Goal: Task Accomplishment & Management: Manage account settings

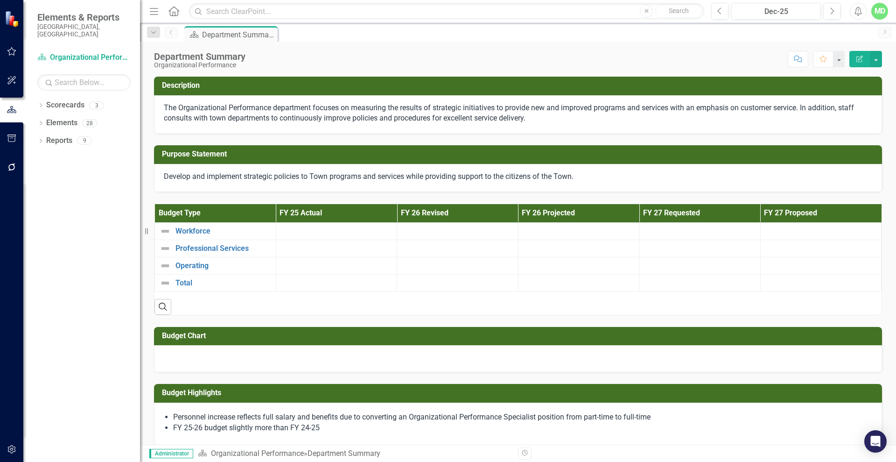
scroll to position [322, 0]
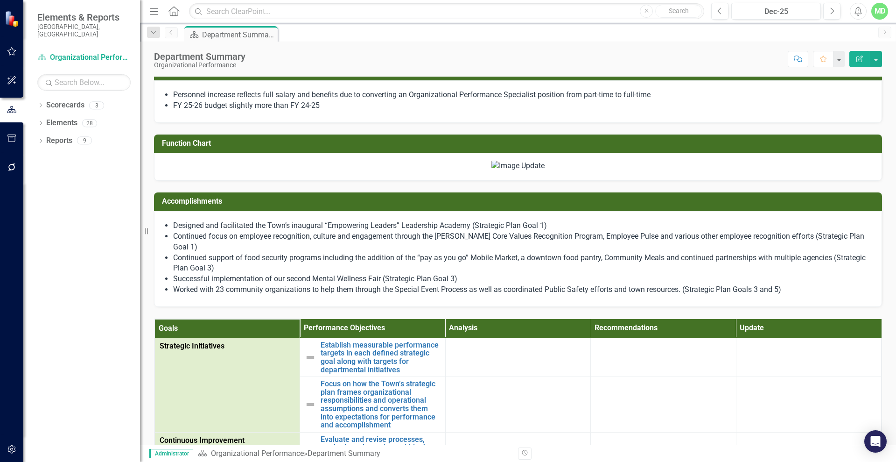
click at [510, 171] on img at bounding box center [517, 166] width 53 height 11
click at [719, 161] on div at bounding box center [518, 165] width 708 height 11
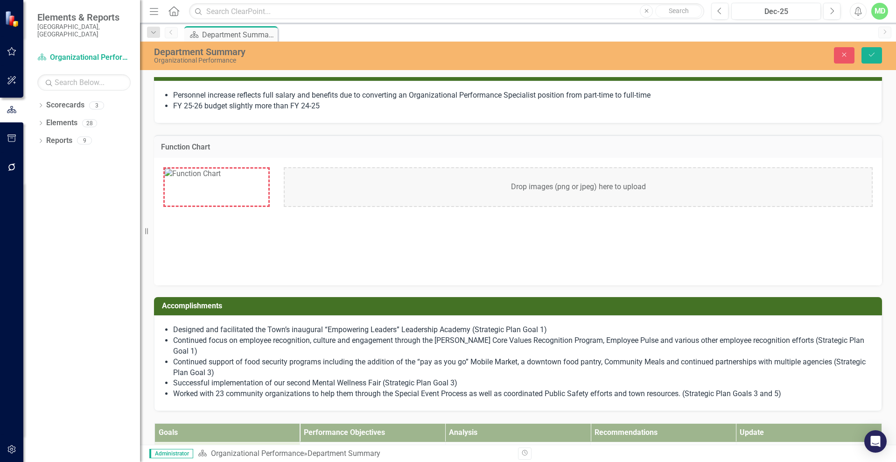
click at [524, 179] on div "Drop images (png or jpeg) here to upload" at bounding box center [578, 187] width 589 height 40
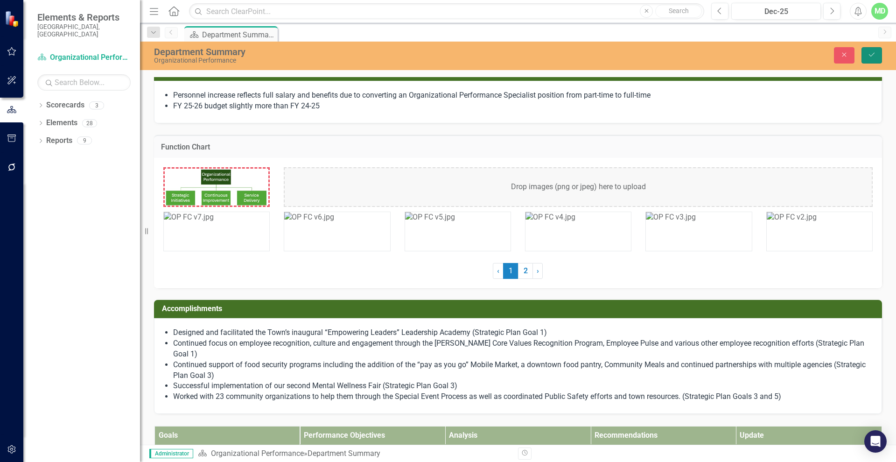
click at [875, 55] on icon "Save" at bounding box center [872, 54] width 8 height 7
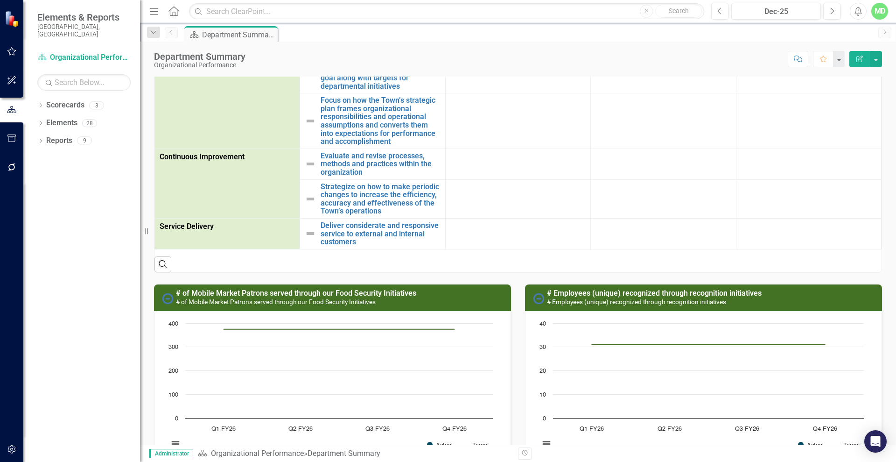
scroll to position [598, 0]
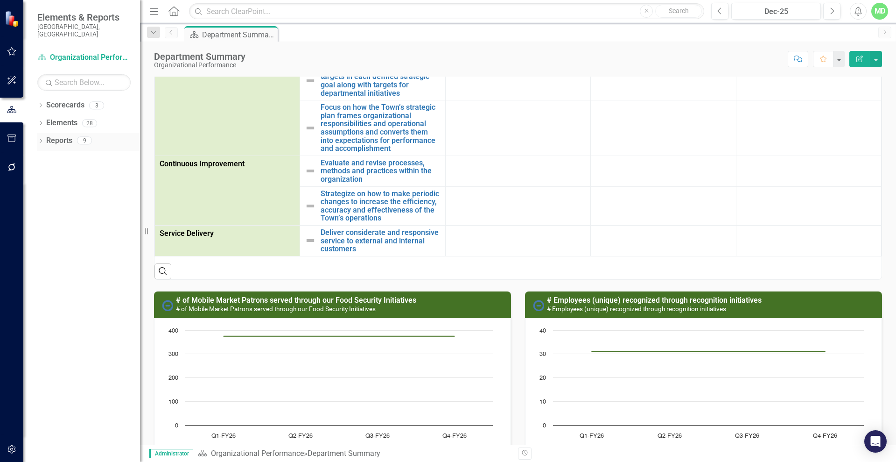
click at [54, 135] on link "Reports" at bounding box center [59, 140] width 26 height 11
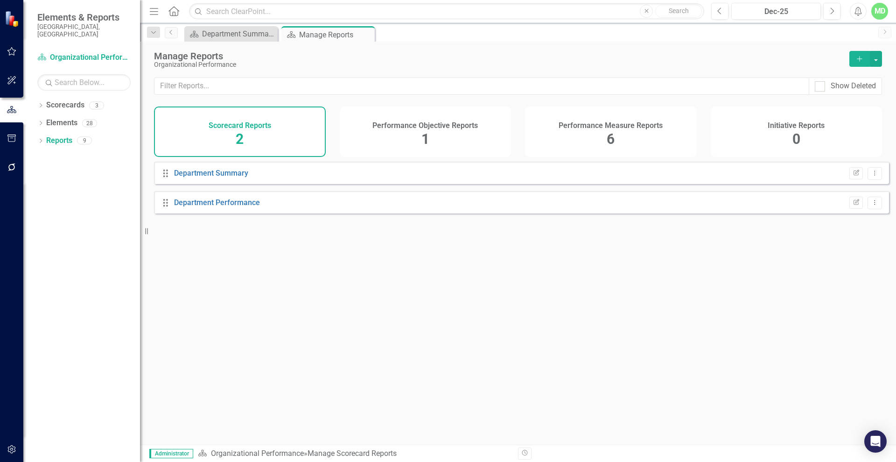
click at [608, 126] on h4 "Performance Measure Reports" at bounding box center [611, 125] width 104 height 8
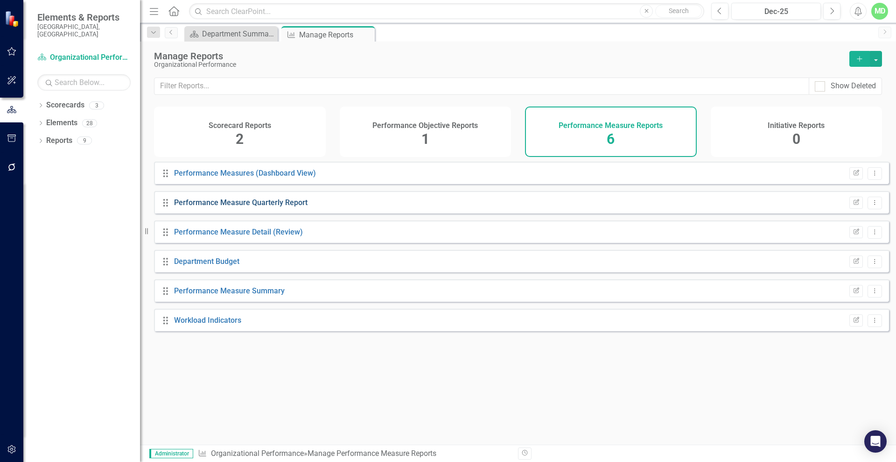
click at [210, 207] on link "Performance Measure Quarterly Report" at bounding box center [240, 202] width 133 height 9
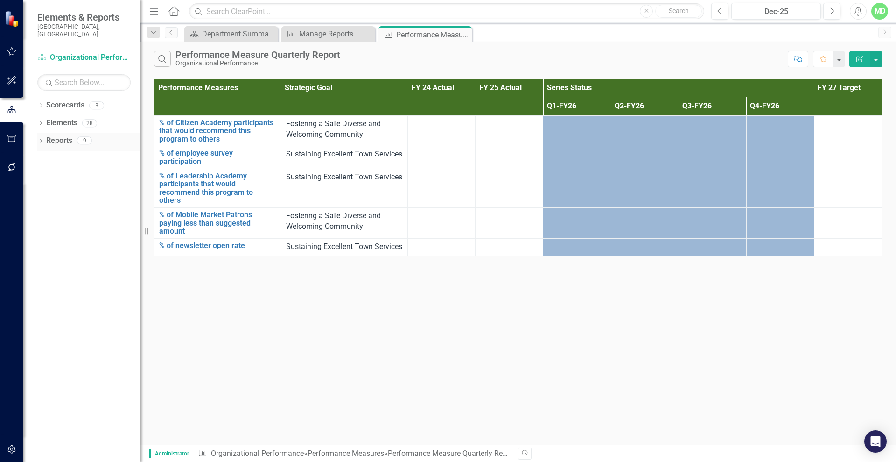
click at [56, 135] on link "Reports" at bounding box center [59, 140] width 26 height 11
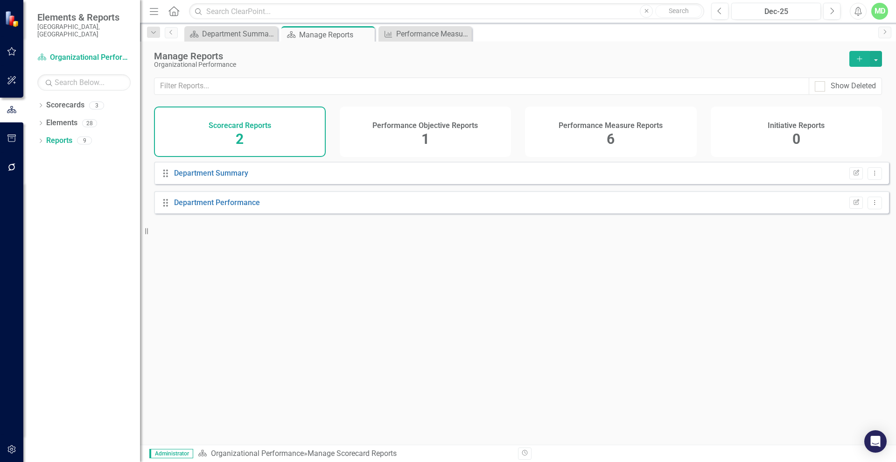
click at [415, 111] on div "Performance Objective Reports 1" at bounding box center [426, 131] width 172 height 50
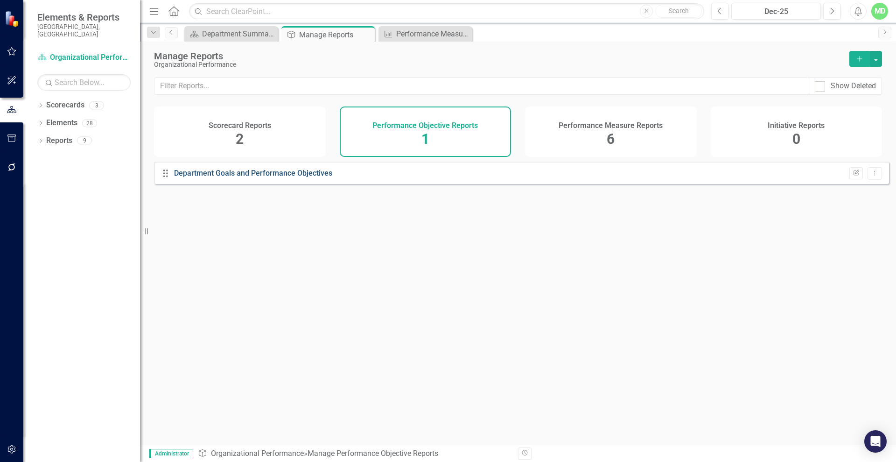
click at [209, 177] on link "Department Goals and Performance Objectives" at bounding box center [253, 172] width 158 height 9
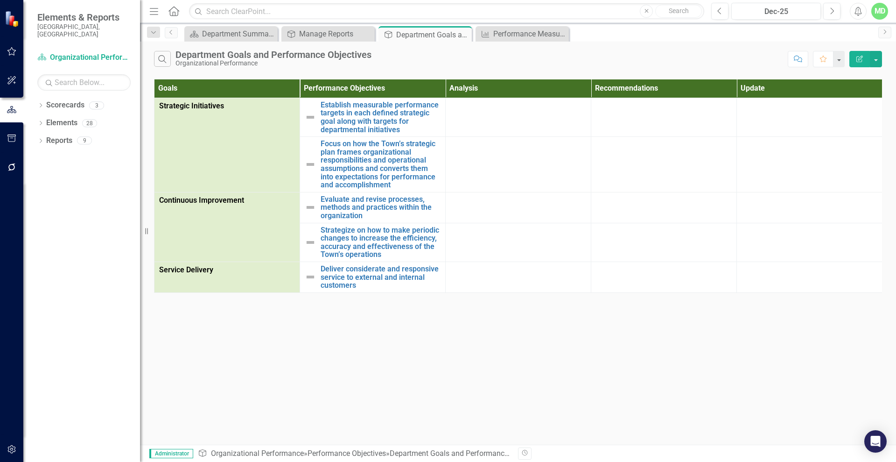
click at [861, 56] on icon "button" at bounding box center [859, 59] width 7 height 7
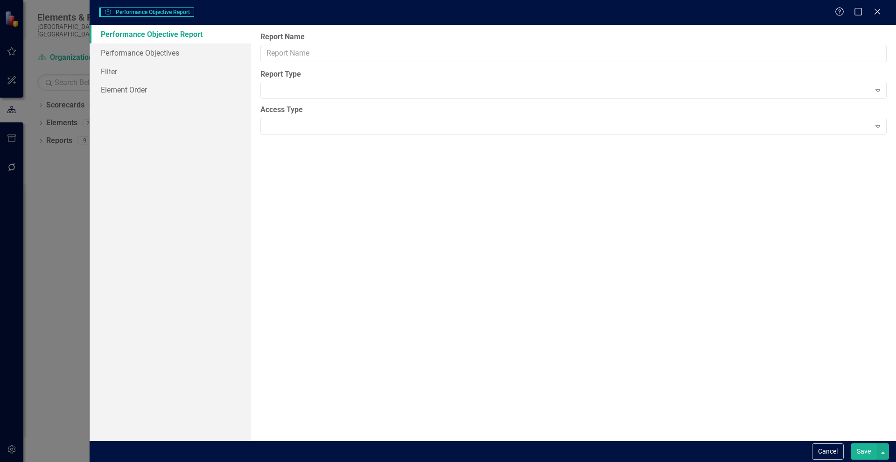
type input "Department Goals and Performance Objectives"
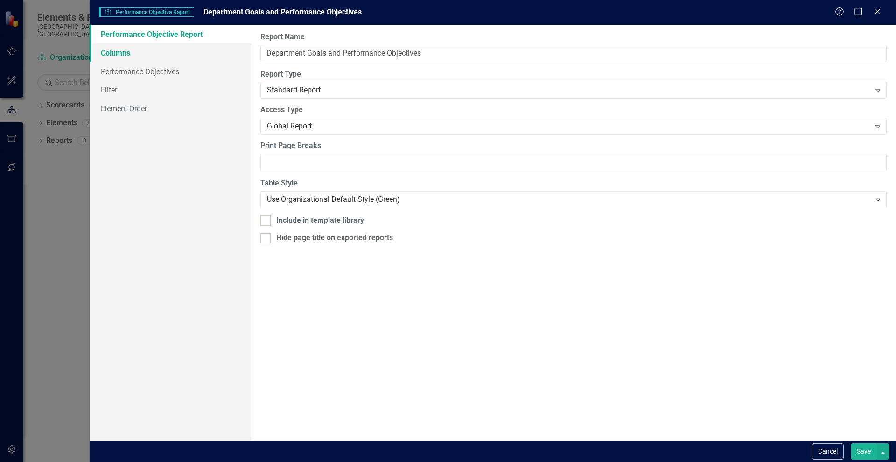
click at [126, 56] on link "Columns" at bounding box center [170, 52] width 161 height 19
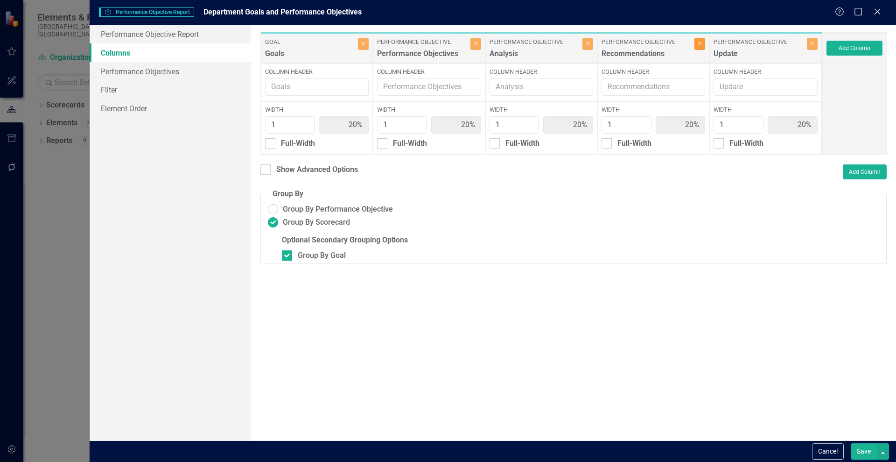
click at [701, 43] on icon "Close" at bounding box center [700, 44] width 4 height 6
type input "25%"
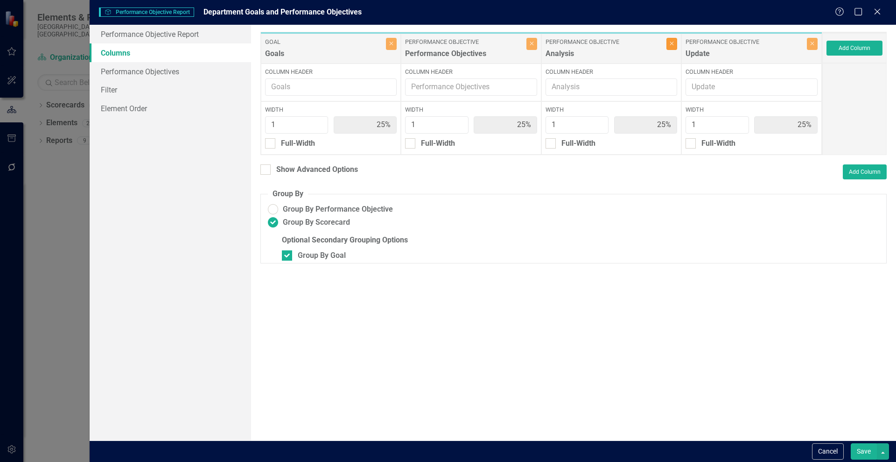
click at [670, 47] on button "Close" at bounding box center [671, 44] width 11 height 12
type input "33%"
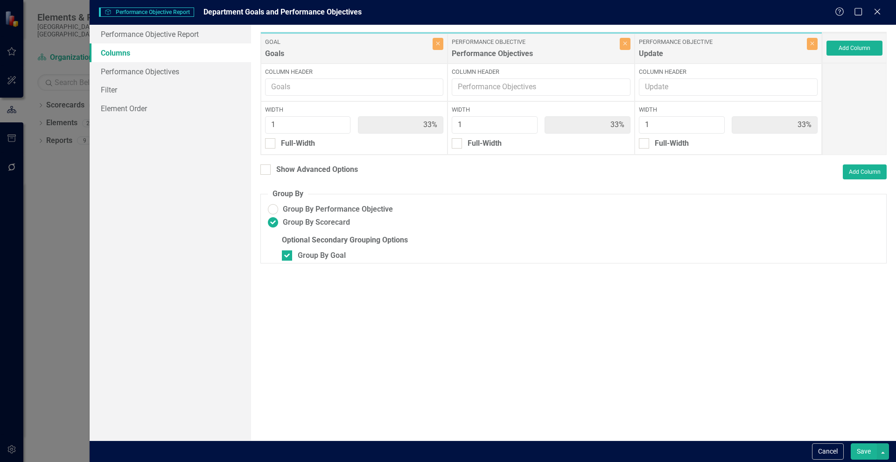
click at [863, 453] on button "Save" at bounding box center [864, 451] width 26 height 16
radio input "false"
checkbox input "false"
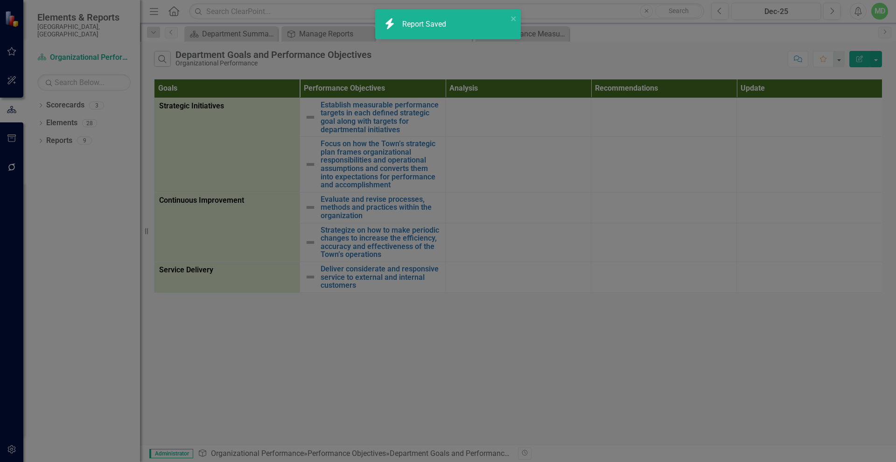
radio input "true"
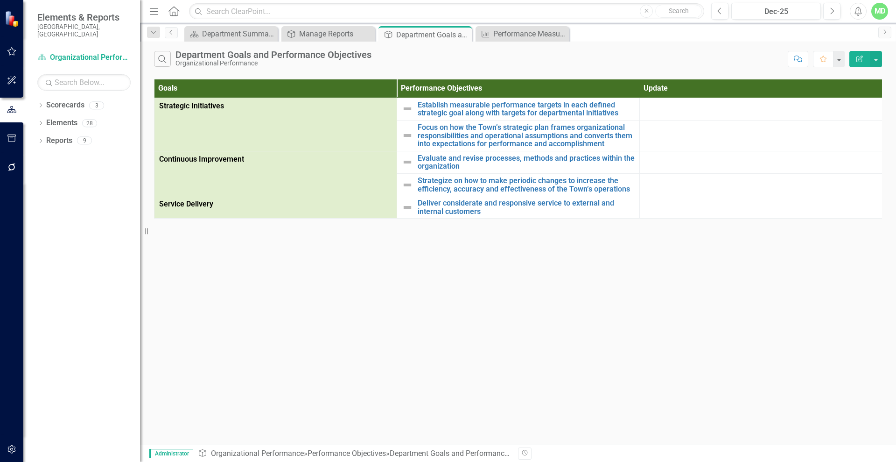
click at [861, 56] on icon "Edit Report" at bounding box center [859, 59] width 8 height 7
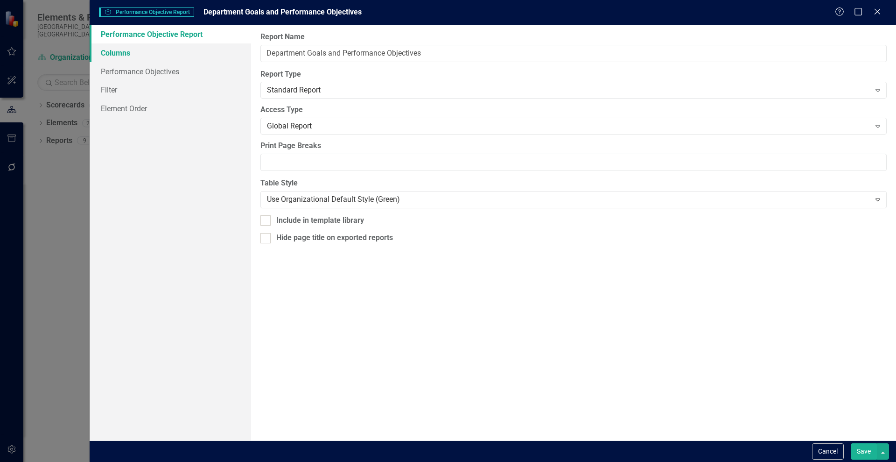
click at [122, 54] on link "Columns" at bounding box center [170, 52] width 161 height 19
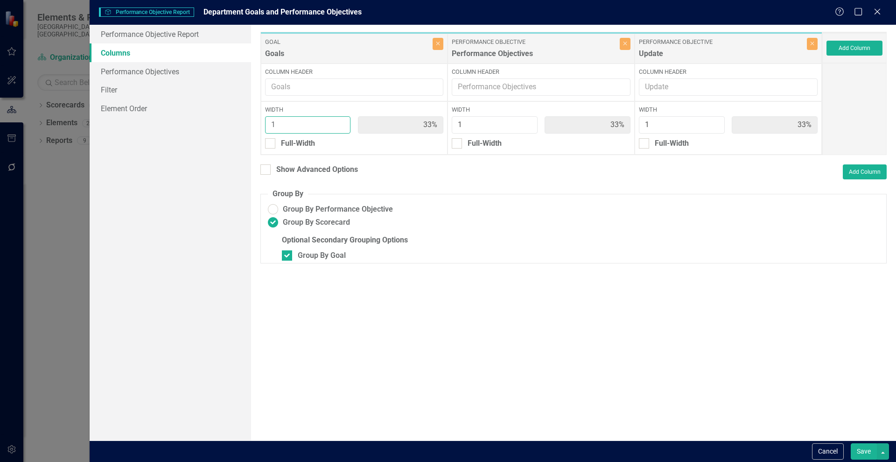
click at [340, 128] on input "1" at bounding box center [308, 124] width 86 height 17
click at [292, 123] on input "1" at bounding box center [308, 124] width 86 height 17
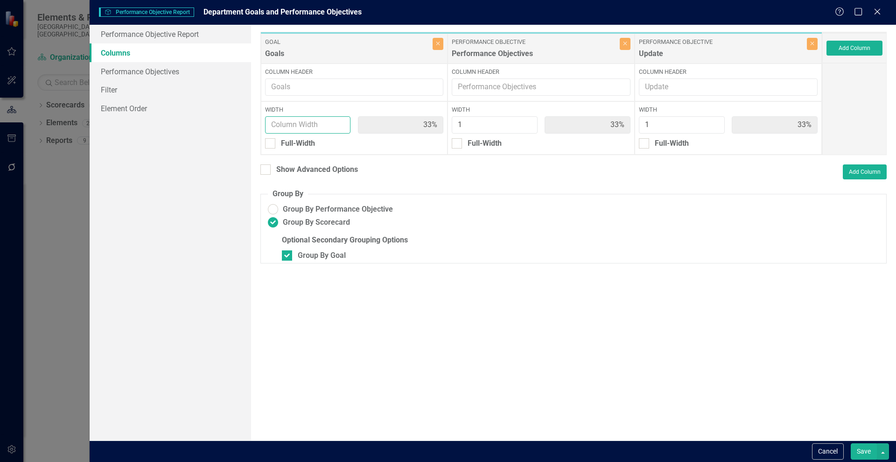
type input ".5"
type input "20%"
type input "40%"
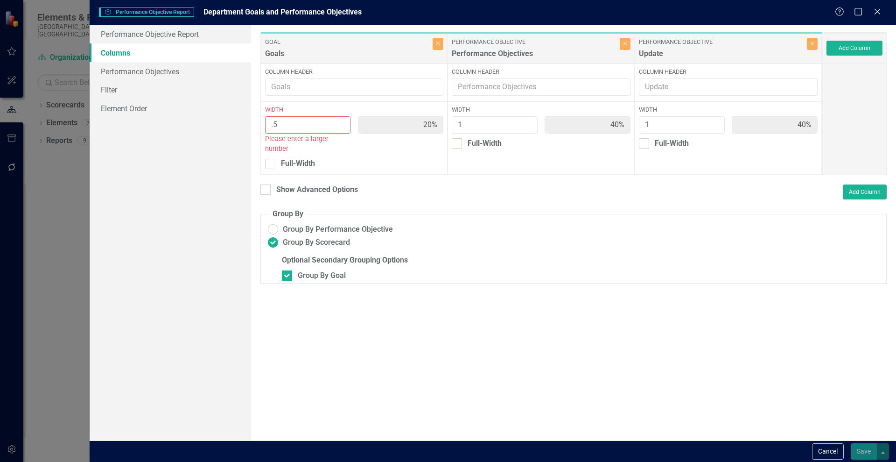
click at [294, 124] on input ".5" at bounding box center [308, 124] width 86 height 17
type input "1"
type input "33%"
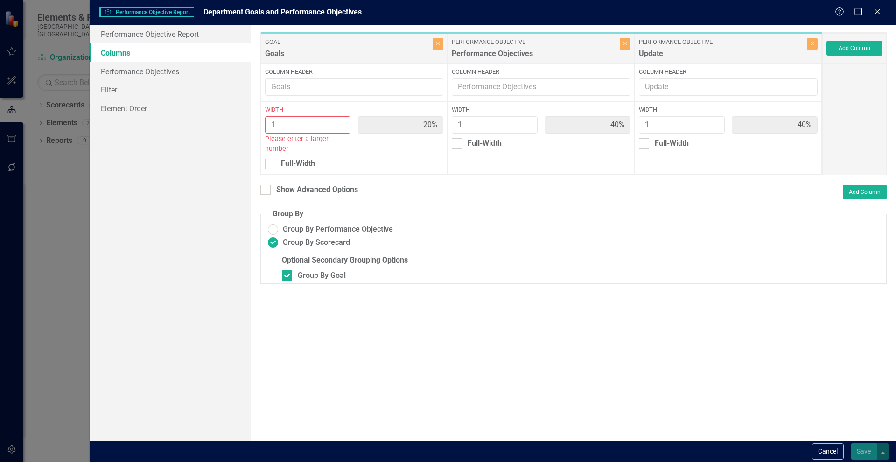
type input "33%"
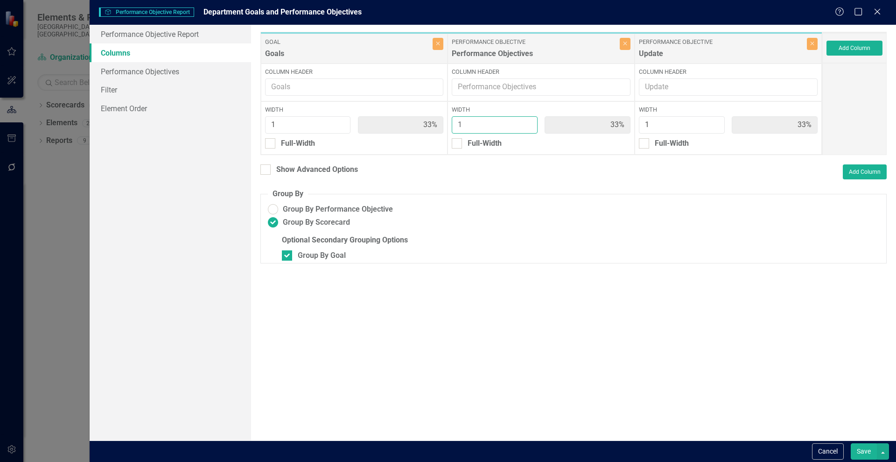
click at [459, 119] on input "1" at bounding box center [495, 124] width 86 height 17
type input "2"
type input "25%"
type input "50%"
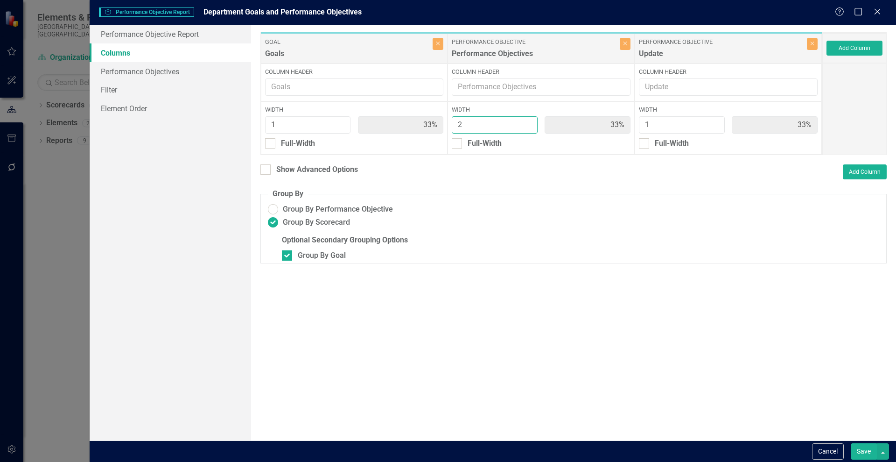
type input "25%"
type input "2"
click at [527, 121] on input "2" at bounding box center [495, 124] width 86 height 17
type input "2"
type input "20%"
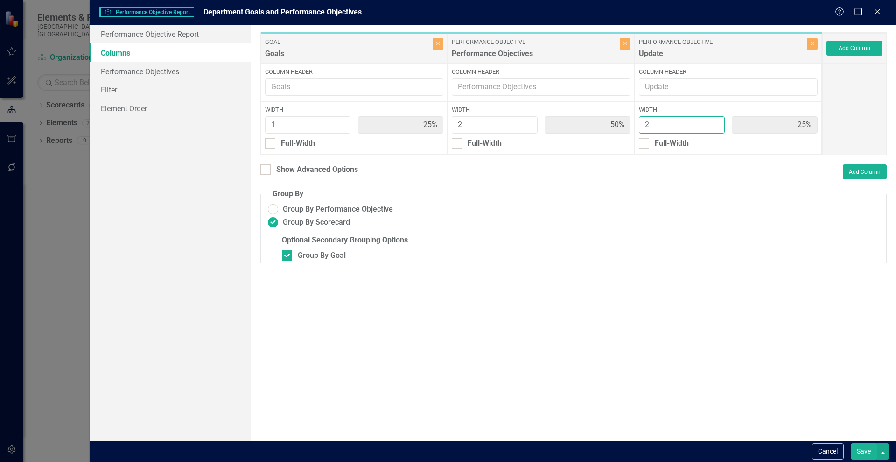
type input "40%"
click at [715, 124] on input "2" at bounding box center [682, 124] width 86 height 17
type input "3"
type input "17%"
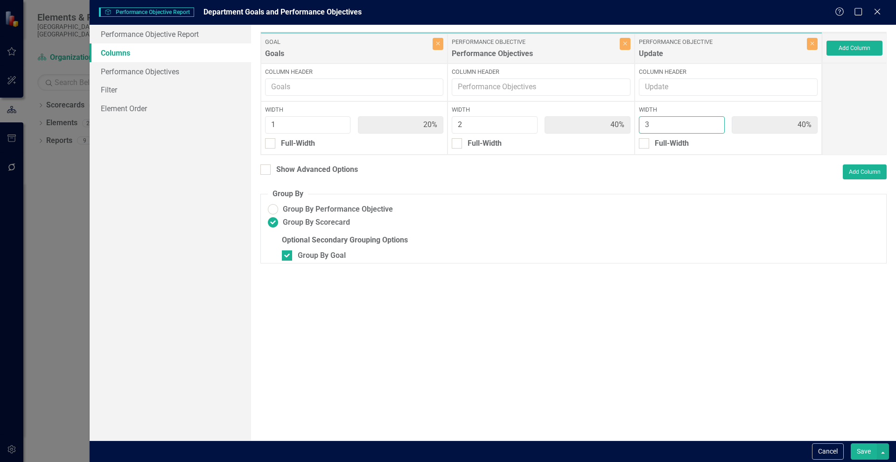
type input "33%"
type input "50%"
click at [714, 121] on input "3" at bounding box center [682, 124] width 86 height 17
type input "2"
type input "20%"
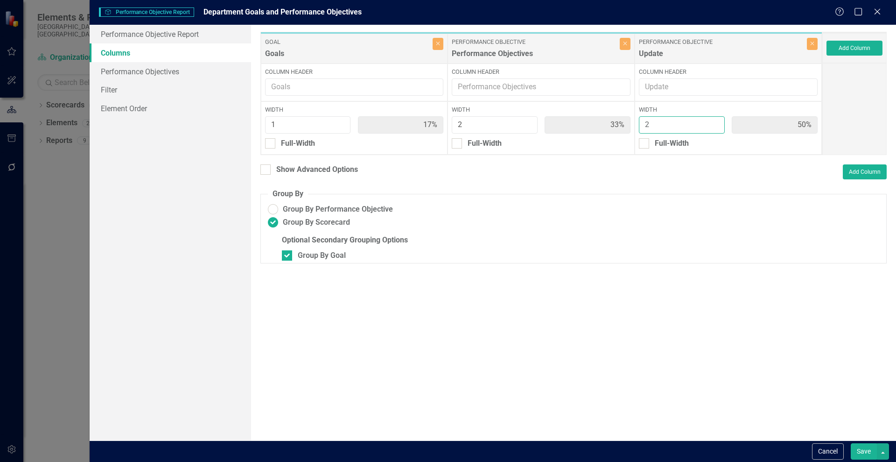
type input "40%"
type input "2"
click at [714, 127] on input "2" at bounding box center [682, 124] width 86 height 17
type input "3"
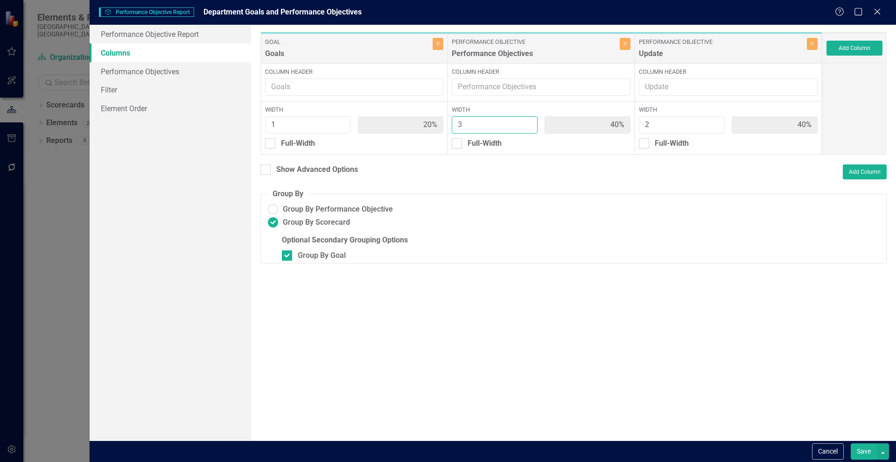
type input "17%"
type input "50%"
type input "33%"
type input "3"
click at [525, 121] on input "3" at bounding box center [495, 124] width 86 height 17
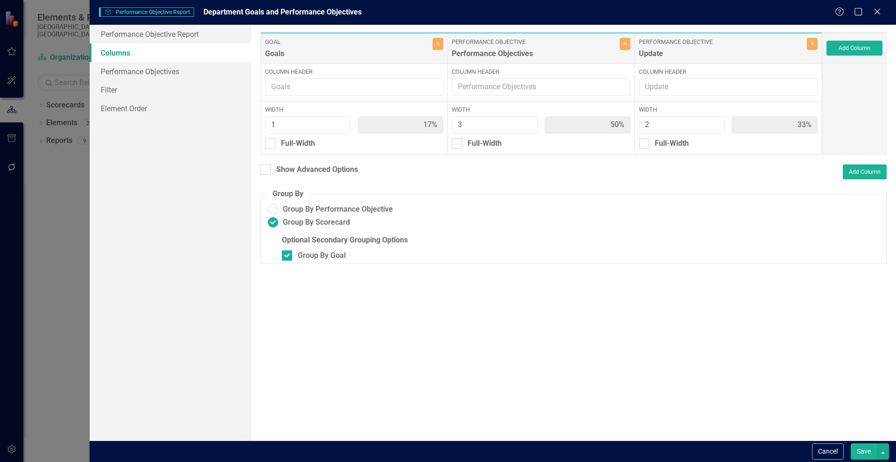
click at [858, 451] on button "Save" at bounding box center [864, 451] width 26 height 16
radio input "false"
checkbox input "false"
radio input "true"
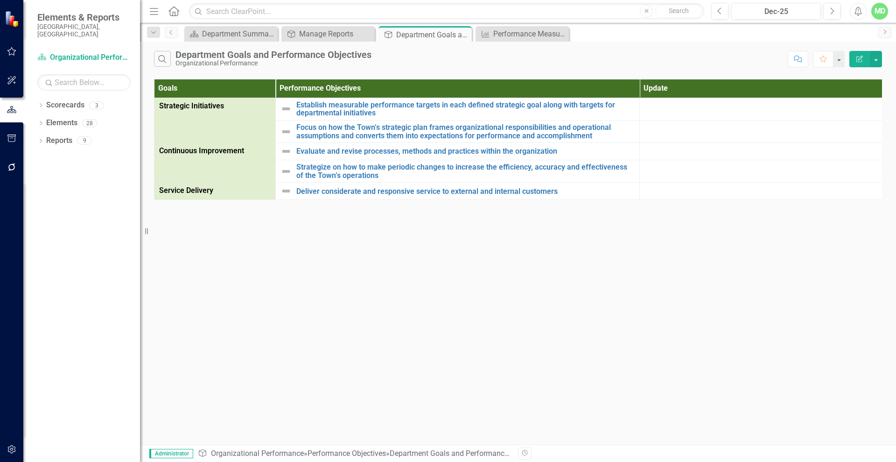
click at [858, 57] on icon "Edit Report" at bounding box center [859, 59] width 8 height 7
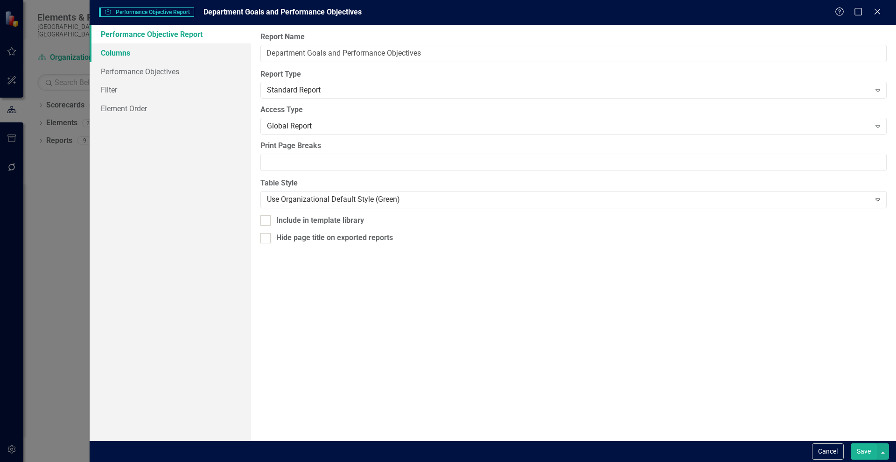
click at [129, 54] on link "Columns" at bounding box center [170, 52] width 161 height 19
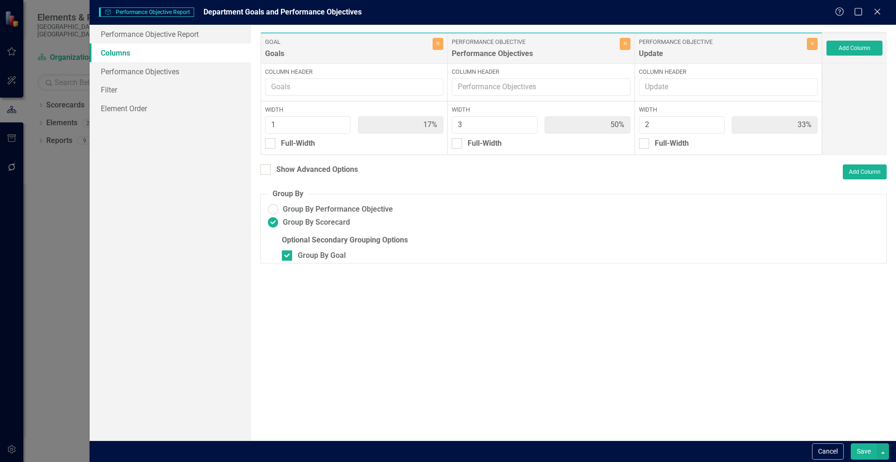
click at [860, 449] on button "Save" at bounding box center [864, 451] width 26 height 16
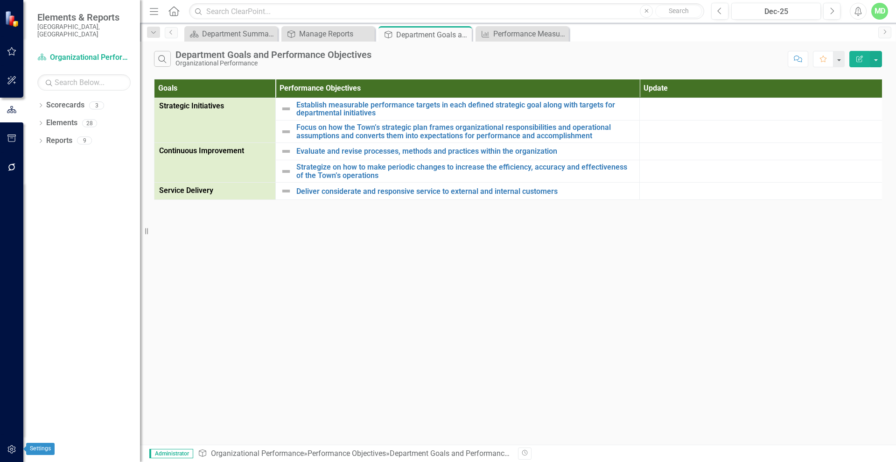
click at [10, 444] on button "button" at bounding box center [11, 450] width 21 height 20
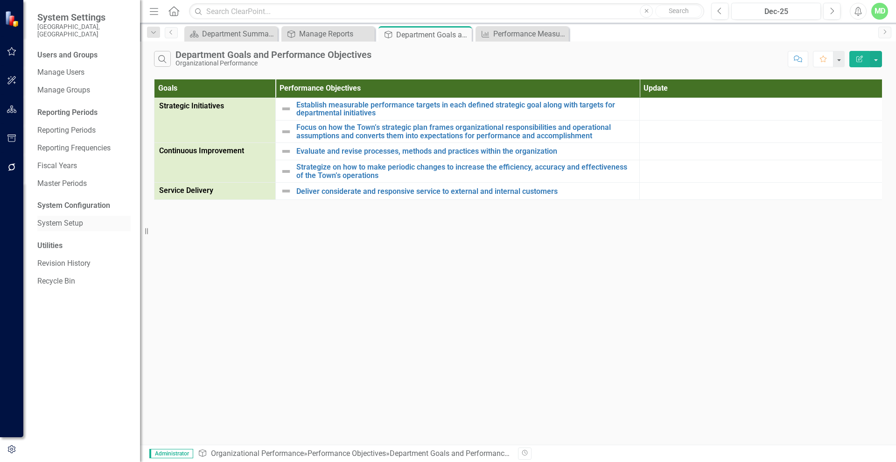
click at [50, 218] on link "System Setup" at bounding box center [83, 223] width 93 height 11
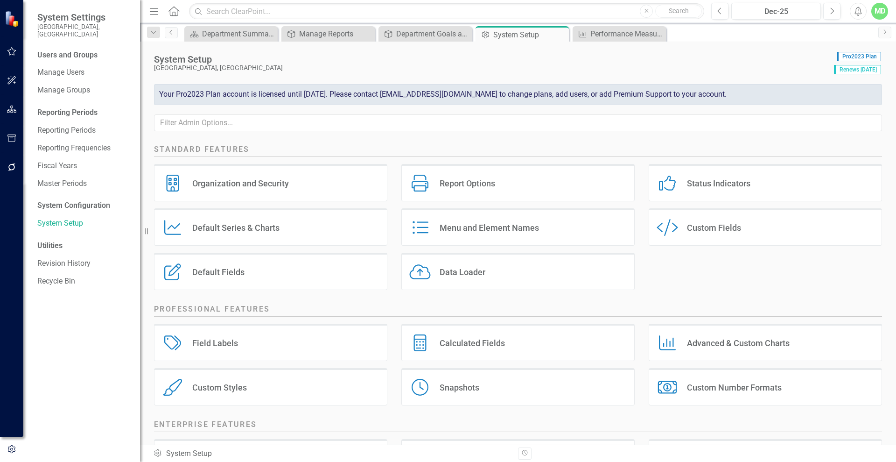
click at [716, 224] on div "Custom Fields" at bounding box center [714, 227] width 54 height 11
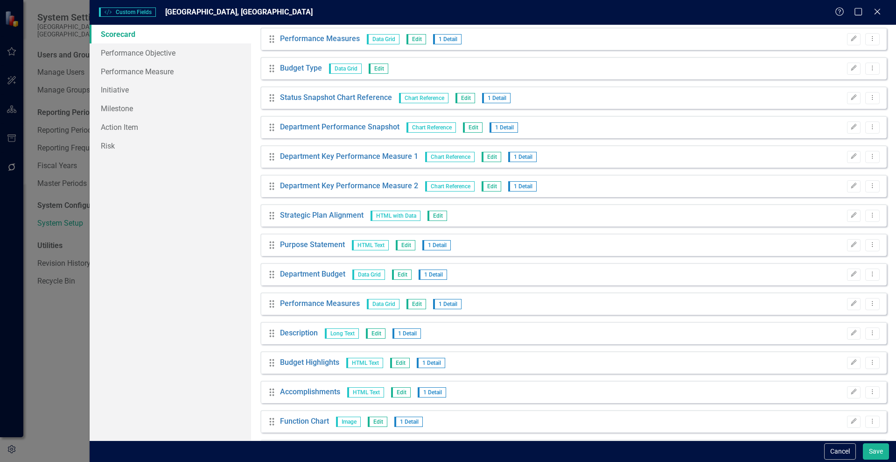
scroll to position [237, 0]
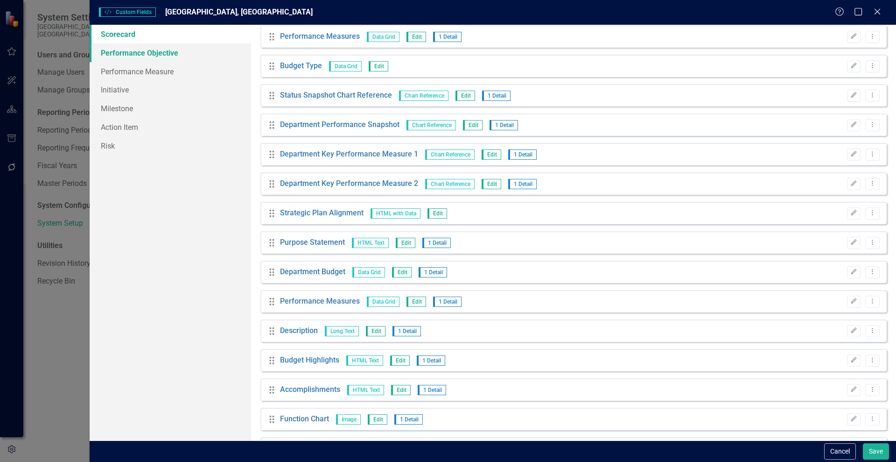
click at [128, 53] on link "Performance Objective" at bounding box center [170, 52] width 161 height 19
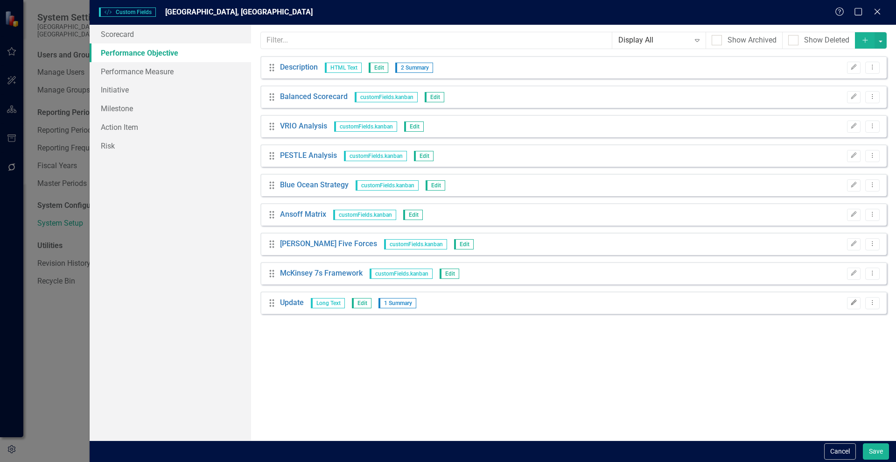
click at [854, 301] on icon "Edit" at bounding box center [853, 303] width 7 height 6
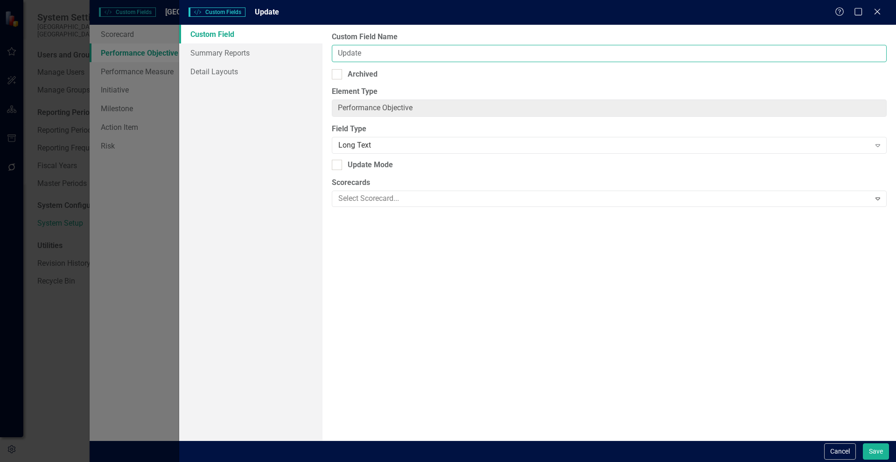
click at [368, 51] on input "Update" at bounding box center [609, 53] width 555 height 17
type input "D"
type input "Status"
click at [878, 446] on button "Save" at bounding box center [876, 451] width 26 height 16
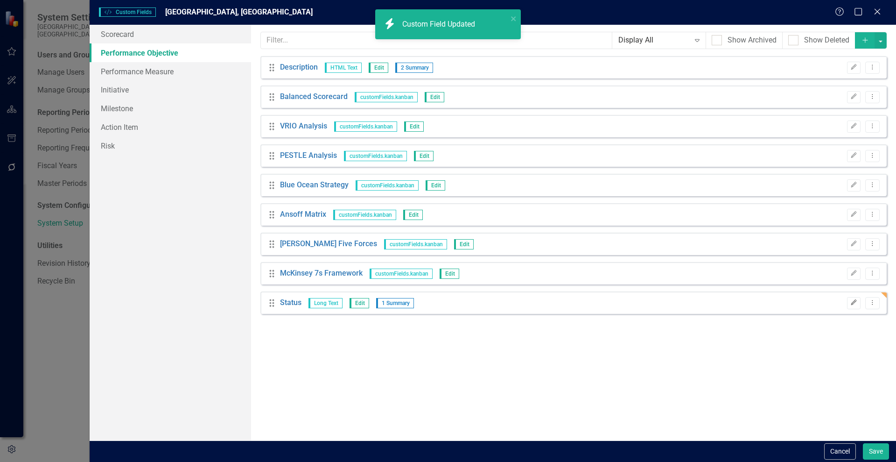
click at [853, 302] on icon "Edit" at bounding box center [853, 303] width 7 height 6
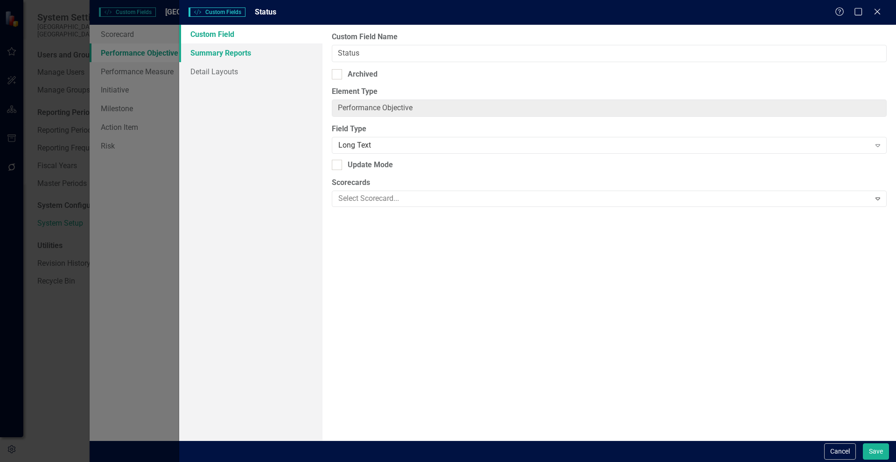
click at [200, 50] on link "Summary Reports" at bounding box center [250, 52] width 143 height 19
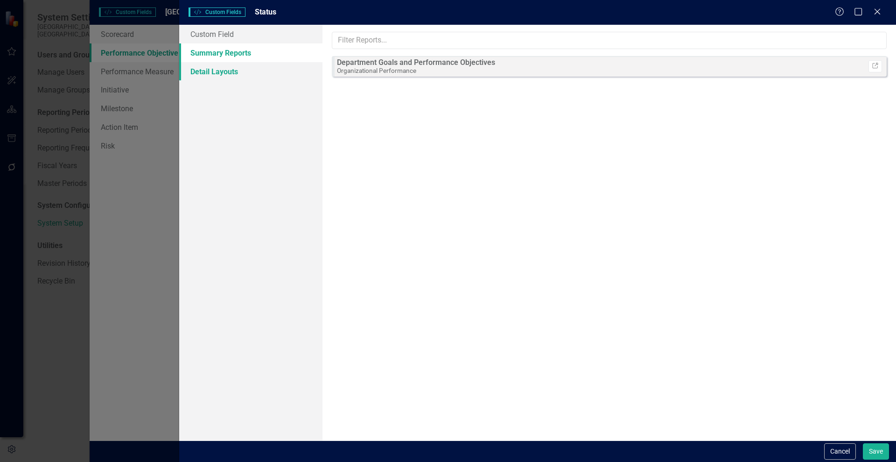
click at [200, 70] on link "Detail Layouts" at bounding box center [250, 71] width 143 height 19
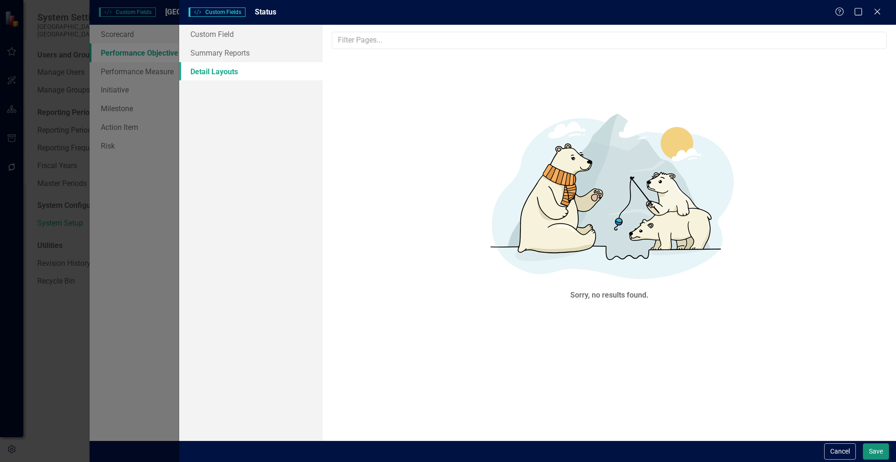
click at [881, 450] on button "Save" at bounding box center [876, 451] width 26 height 16
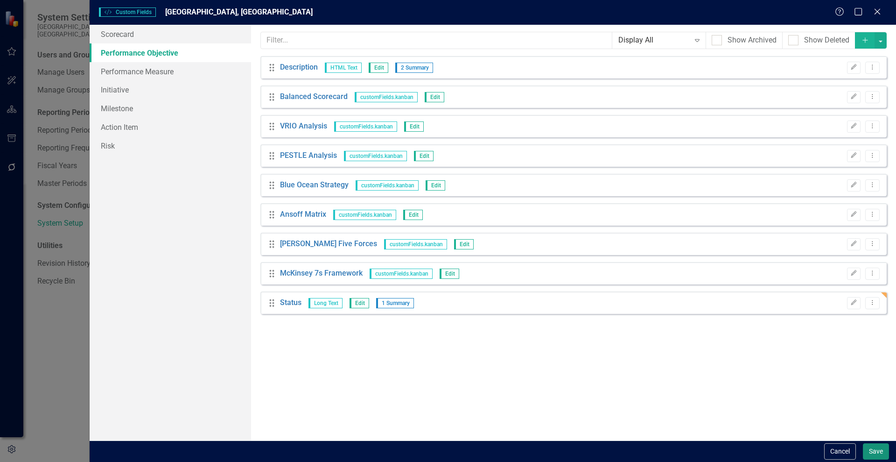
click at [873, 449] on button "Save" at bounding box center [876, 451] width 26 height 16
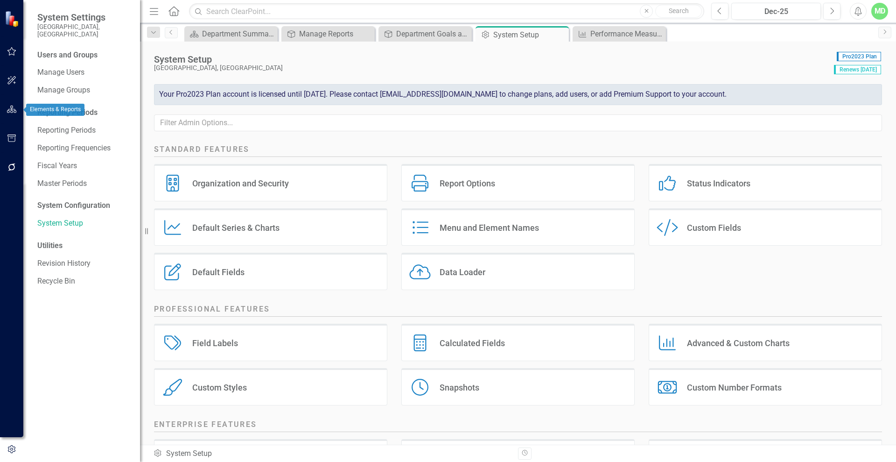
click at [7, 111] on icon "button" at bounding box center [12, 108] width 10 height 7
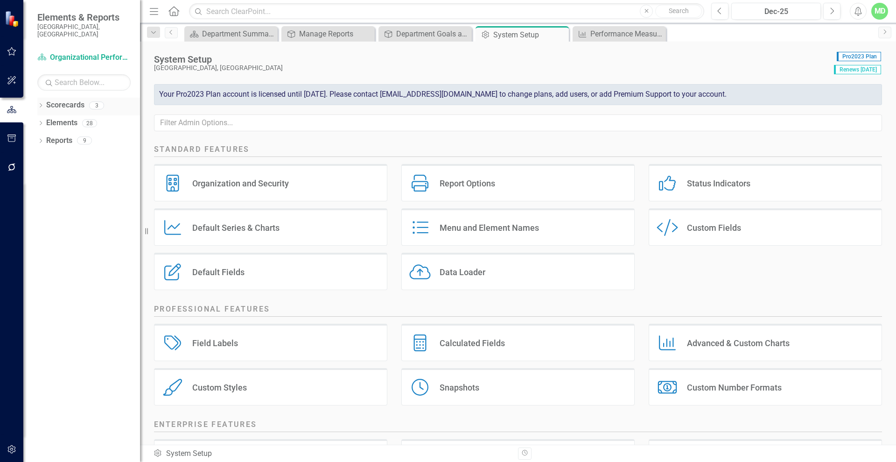
click at [55, 100] on link "Scorecards" at bounding box center [65, 105] width 38 height 11
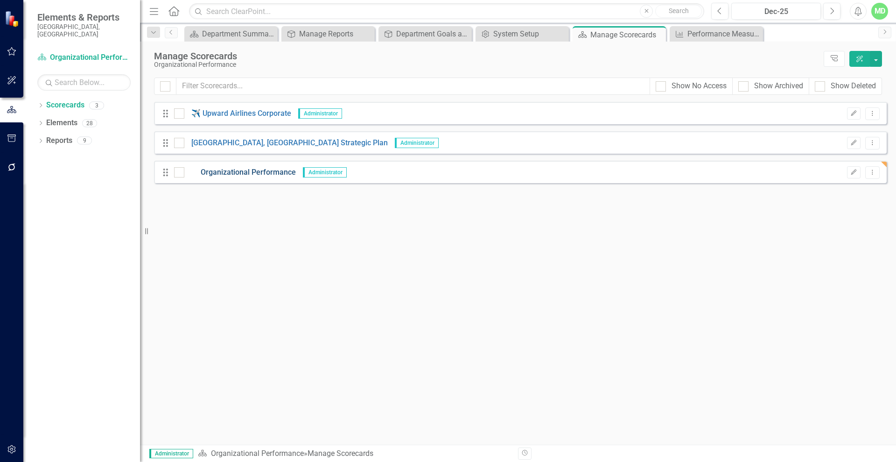
click at [265, 169] on link "Organizational Performance" at bounding box center [240, 172] width 112 height 11
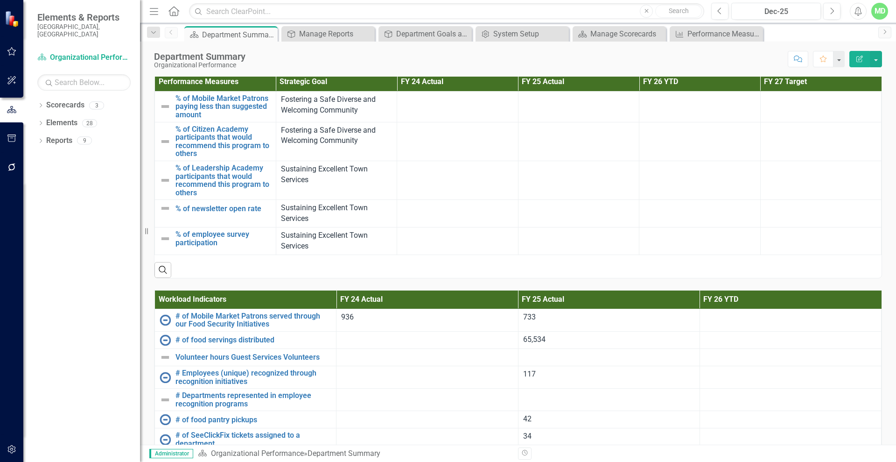
scroll to position [1077, 0]
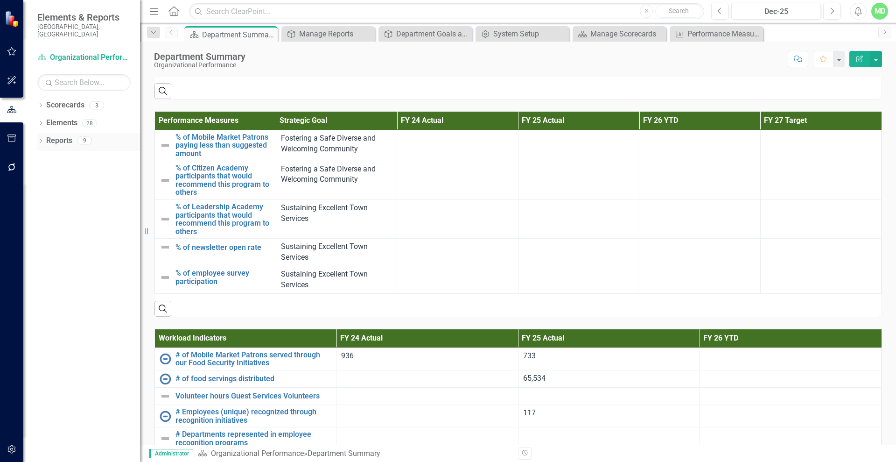
click at [61, 135] on link "Reports" at bounding box center [59, 140] width 26 height 11
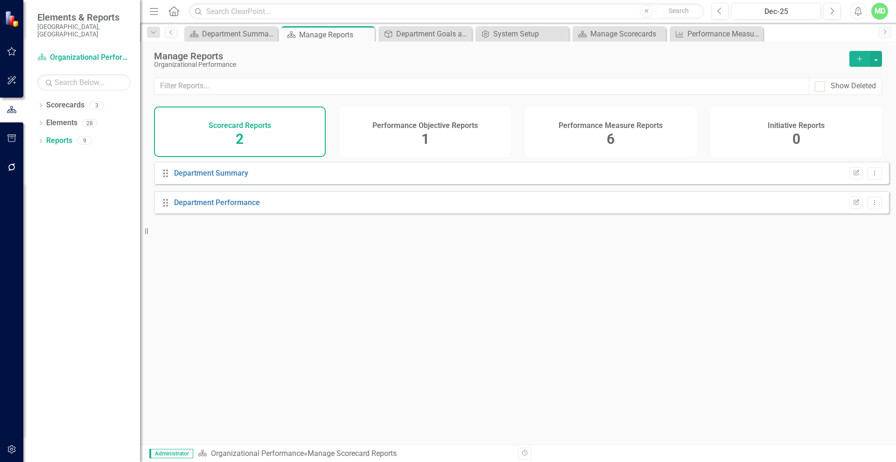
click at [401, 143] on div "Performance Objective Reports 1" at bounding box center [426, 131] width 172 height 50
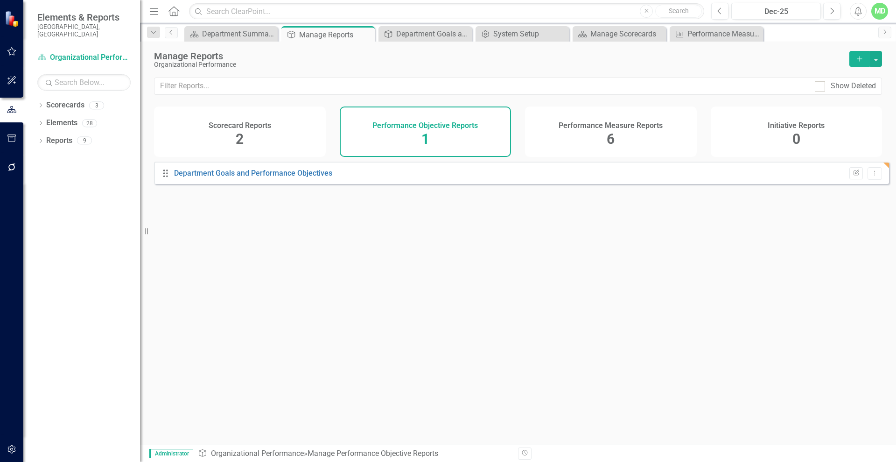
click at [533, 143] on div "Performance Measure Reports 6" at bounding box center [611, 131] width 172 height 50
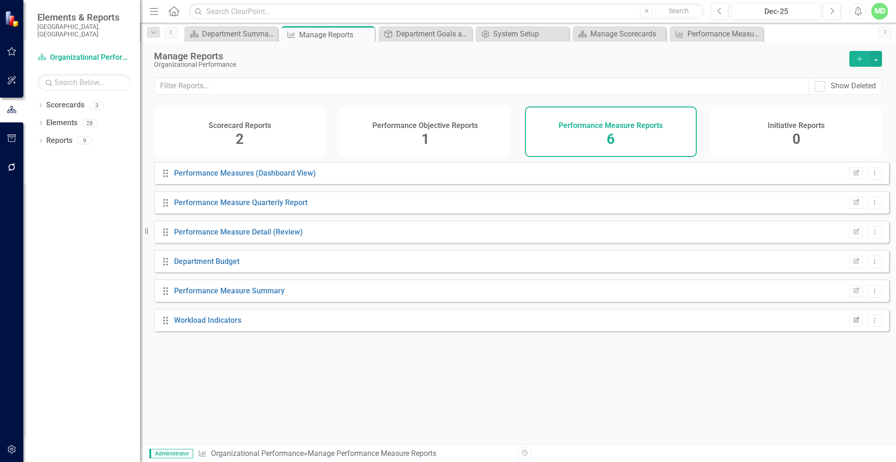
click at [853, 323] on icon "Edit Report" at bounding box center [856, 320] width 7 height 6
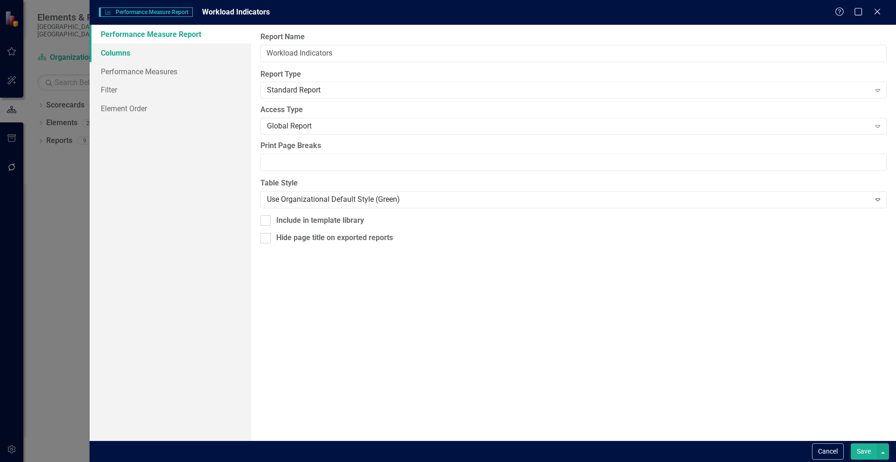
click at [112, 55] on link "Columns" at bounding box center [170, 52] width 161 height 19
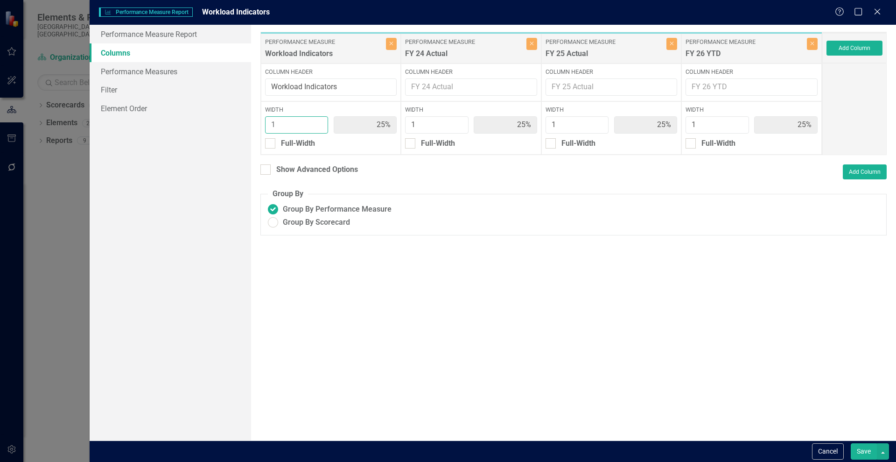
type input "2"
type input "40%"
type input "20%"
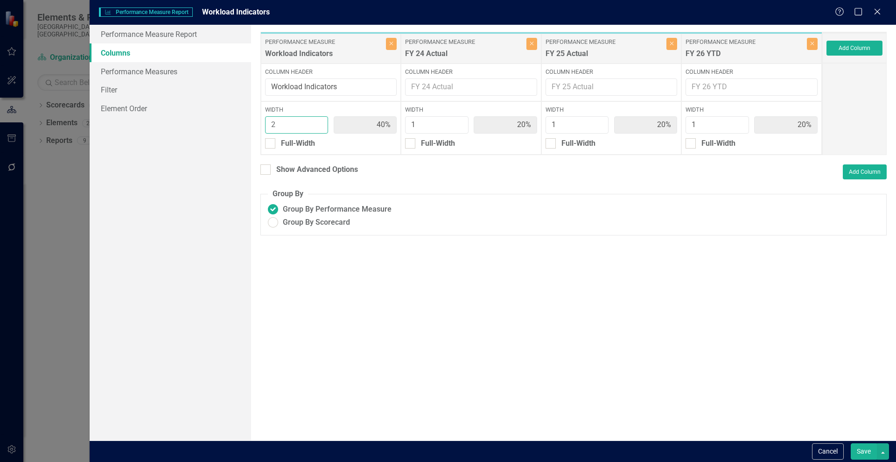
click at [319, 121] on input "2" at bounding box center [296, 124] width 63 height 17
type input "3"
type input "50%"
type input "17%"
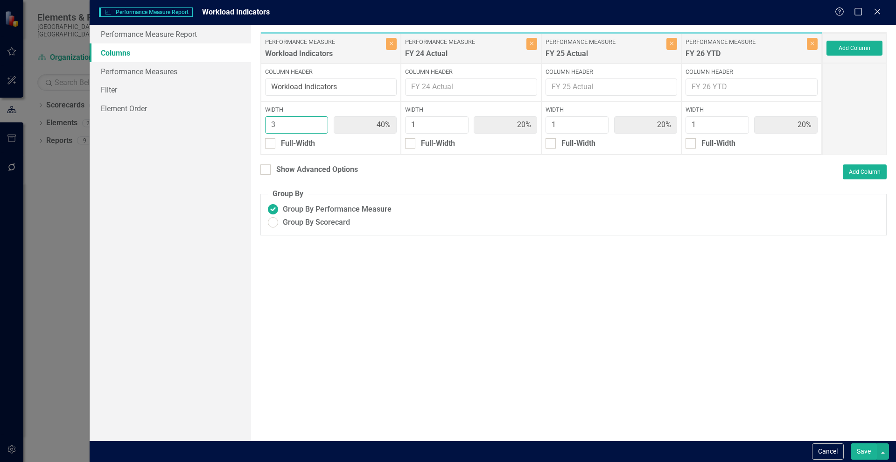
type input "17%"
click at [319, 119] on input "3" at bounding box center [296, 124] width 63 height 17
type input "4"
type input "57%"
type input "14%"
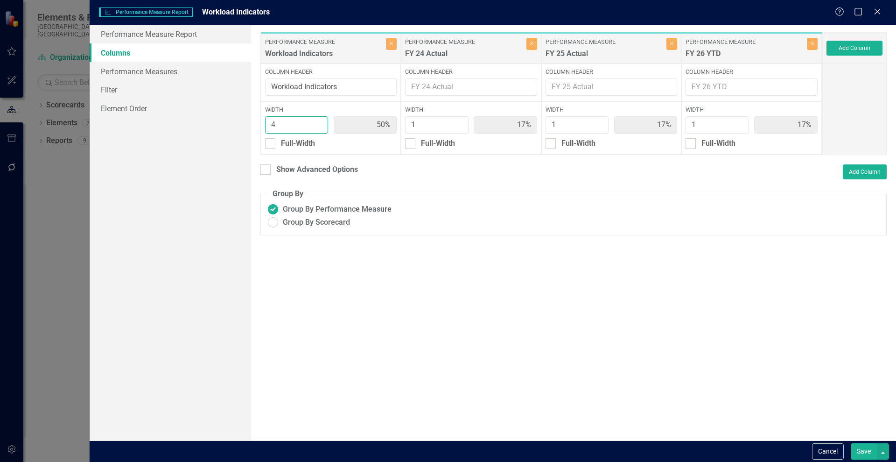
type input "14%"
click at [319, 119] on input "4" at bounding box center [296, 124] width 63 height 17
type input "3"
type input "50%"
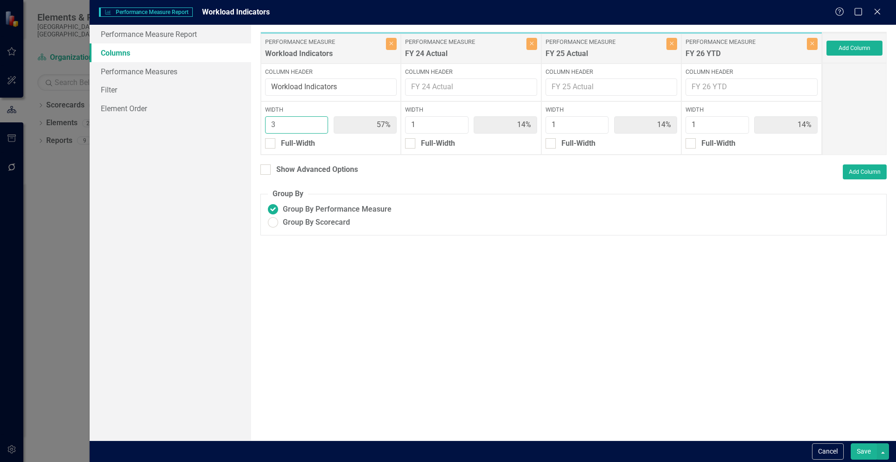
type input "17%"
type input "3"
click at [316, 127] on input "3" at bounding box center [296, 124] width 63 height 17
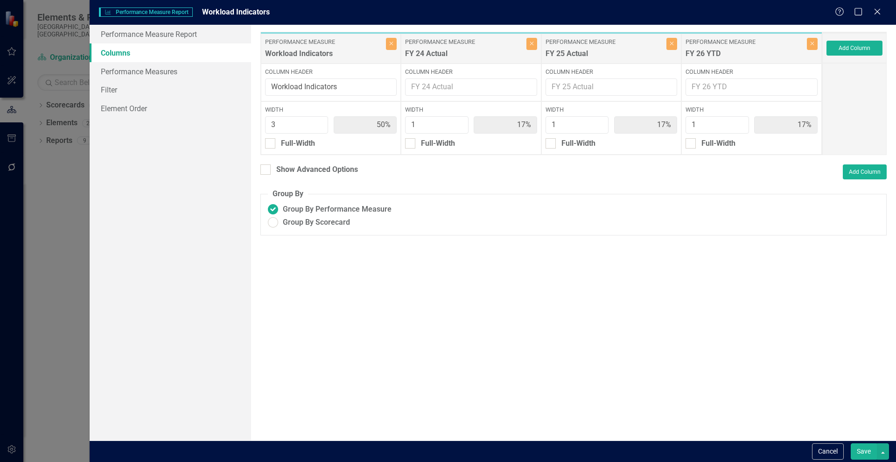
click at [867, 446] on button "Save" at bounding box center [864, 451] width 26 height 16
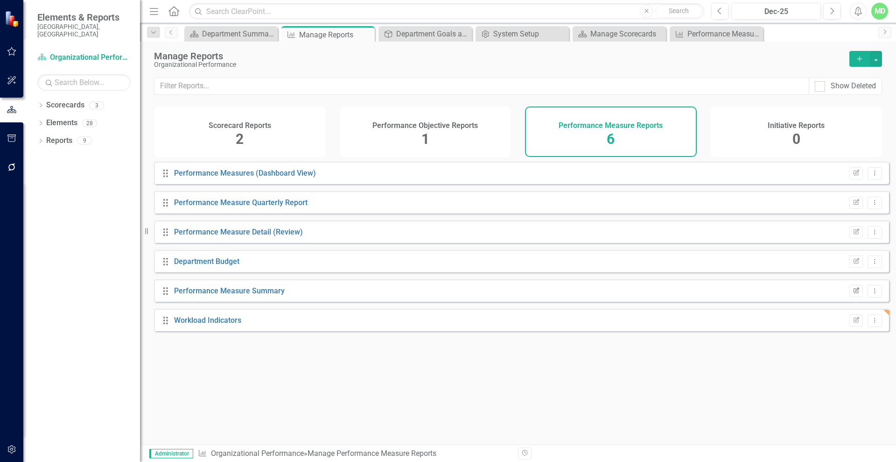
click at [853, 294] on icon "Edit Report" at bounding box center [856, 291] width 7 height 6
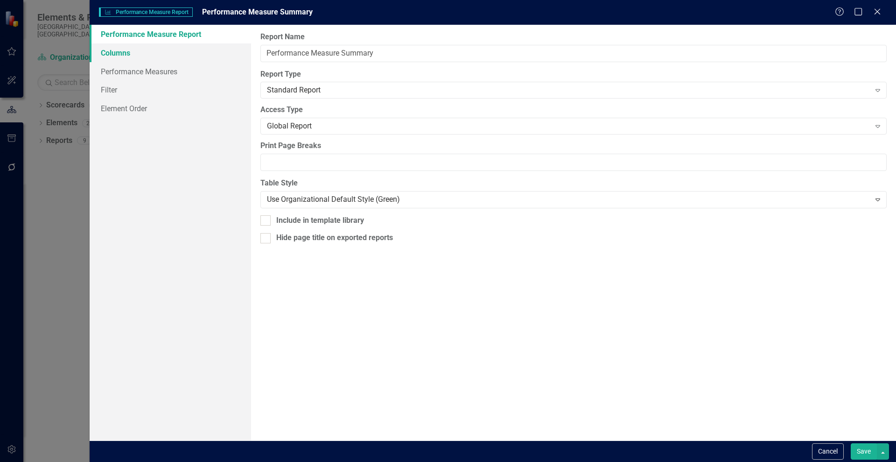
click at [105, 52] on link "Columns" at bounding box center [170, 52] width 161 height 19
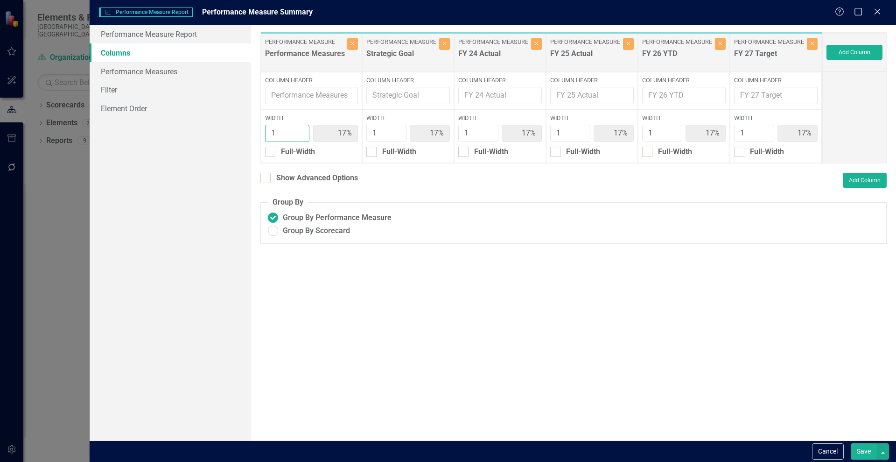
type input "2"
type input "29%"
type input "14%"
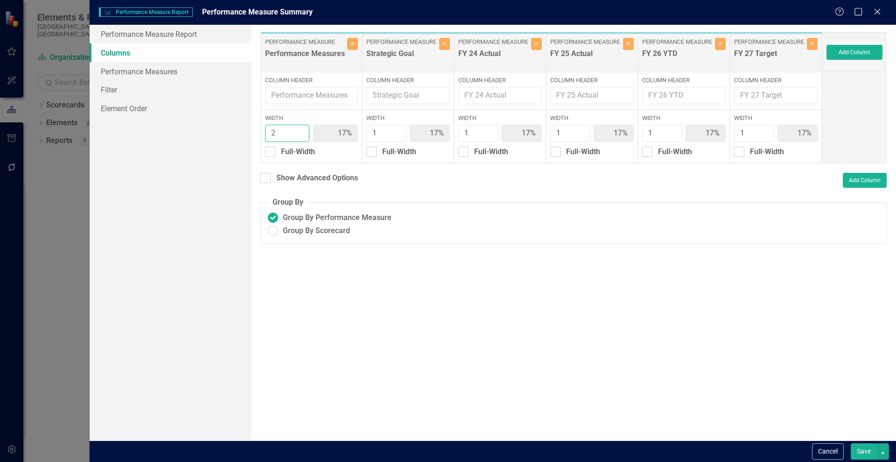
type input "14%"
click at [299, 130] on input "2" at bounding box center [287, 133] width 45 height 17
type input "3"
type input "38%"
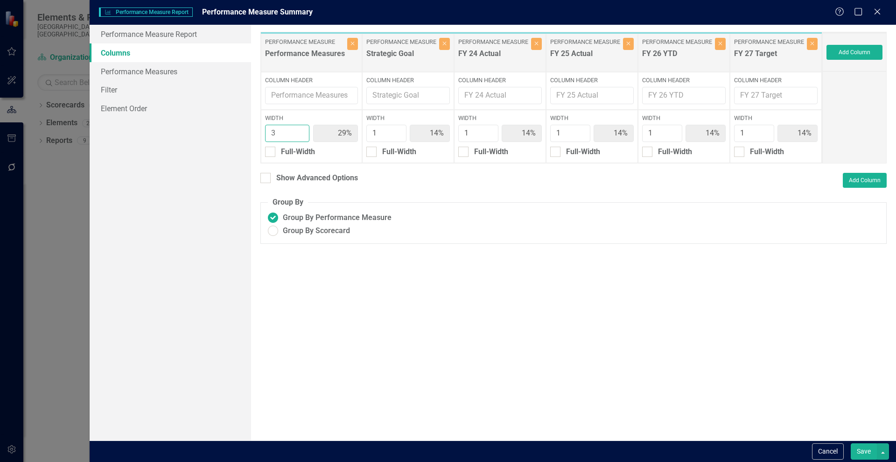
type input "13%"
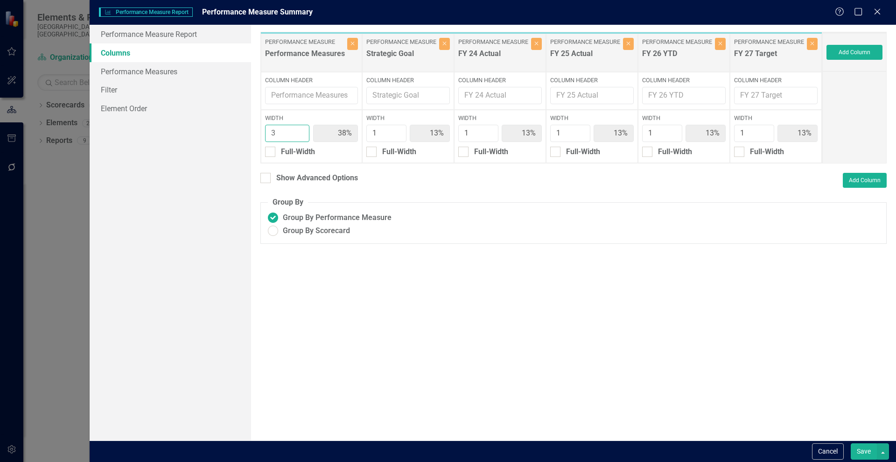
click at [299, 130] on input "3" at bounding box center [287, 133] width 45 height 17
type input "4"
type input "44%"
type input "11%"
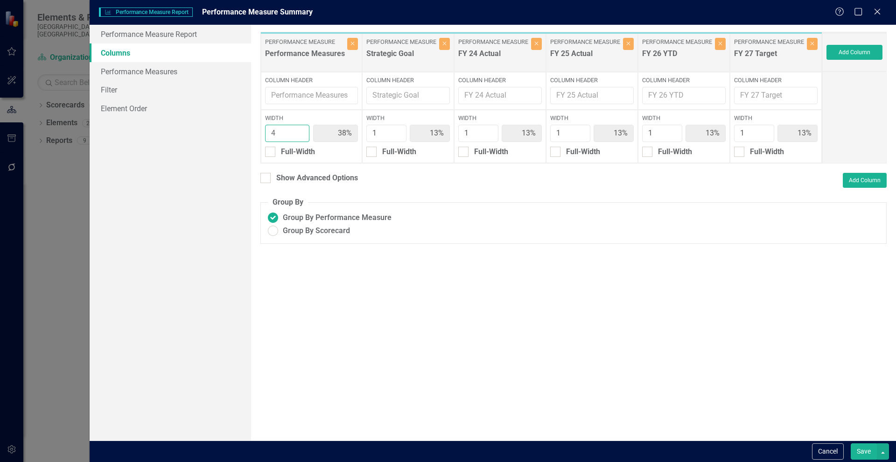
type input "11%"
click at [299, 128] on input "4" at bounding box center [287, 133] width 45 height 17
type input "5"
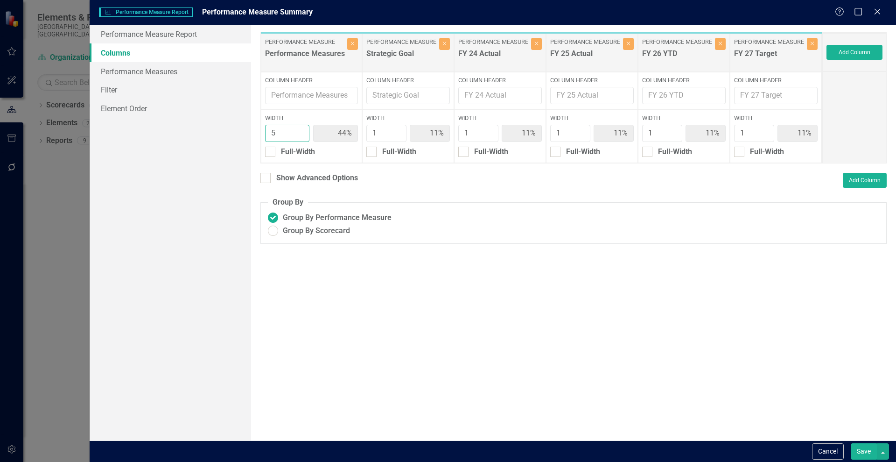
type input "50%"
type input "10%"
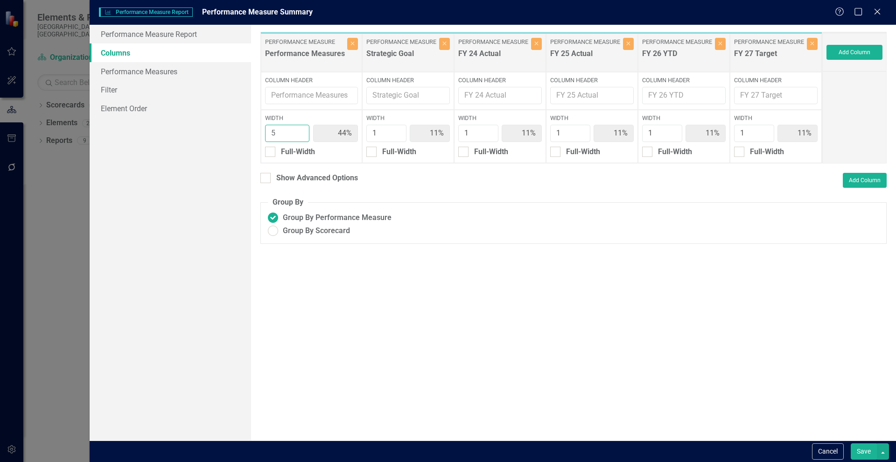
type input "10%"
click at [299, 128] on input "5" at bounding box center [287, 133] width 45 height 17
type input "4"
type input "44%"
type input "11%"
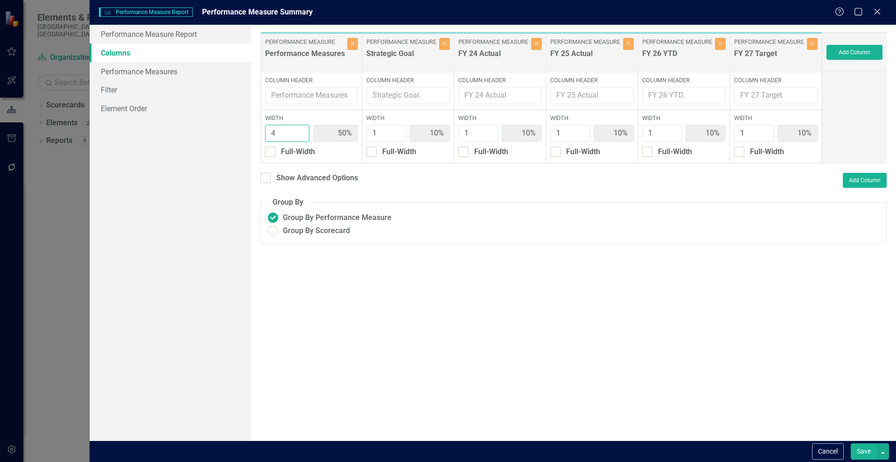
type input "11%"
click at [297, 138] on input "4" at bounding box center [287, 133] width 45 height 17
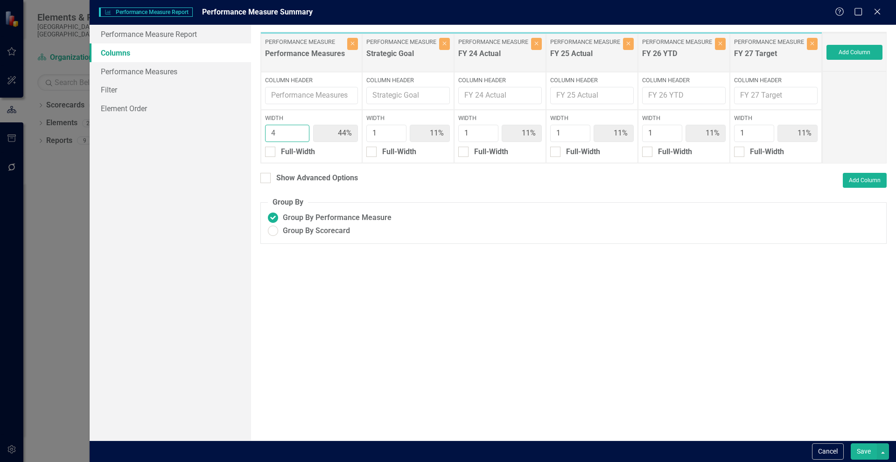
type input "3"
type input "38%"
type input "13%"
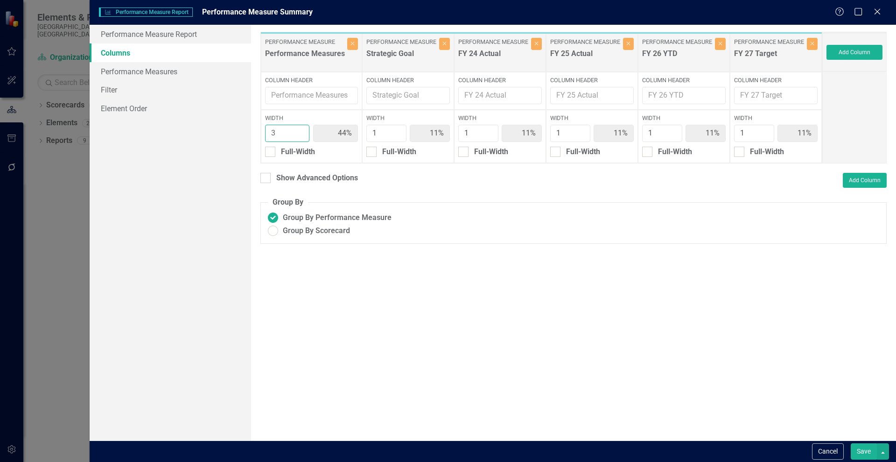
type input "13%"
click at [297, 137] on input "3" at bounding box center [287, 133] width 45 height 17
type input "2"
type input "29%"
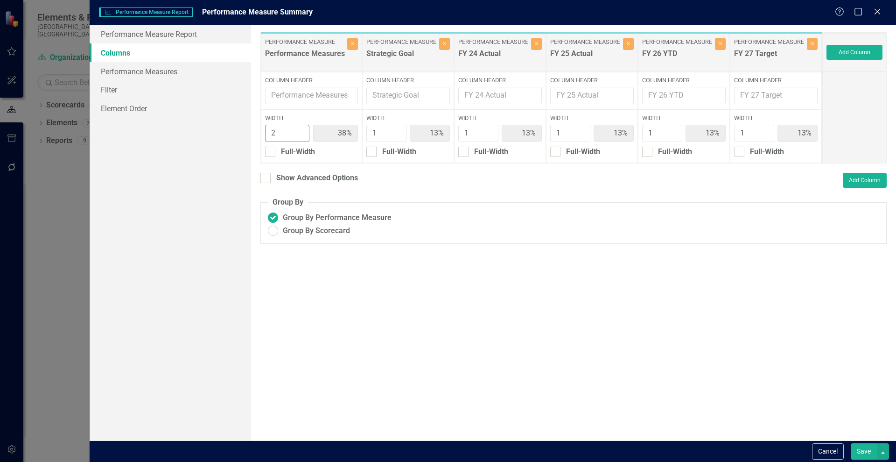
type input "14%"
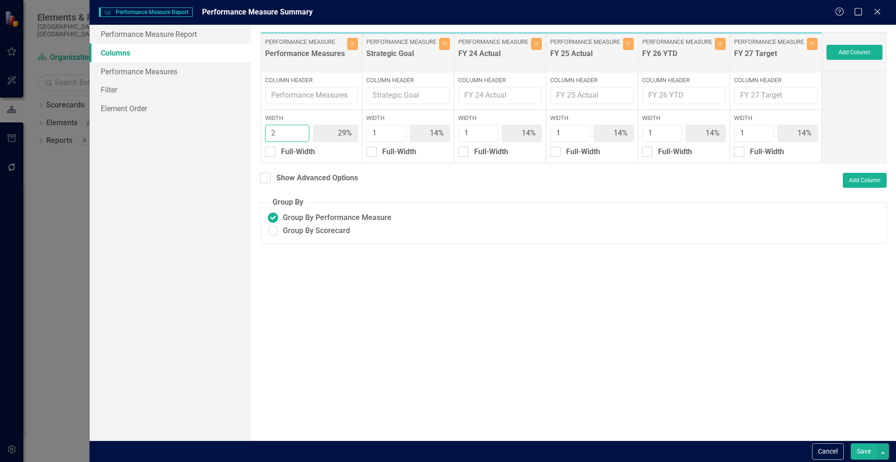
click at [297, 137] on input "2" at bounding box center [287, 133] width 45 height 17
click at [300, 126] on input "2" at bounding box center [287, 133] width 45 height 17
type input "3"
type input "38%"
type input "13%"
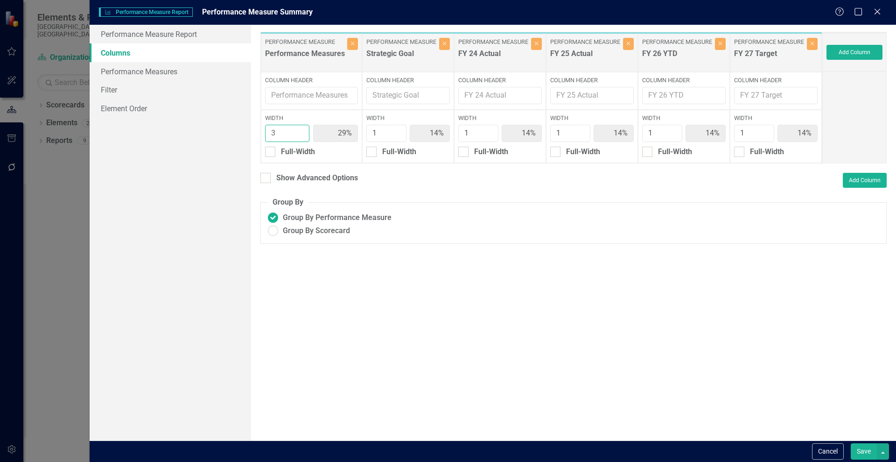
type input "13%"
type input "3"
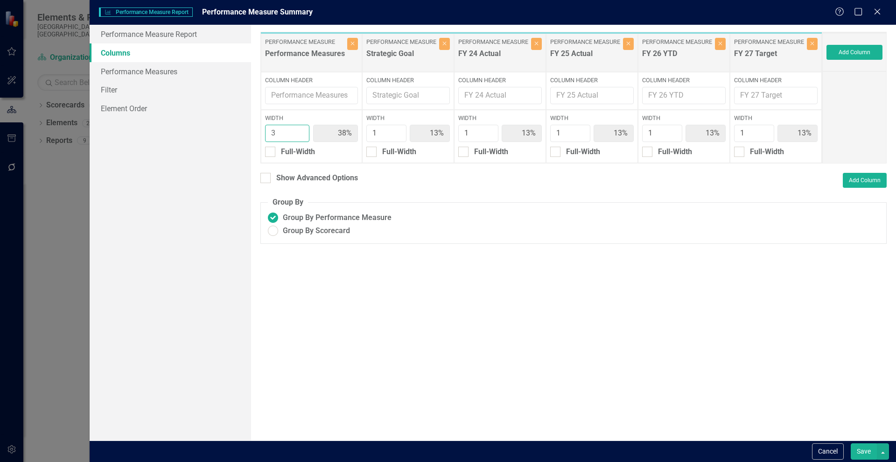
click at [299, 129] on input "3" at bounding box center [287, 133] width 45 height 17
type input "2"
type input "33%"
type input "22%"
type input "11%"
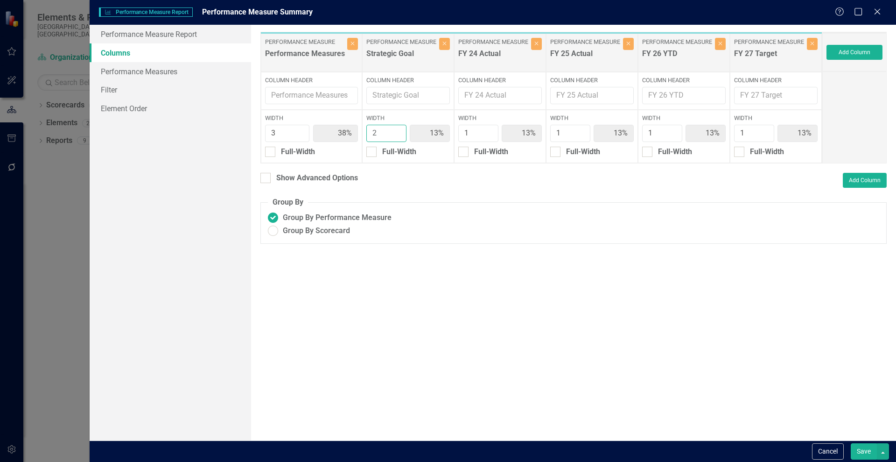
type input "11%"
click at [394, 133] on input "2" at bounding box center [386, 133] width 40 height 17
type input "3"
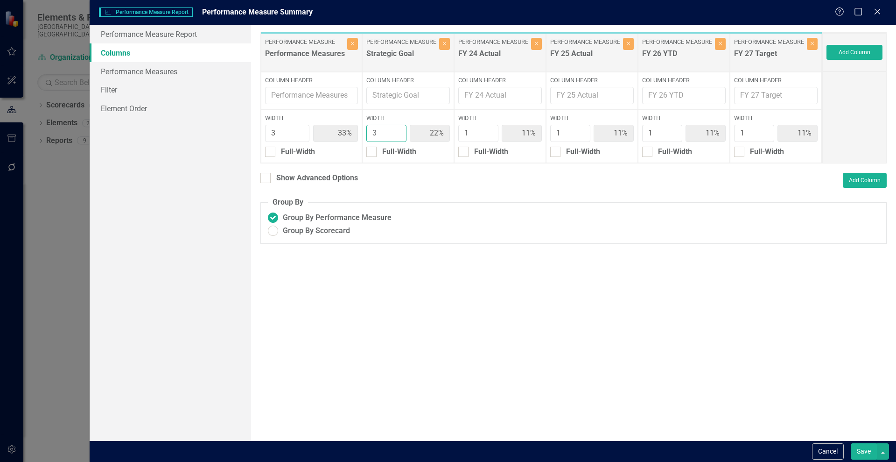
type input "30%"
type input "10%"
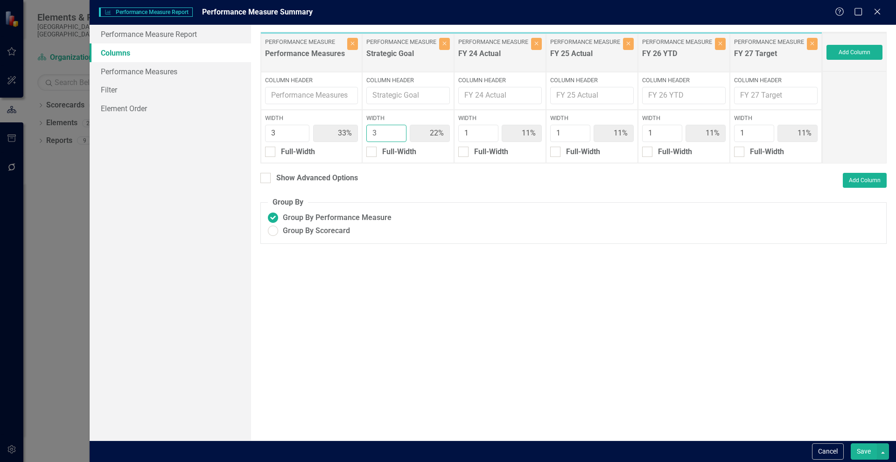
type input "10%"
click at [394, 133] on input "3" at bounding box center [386, 133] width 40 height 17
type input "2"
type input "33%"
type input "22%"
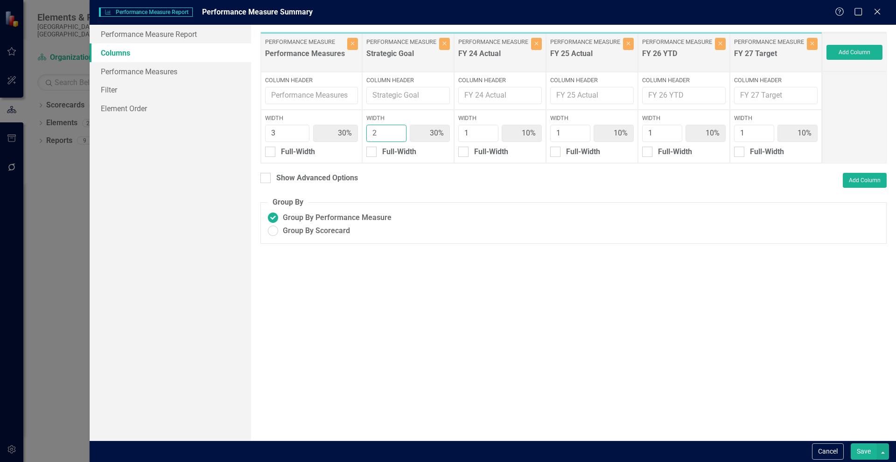
type input "11%"
type input "2"
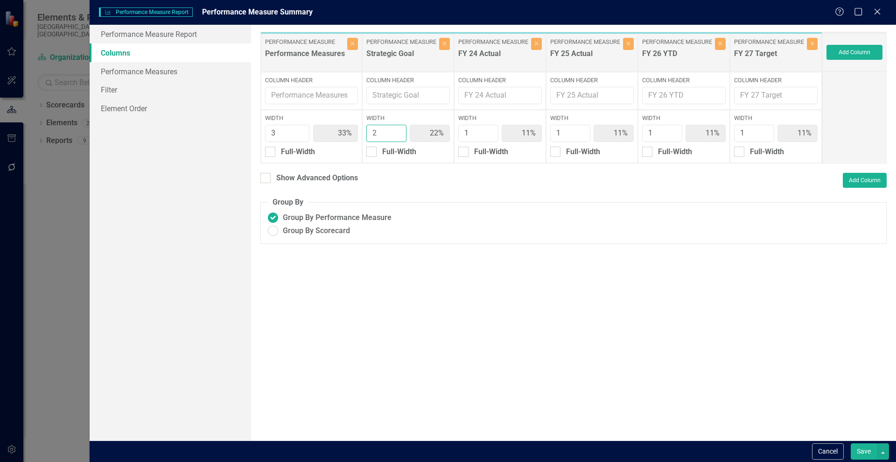
click at [395, 137] on input "2" at bounding box center [386, 133] width 40 height 17
click at [856, 450] on button "Save" at bounding box center [864, 451] width 26 height 16
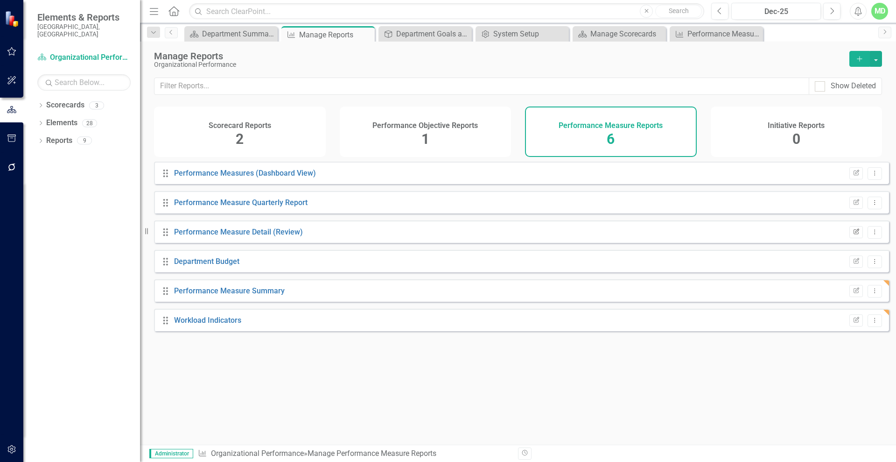
click at [853, 235] on icon "Edit Report" at bounding box center [856, 232] width 7 height 6
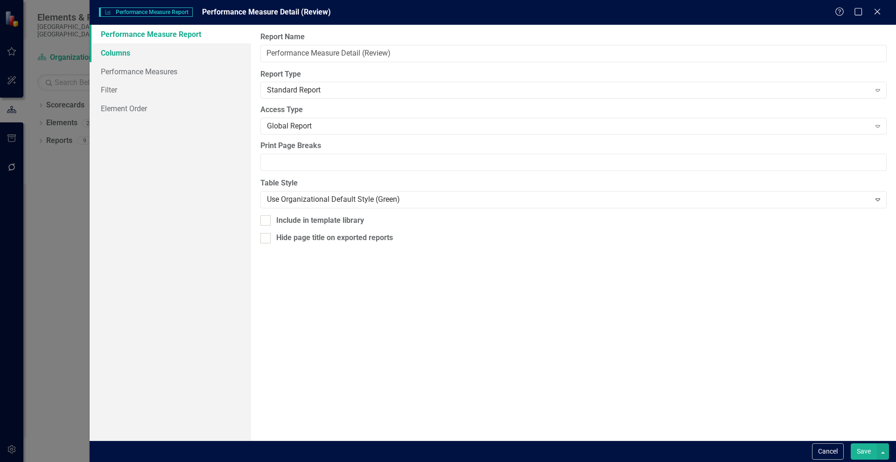
click at [112, 48] on link "Columns" at bounding box center [170, 52] width 161 height 19
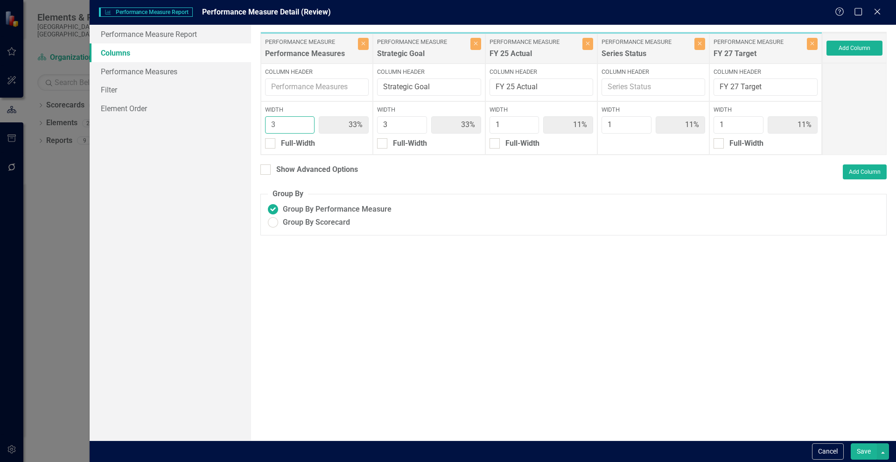
type input "4"
type input "40%"
type input "30%"
type input "10%"
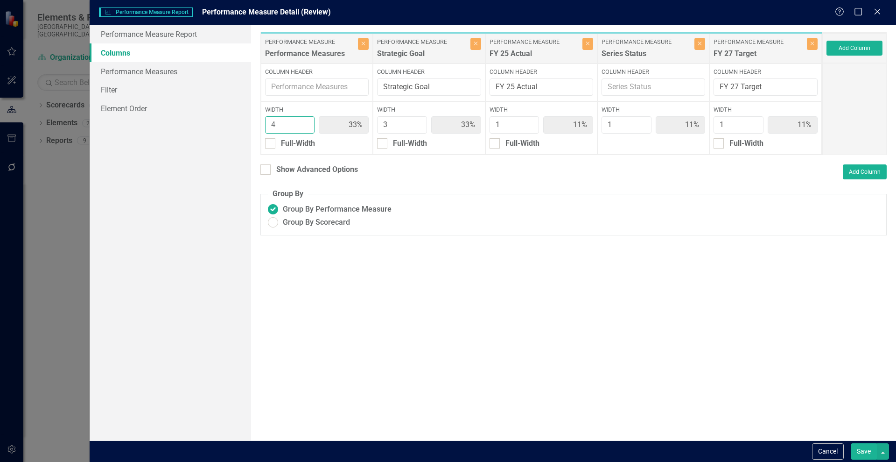
type input "10%"
type input "4"
click at [305, 123] on input "4" at bounding box center [290, 124] width 50 height 17
click at [862, 449] on button "Save" at bounding box center [864, 451] width 26 height 16
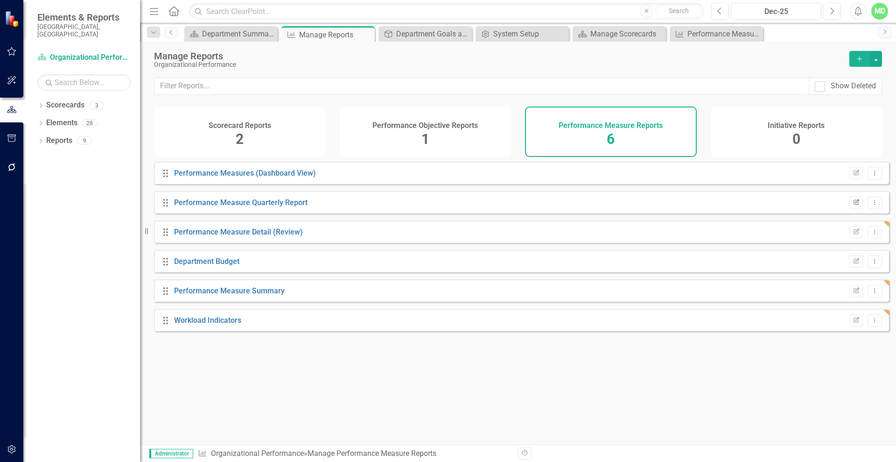
click at [853, 205] on icon "Edit Report" at bounding box center [856, 203] width 7 height 6
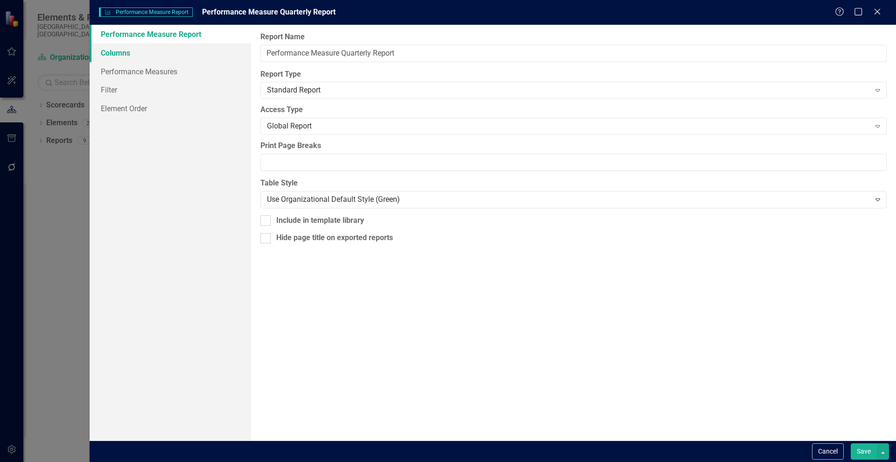
click at [120, 52] on link "Columns" at bounding box center [170, 52] width 161 height 19
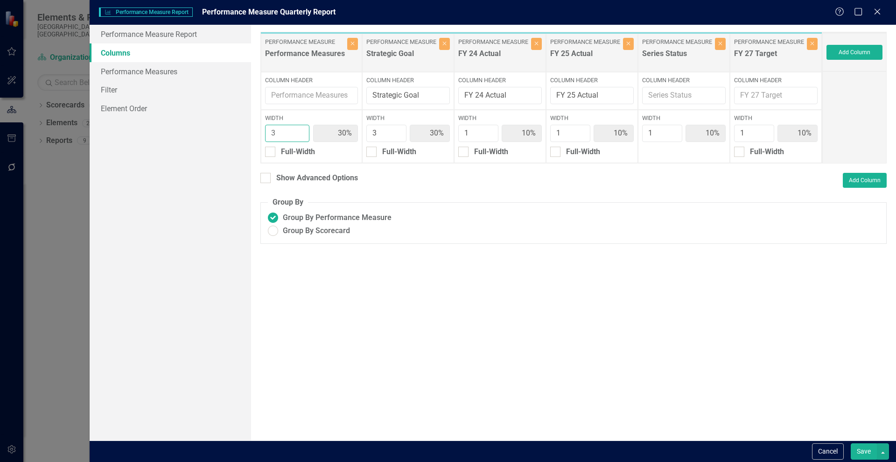
click at [304, 129] on input "3" at bounding box center [287, 133] width 45 height 17
type input "4"
type input "36%"
type input "27%"
type input "9%"
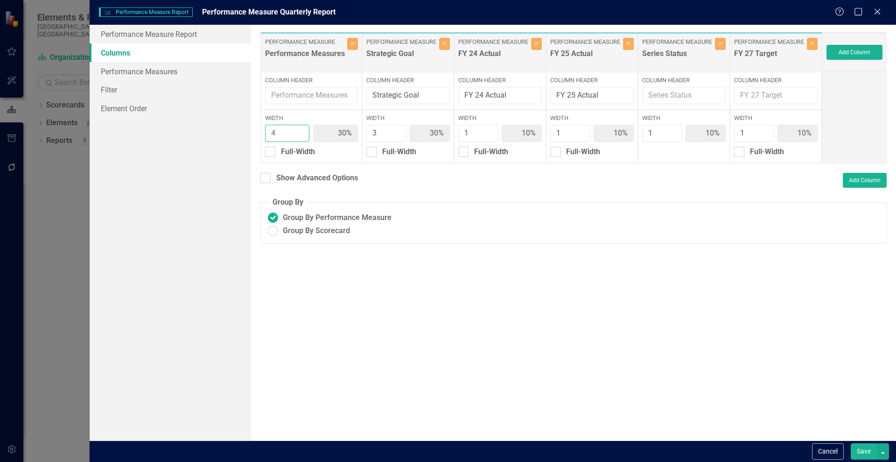
type input "9%"
type input "4"
click at [299, 129] on input "4" at bounding box center [287, 133] width 45 height 17
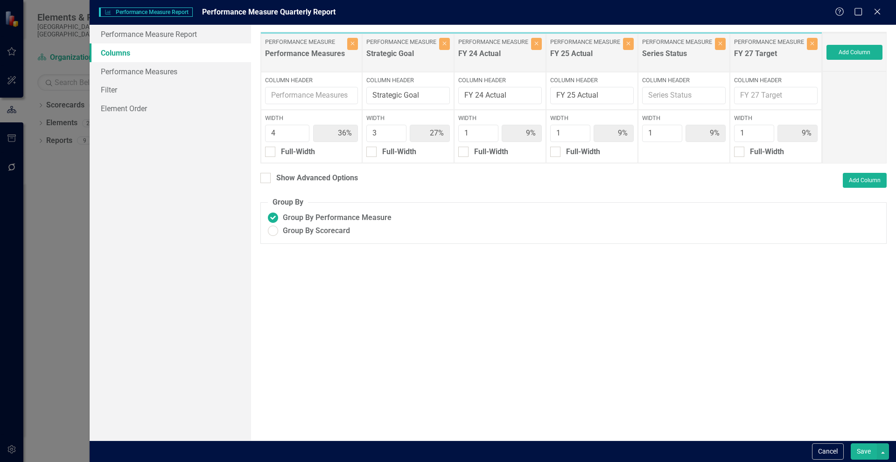
click at [859, 449] on button "Save" at bounding box center [864, 451] width 26 height 16
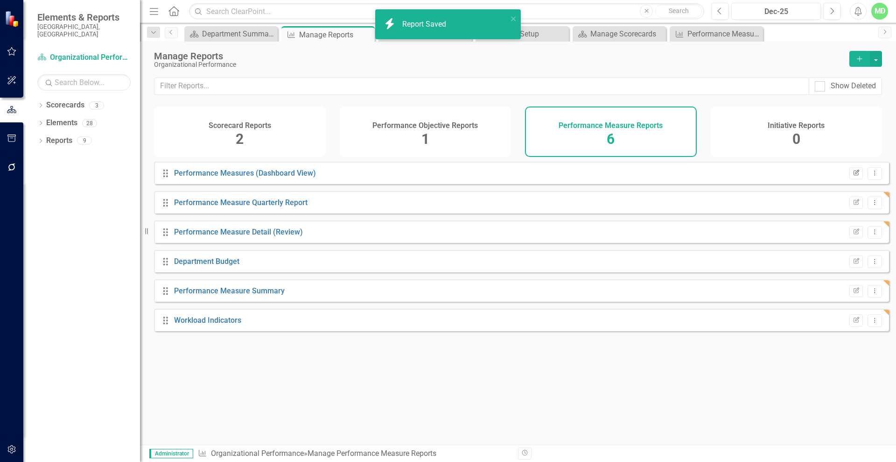
click at [853, 176] on icon "Edit Report" at bounding box center [856, 173] width 7 height 6
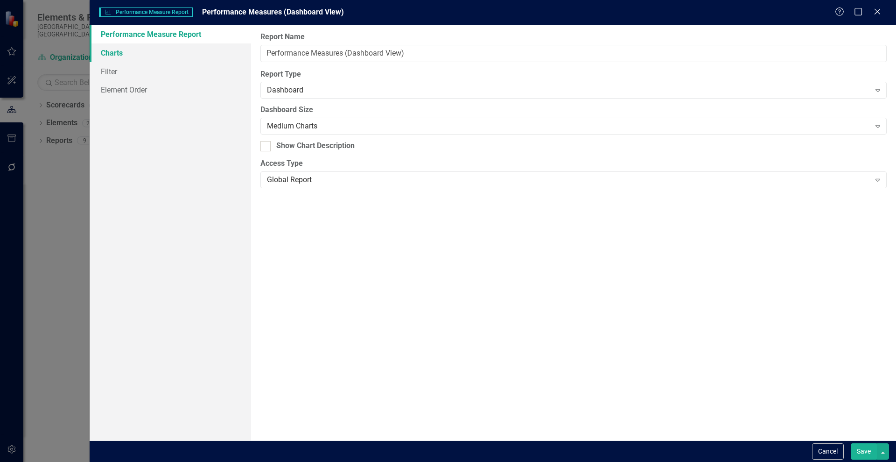
click at [99, 49] on link "Charts" at bounding box center [170, 52] width 161 height 19
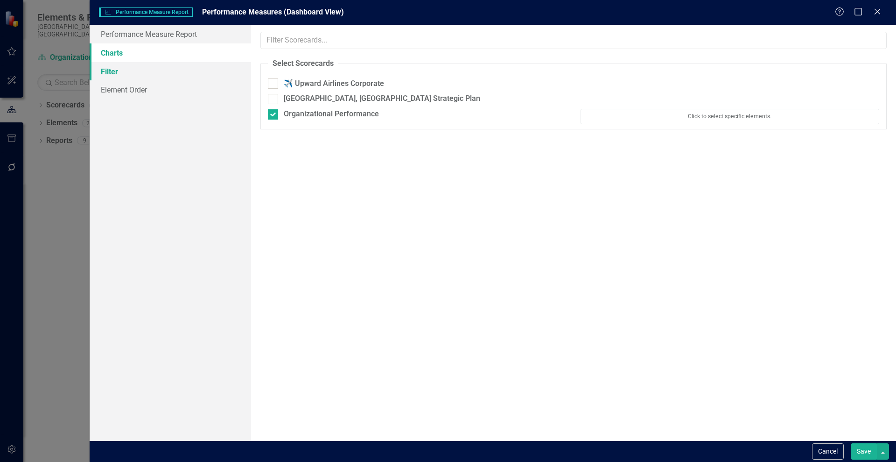
click at [111, 70] on link "Filter" at bounding box center [170, 71] width 161 height 19
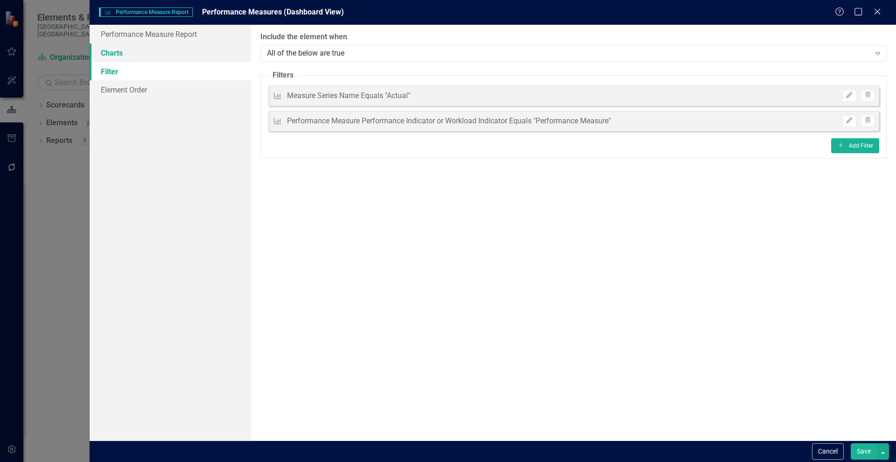
click at [107, 59] on link "Charts" at bounding box center [170, 52] width 161 height 19
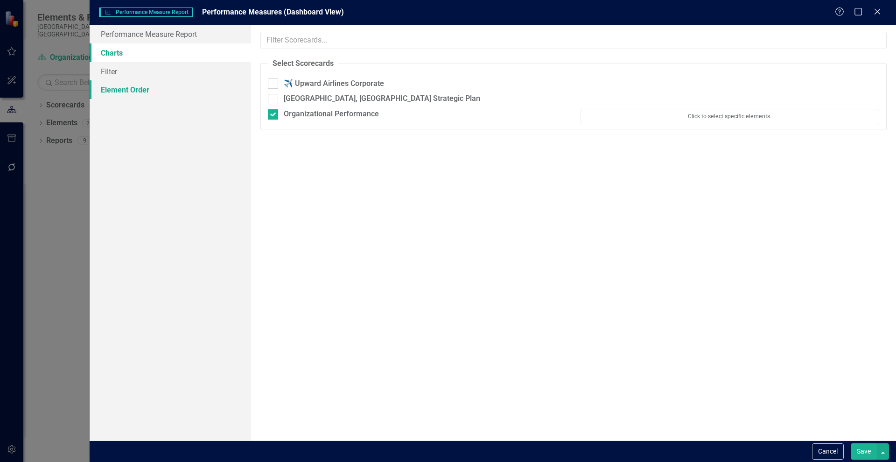
click at [118, 92] on link "Element Order" at bounding box center [170, 89] width 161 height 19
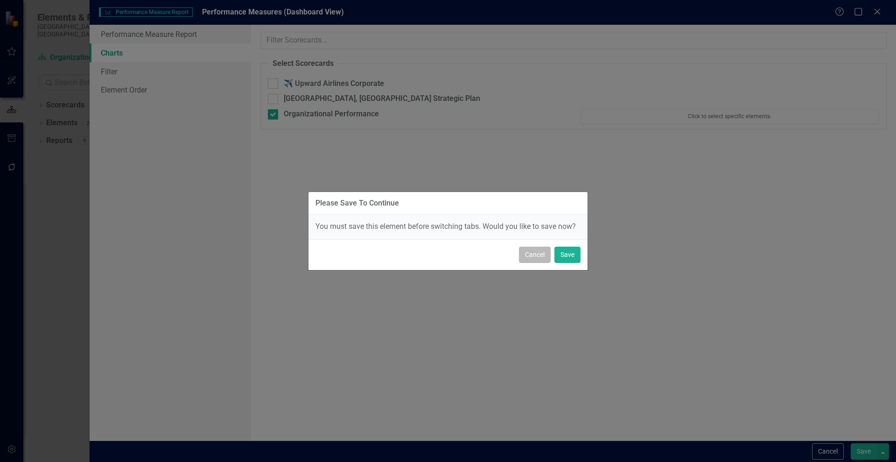
click at [531, 257] on button "Cancel" at bounding box center [535, 254] width 32 height 16
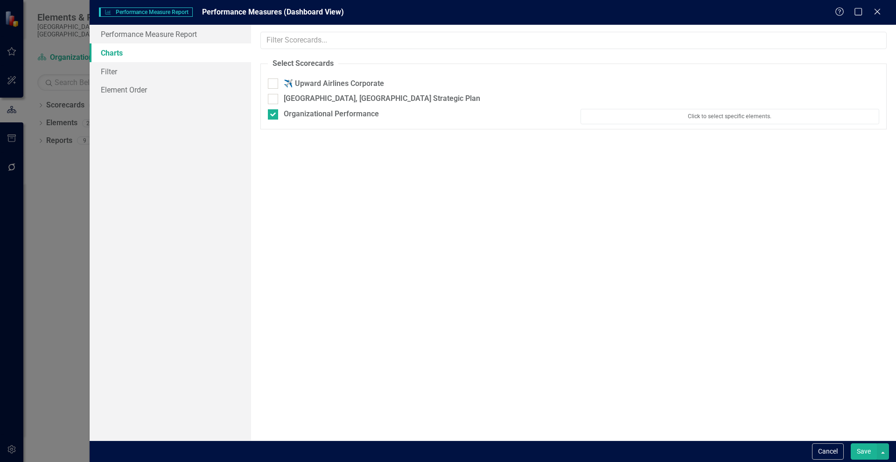
click at [864, 447] on button "Save" at bounding box center [864, 451] width 26 height 16
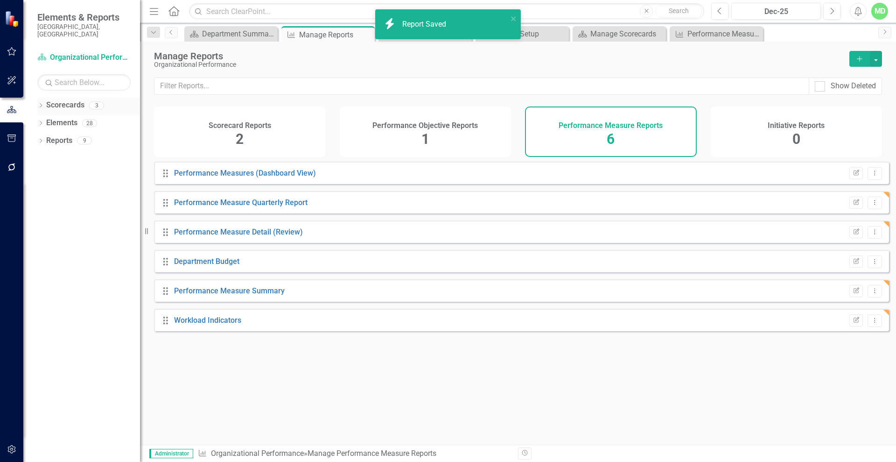
click at [53, 100] on link "Scorecards" at bounding box center [65, 105] width 38 height 11
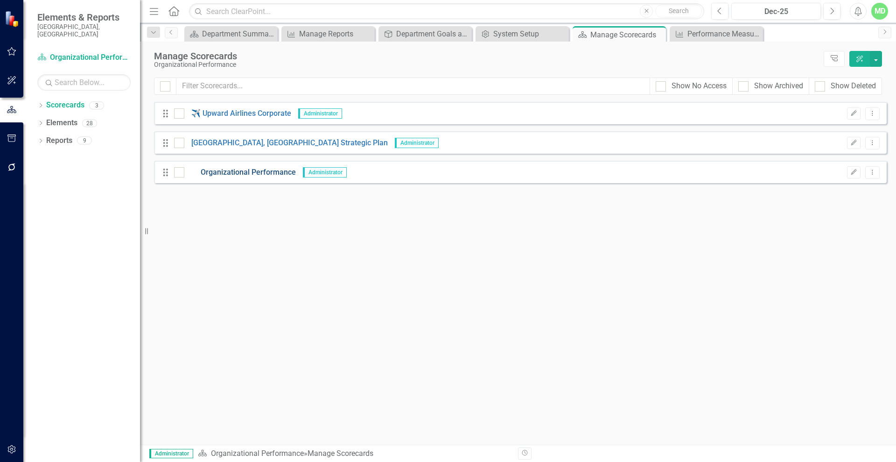
click at [228, 173] on link "Organizational Performance" at bounding box center [240, 172] width 112 height 11
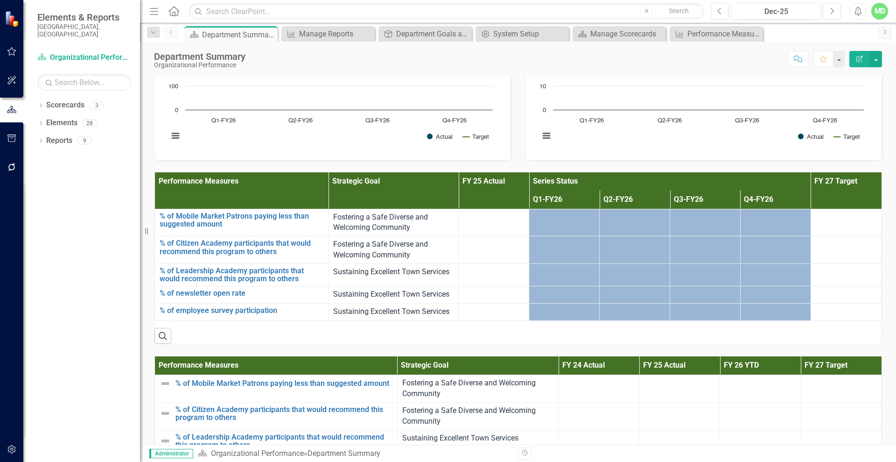
scroll to position [786, 0]
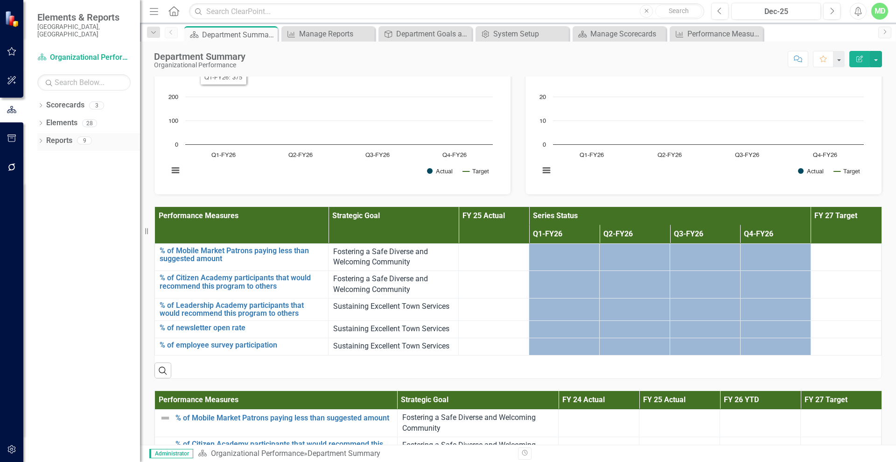
click at [59, 135] on link "Reports" at bounding box center [59, 140] width 26 height 11
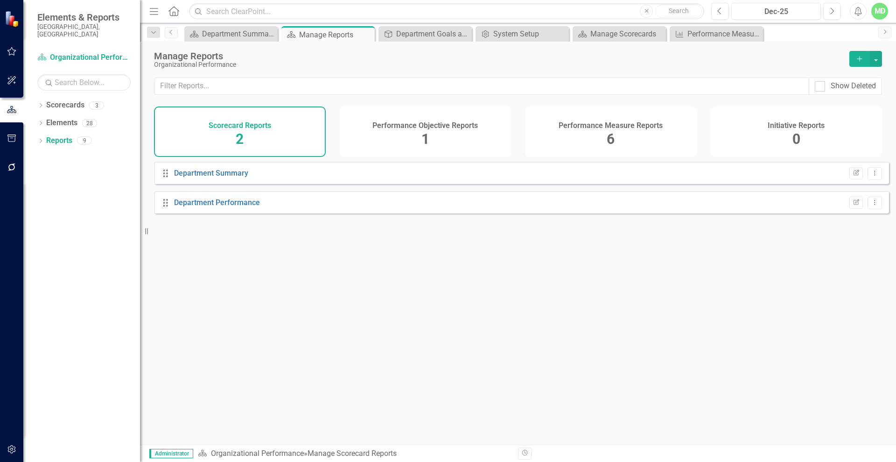
click at [568, 134] on div "Performance Measure Reports 6" at bounding box center [611, 131] width 172 height 50
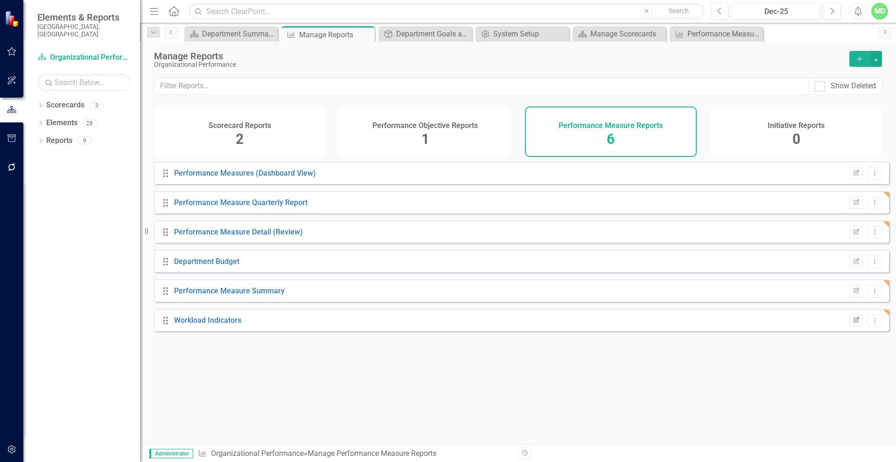
click at [854, 322] on icon "button" at bounding box center [857, 319] width 6 height 6
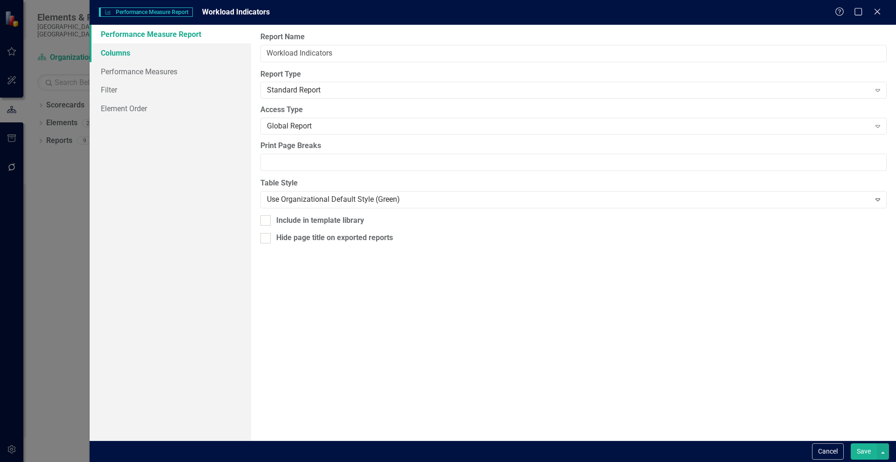
click at [121, 53] on link "Columns" at bounding box center [170, 52] width 161 height 19
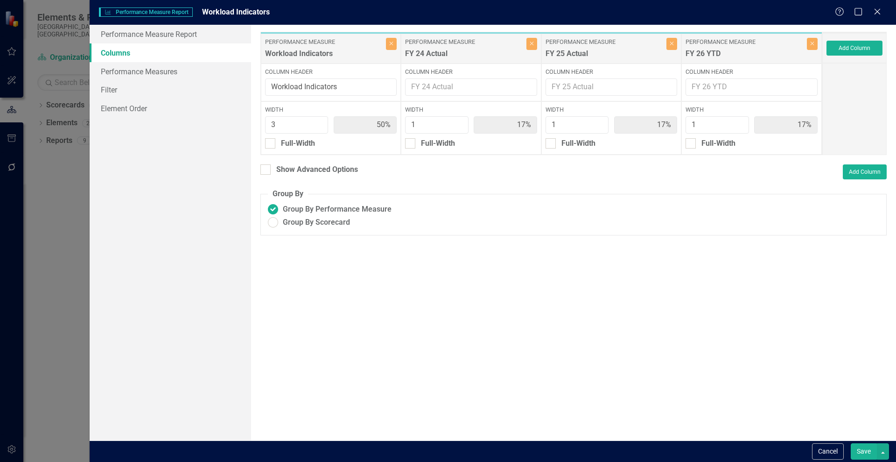
click at [862, 451] on button "Save" at bounding box center [864, 451] width 26 height 16
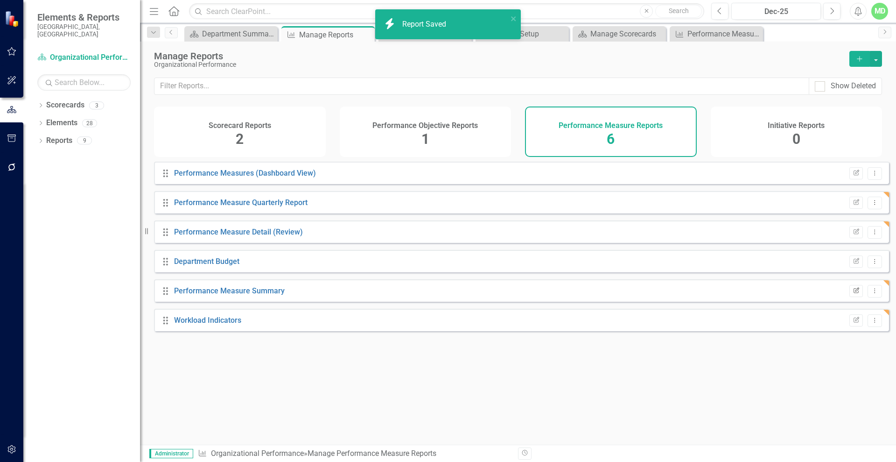
click at [854, 297] on button "Edit Report" at bounding box center [856, 291] width 14 height 12
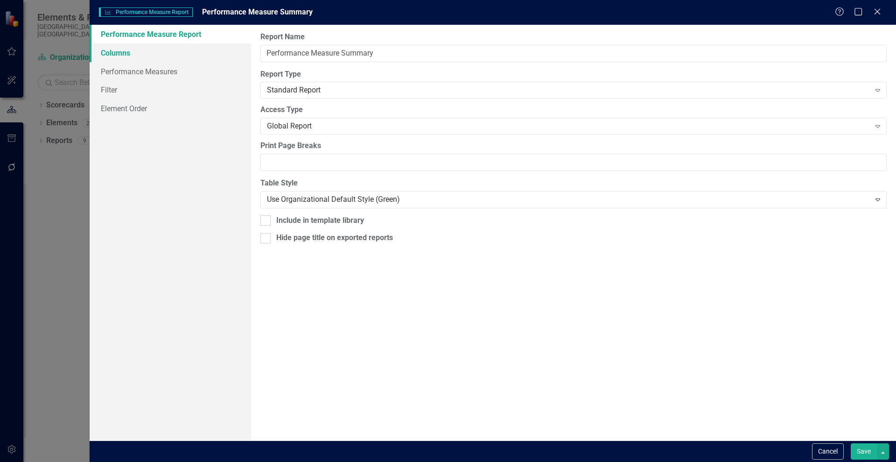
click at [95, 52] on link "Columns" at bounding box center [170, 52] width 161 height 19
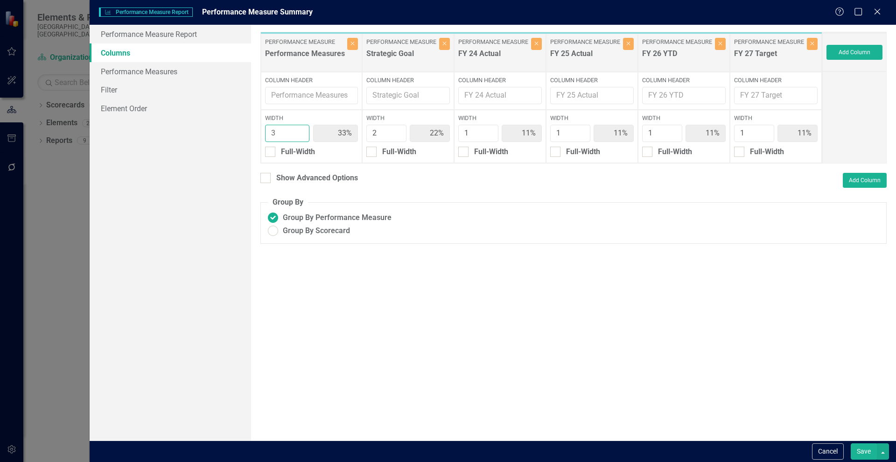
type input "4"
type input "40%"
type input "20%"
type input "10%"
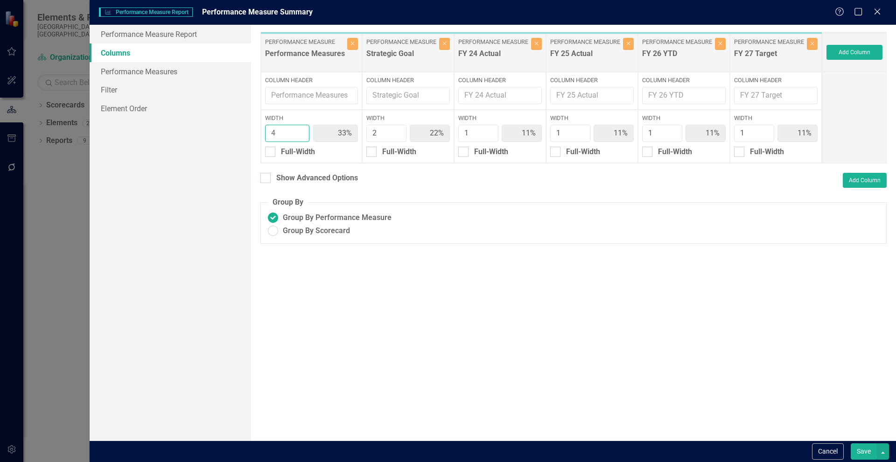
type input "10%"
type input "4"
click at [299, 130] on input "4" at bounding box center [287, 133] width 45 height 17
type input "3"
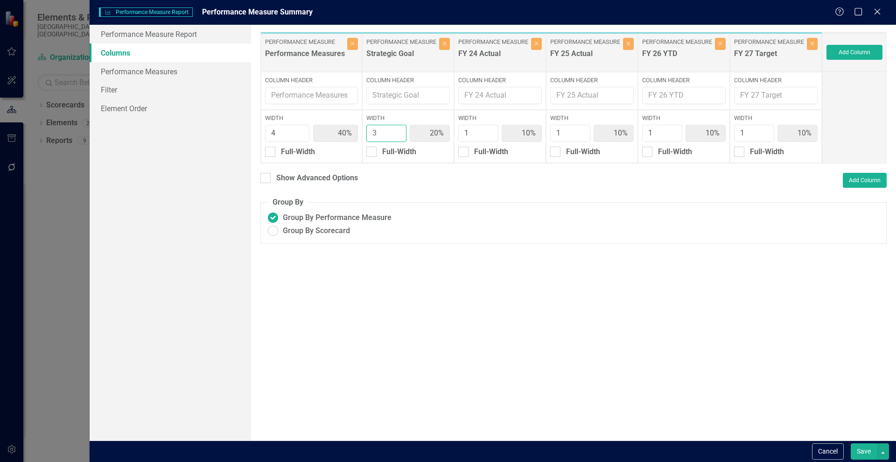
type input "36%"
type input "27%"
type input "9%"
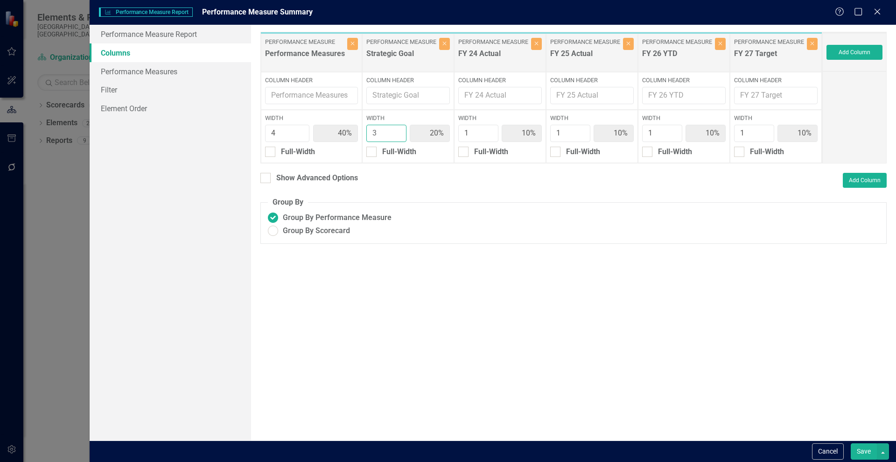
type input "9%"
click at [395, 129] on input "3" at bounding box center [386, 133] width 40 height 17
click at [488, 138] on input "1" at bounding box center [478, 133] width 40 height 17
type input "4"
type input "33%"
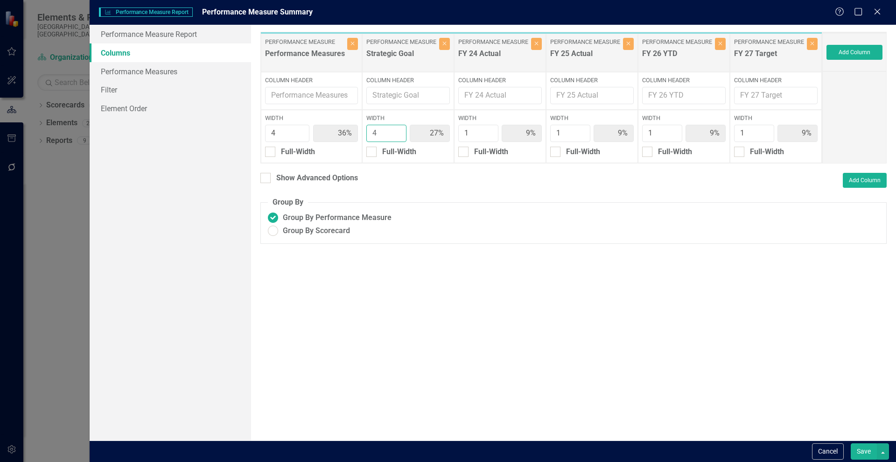
type input "33%"
type input "8%"
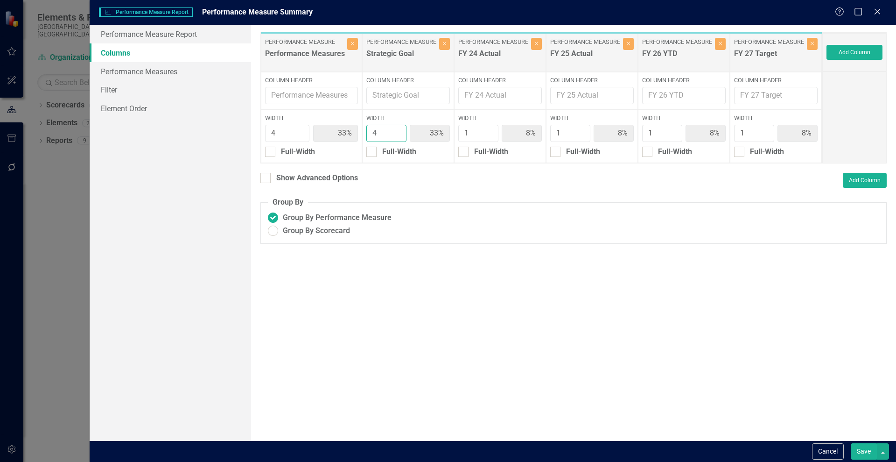
type input "4"
click at [398, 130] on input "4" at bounding box center [386, 133] width 40 height 17
type input "5"
type input "38%"
type input "31%"
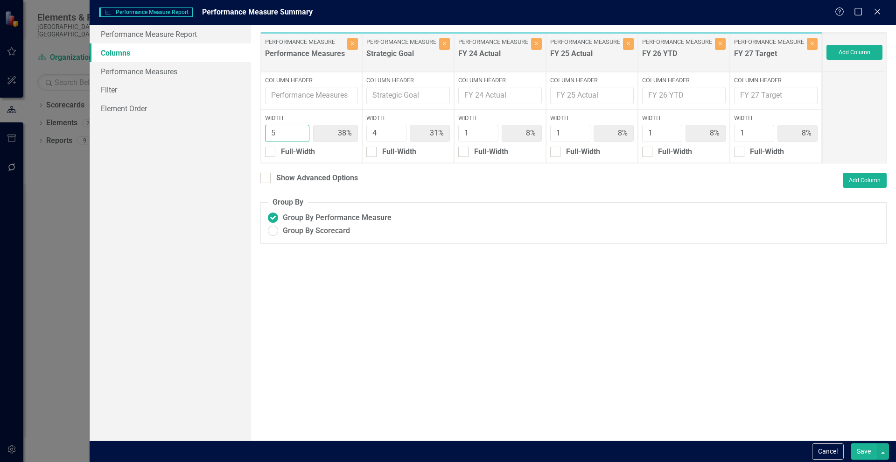
type input "5"
click at [298, 129] on input "5" at bounding box center [287, 133] width 45 height 17
type input "5"
type input "36%"
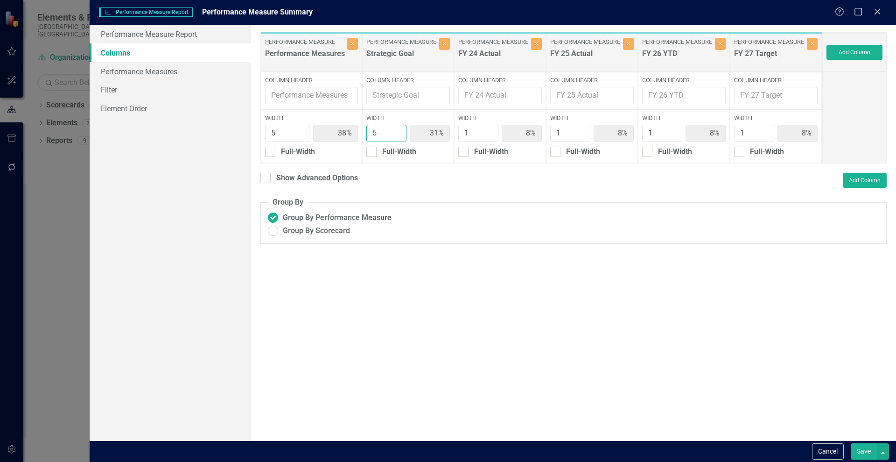
type input "7%"
type input "5"
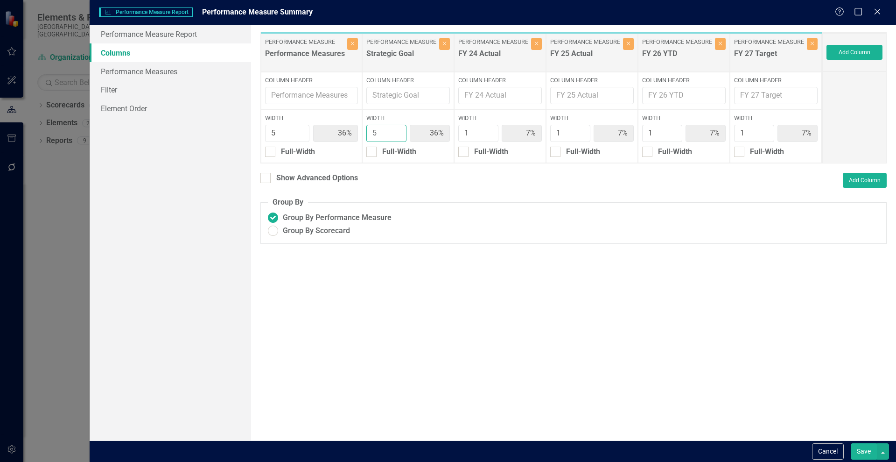
click at [394, 129] on input "5" at bounding box center [386, 133] width 40 height 17
click at [864, 450] on button "Save" at bounding box center [864, 451] width 26 height 16
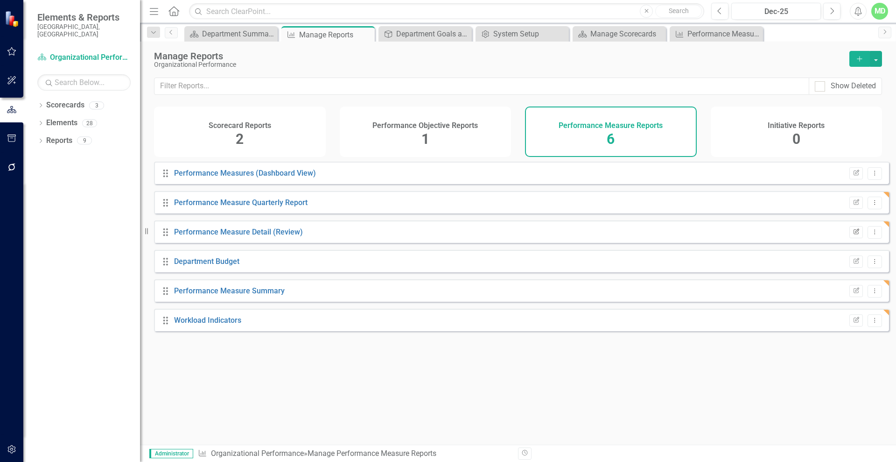
click at [853, 235] on icon "Edit Report" at bounding box center [856, 232] width 7 height 6
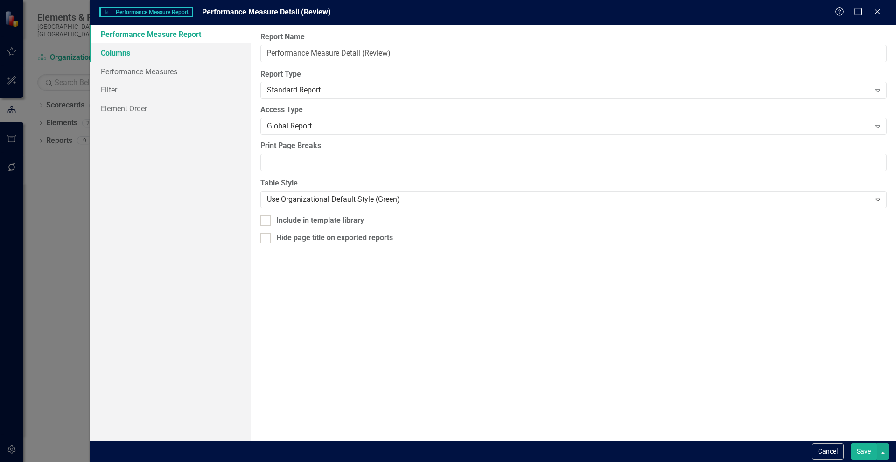
click at [113, 54] on link "Columns" at bounding box center [170, 52] width 161 height 19
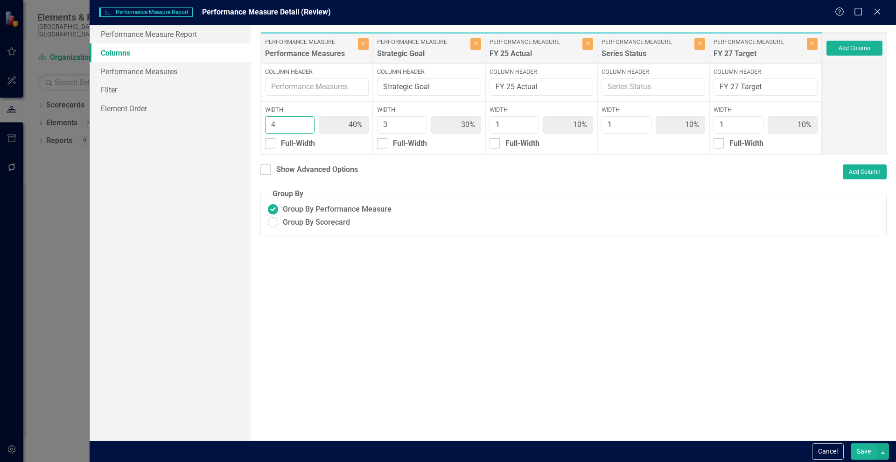
type input "5"
type input "45%"
type input "27%"
click at [306, 122] on input "5" at bounding box center [290, 124] width 50 height 17
click at [415, 122] on input "4" at bounding box center [402, 124] width 50 height 17
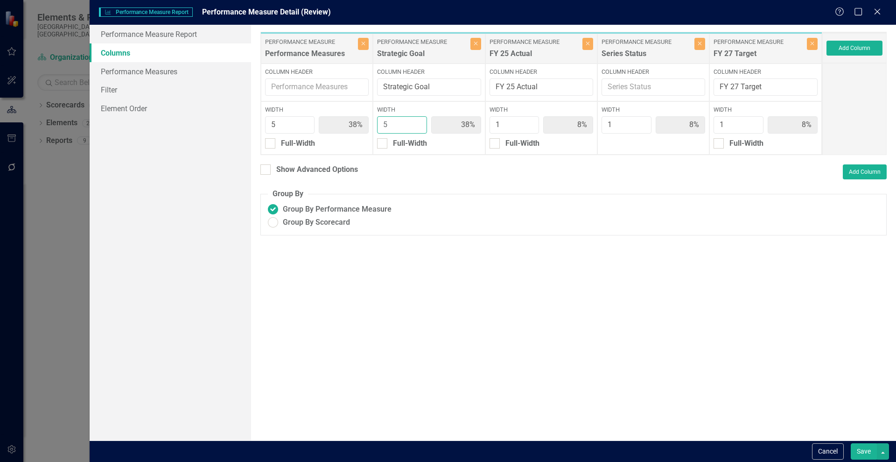
click at [415, 122] on input "5" at bounding box center [402, 124] width 50 height 17
click at [863, 454] on button "Save" at bounding box center [864, 451] width 26 height 16
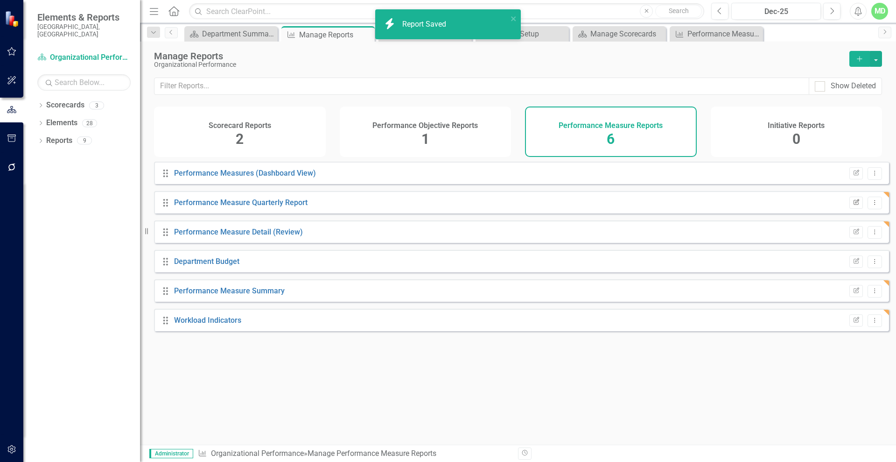
click at [853, 205] on icon "Edit Report" at bounding box center [856, 203] width 7 height 6
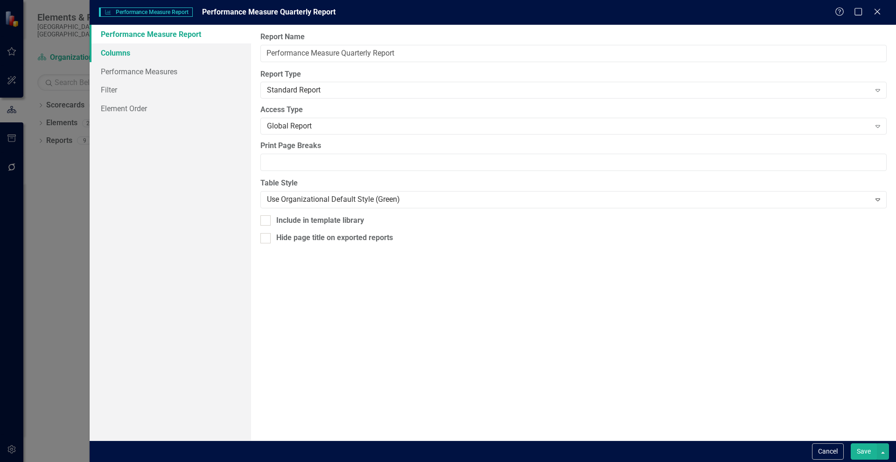
click at [124, 58] on link "Columns" at bounding box center [170, 52] width 161 height 19
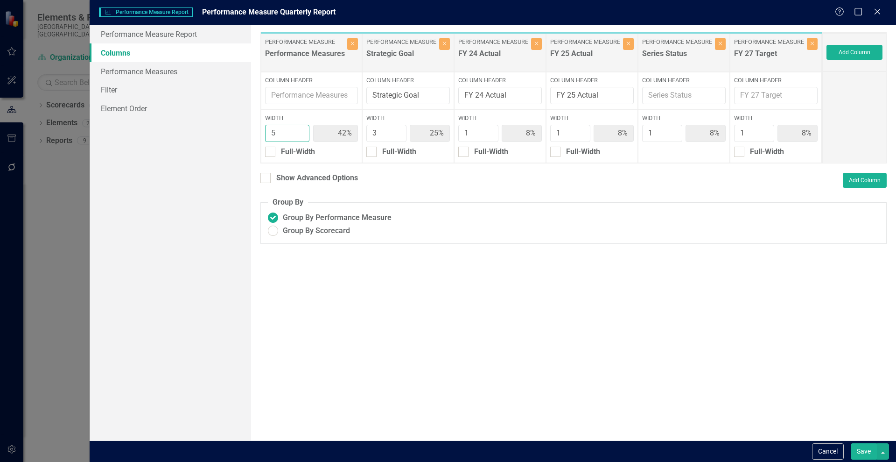
click at [301, 128] on input "5" at bounding box center [287, 133] width 45 height 17
click at [402, 129] on input "3" at bounding box center [386, 133] width 40 height 17
click at [399, 130] on input "4" at bounding box center [386, 133] width 40 height 17
click at [399, 130] on input "5" at bounding box center [386, 133] width 40 height 17
click at [858, 449] on button "Save" at bounding box center [864, 451] width 26 height 16
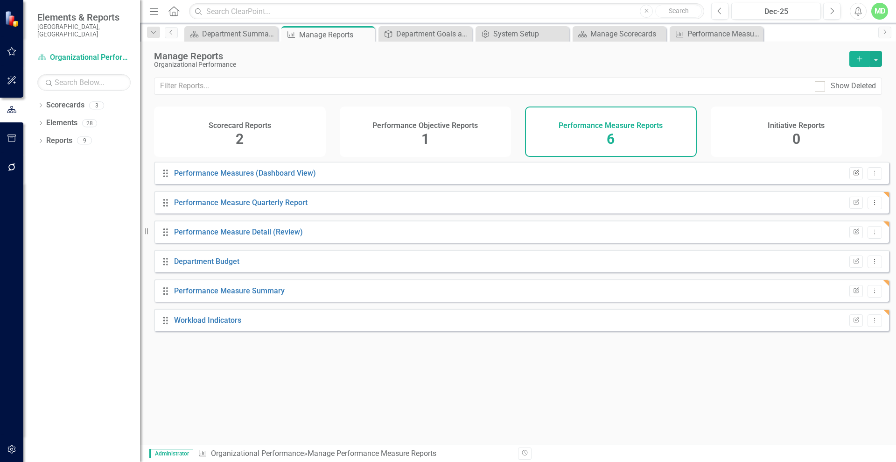
click at [853, 176] on icon "Edit Report" at bounding box center [856, 173] width 7 height 6
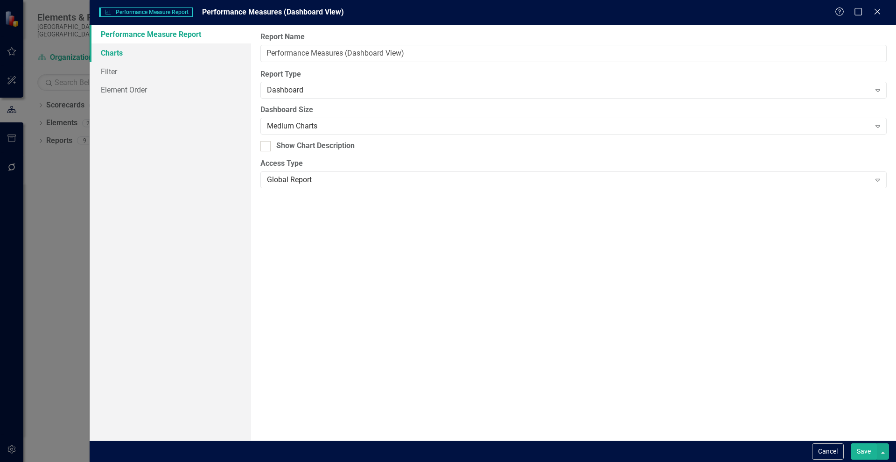
click at [140, 56] on link "Charts" at bounding box center [170, 52] width 161 height 19
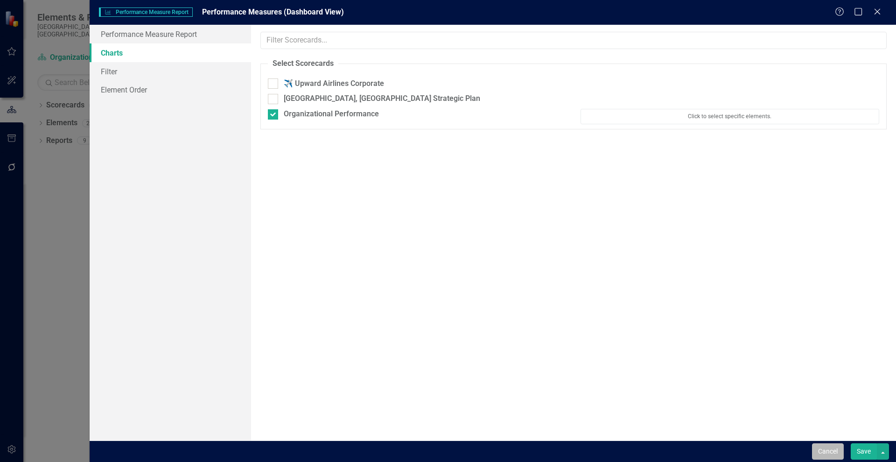
click at [816, 453] on button "Cancel" at bounding box center [828, 451] width 32 height 16
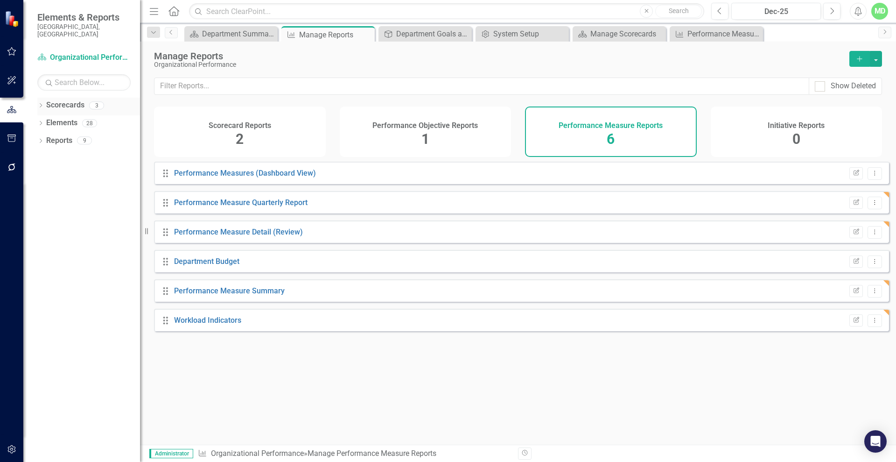
click at [68, 100] on link "Scorecards" at bounding box center [65, 105] width 38 height 11
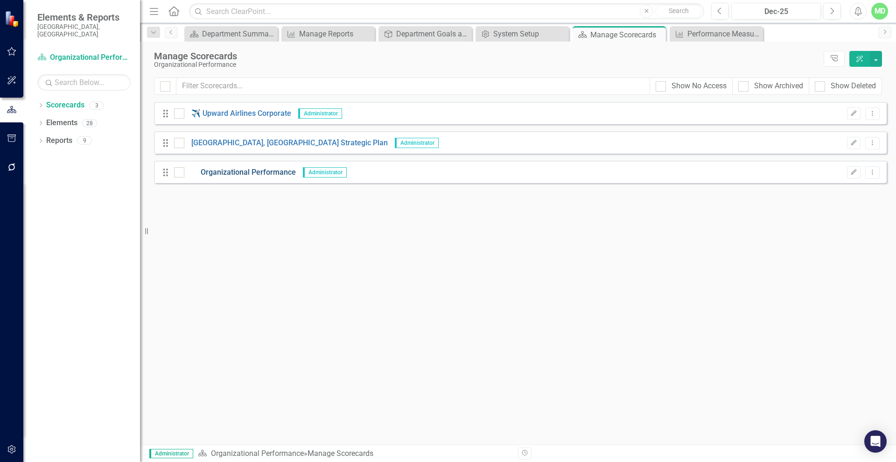
click at [231, 176] on link "Organizational Performance" at bounding box center [240, 172] width 112 height 11
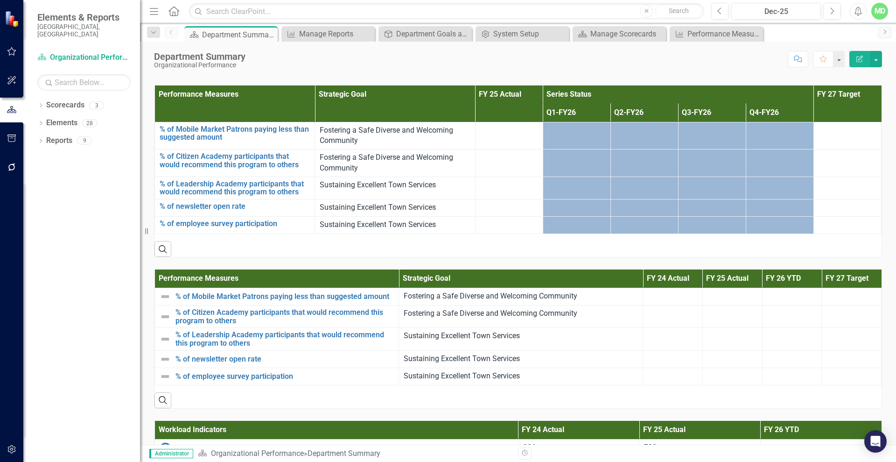
scroll to position [1068, 0]
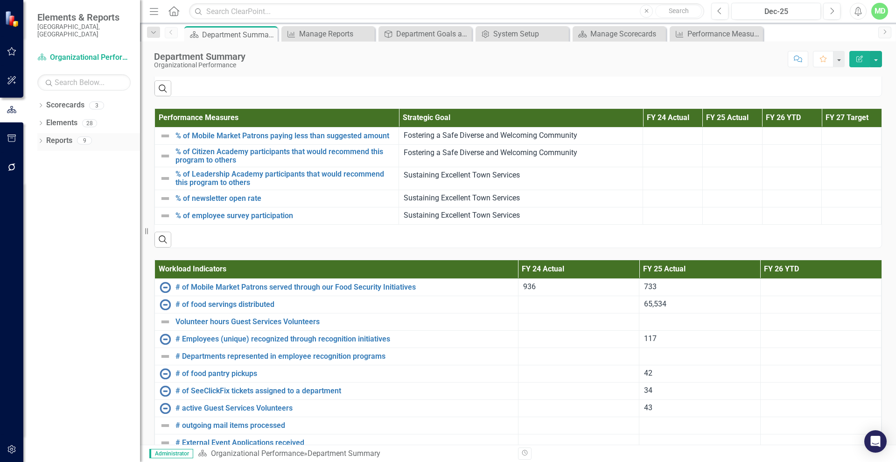
click at [54, 135] on link "Reports" at bounding box center [59, 140] width 26 height 11
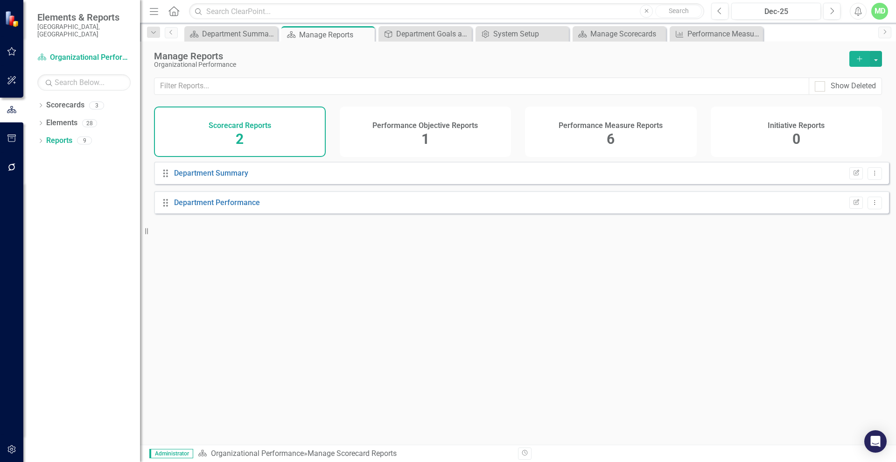
click at [639, 128] on h4 "Performance Measure Reports" at bounding box center [611, 125] width 104 height 8
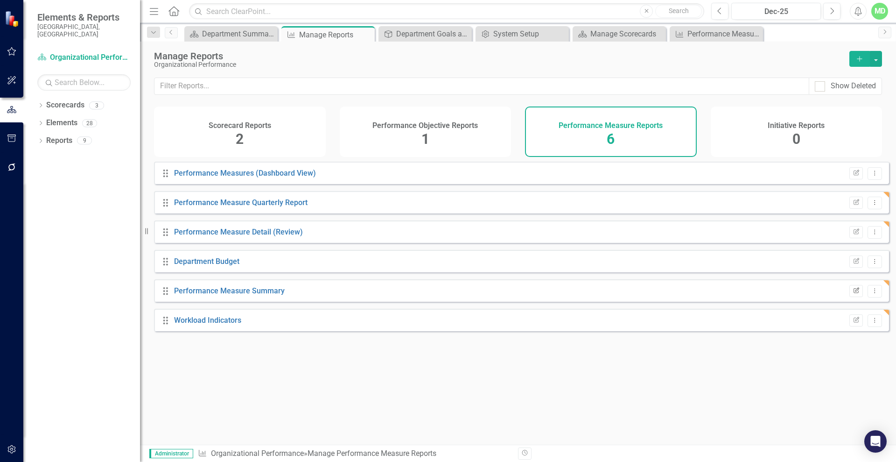
click at [853, 294] on icon "Edit Report" at bounding box center [856, 291] width 7 height 6
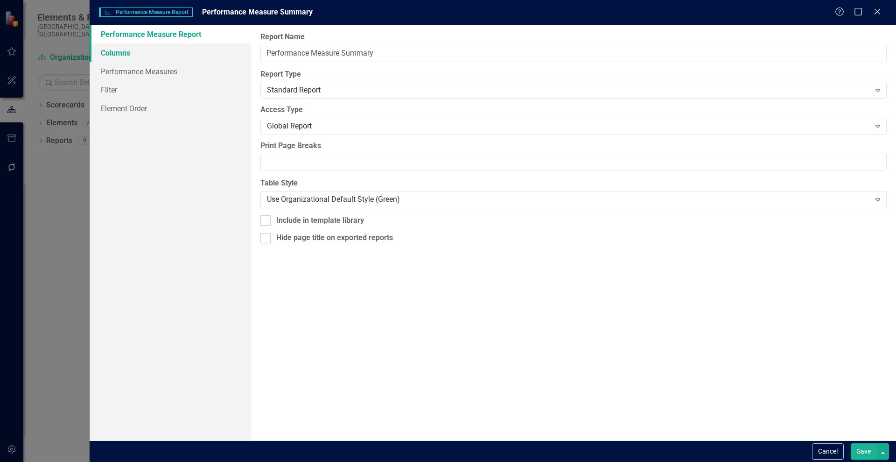
click at [112, 54] on link "Columns" at bounding box center [170, 52] width 161 height 19
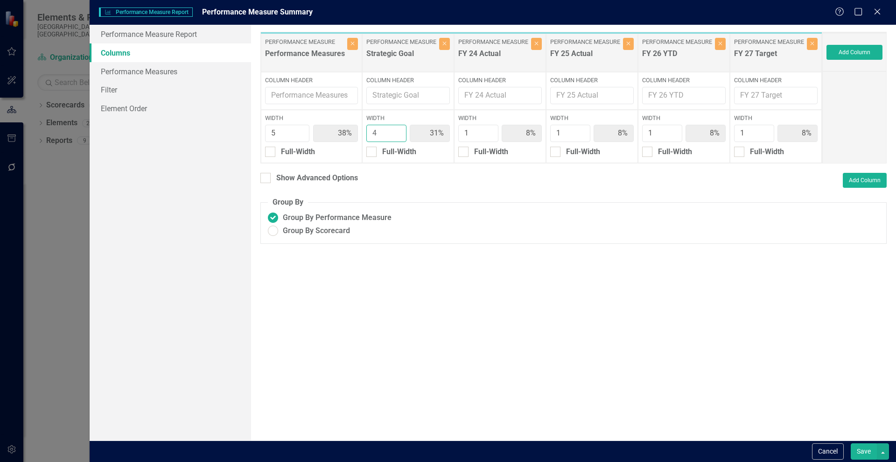
click at [395, 136] on input "4" at bounding box center [386, 133] width 40 height 17
click at [297, 130] on input "6" at bounding box center [287, 133] width 45 height 17
click at [862, 447] on button "Save" at bounding box center [864, 451] width 26 height 16
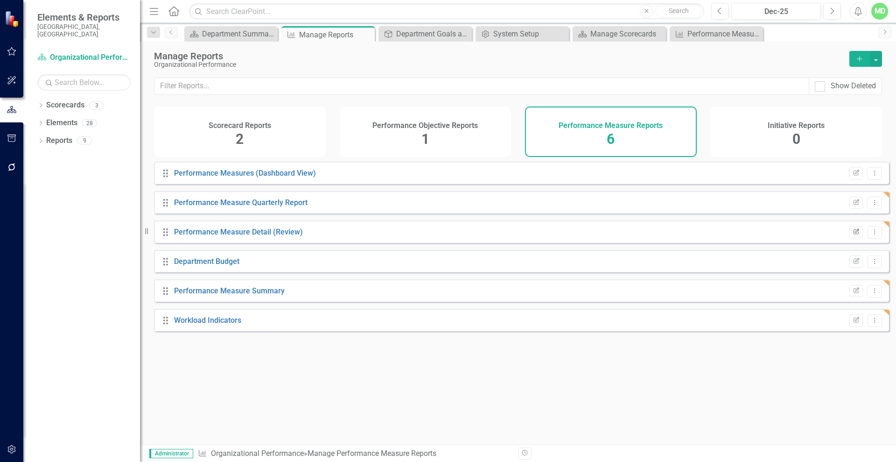
click at [850, 234] on button "Edit Report" at bounding box center [856, 232] width 14 height 12
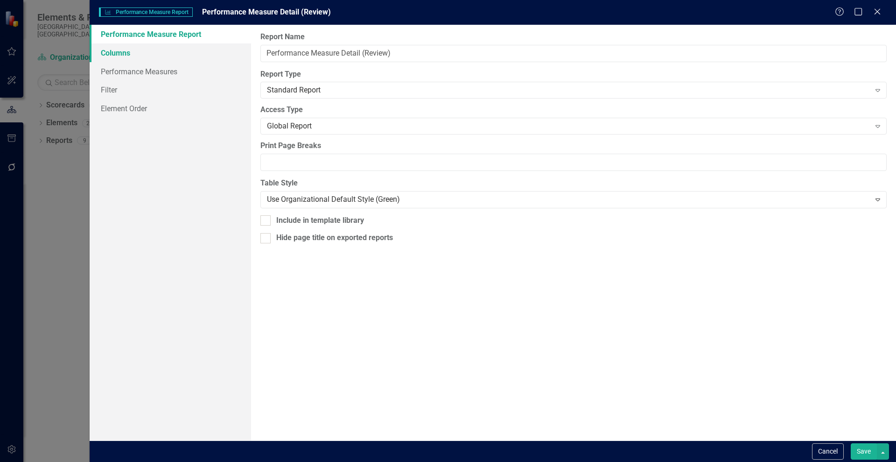
click at [127, 52] on link "Columns" at bounding box center [170, 52] width 161 height 19
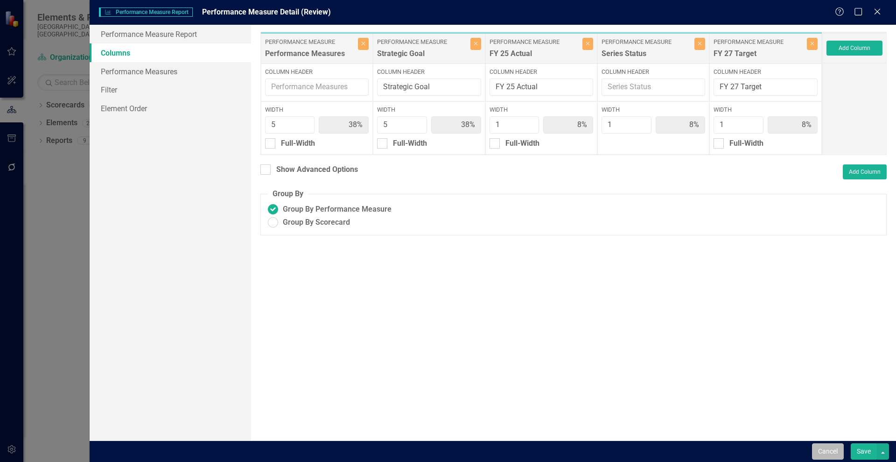
click at [830, 450] on button "Cancel" at bounding box center [828, 451] width 32 height 16
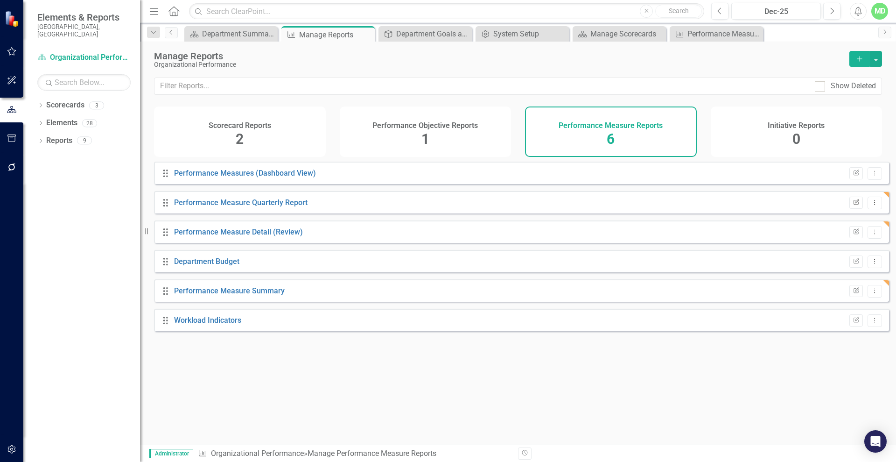
click at [853, 205] on icon "Edit Report" at bounding box center [856, 203] width 7 height 6
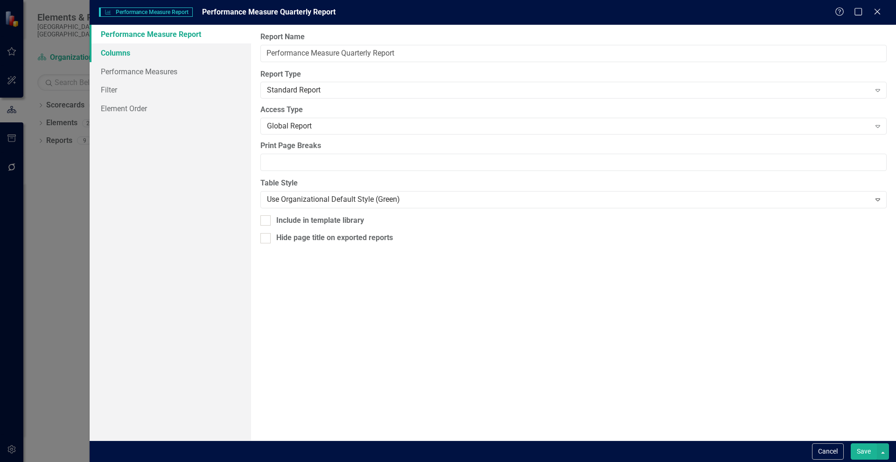
click at [117, 52] on link "Columns" at bounding box center [170, 52] width 161 height 19
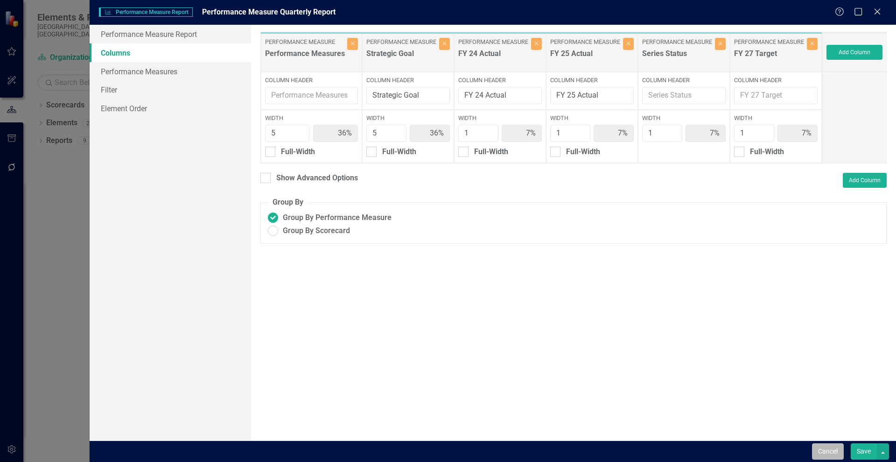
click at [827, 449] on button "Cancel" at bounding box center [828, 451] width 32 height 16
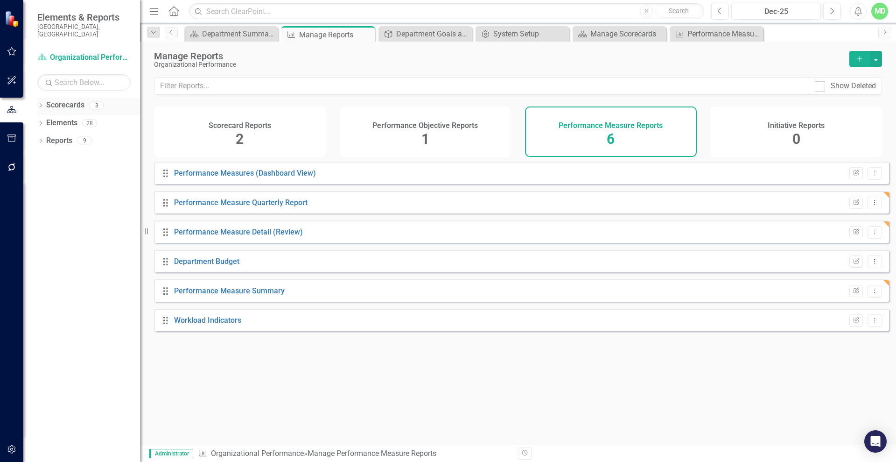
click at [47, 100] on link "Scorecards" at bounding box center [65, 105] width 38 height 11
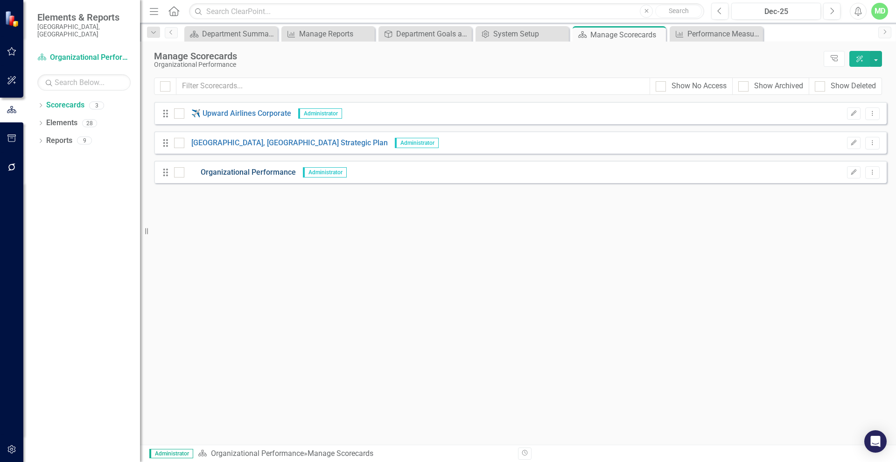
click at [229, 171] on link "Organizational Performance" at bounding box center [240, 172] width 112 height 11
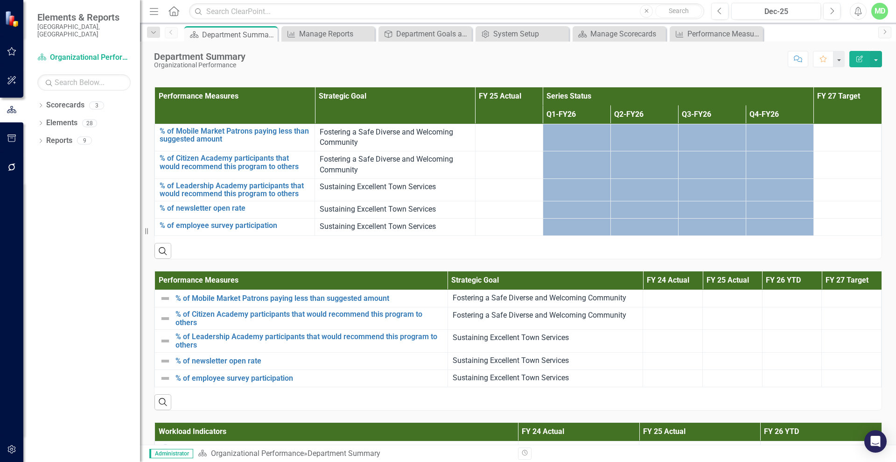
scroll to position [916, 0]
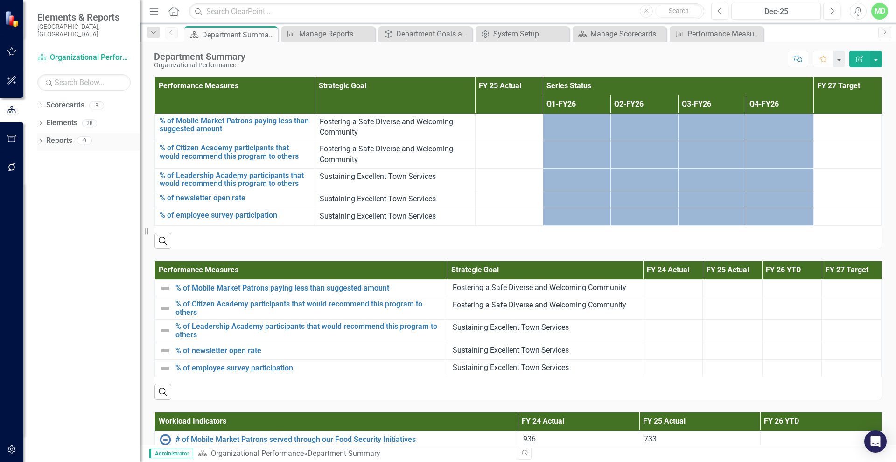
click at [64, 135] on link "Reports" at bounding box center [59, 140] width 26 height 11
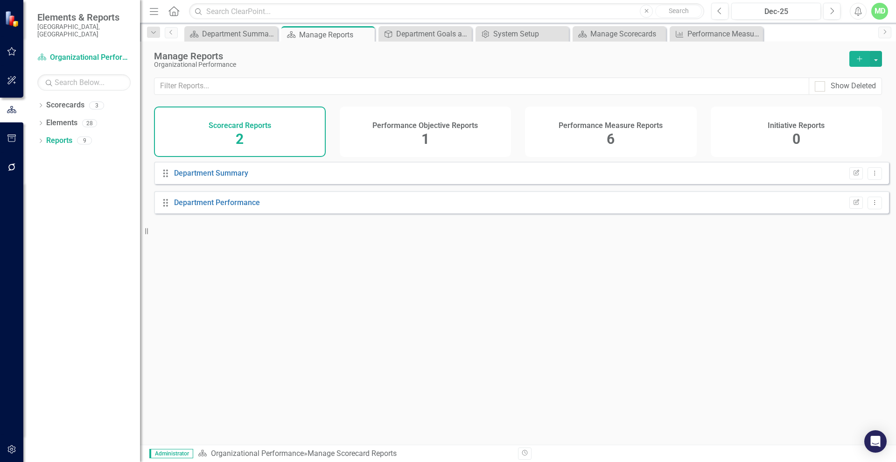
click at [580, 136] on div "Performance Measure Reports 6" at bounding box center [611, 131] width 172 height 50
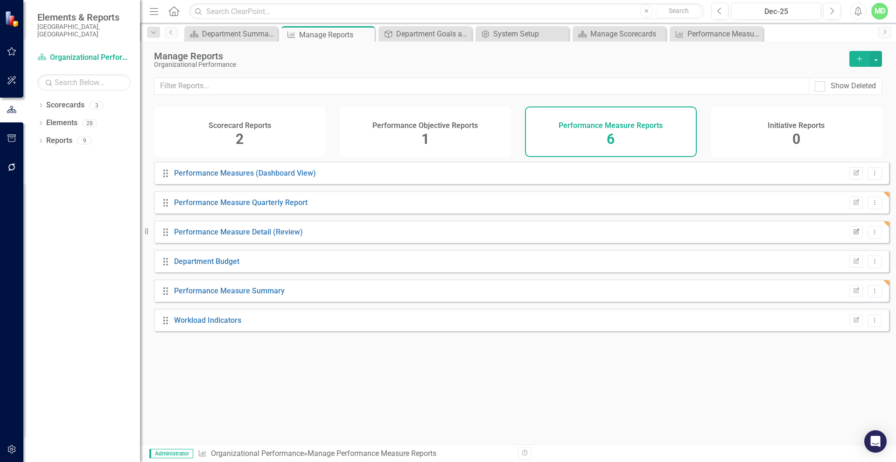
click at [853, 238] on button "Edit Report" at bounding box center [856, 232] width 14 height 12
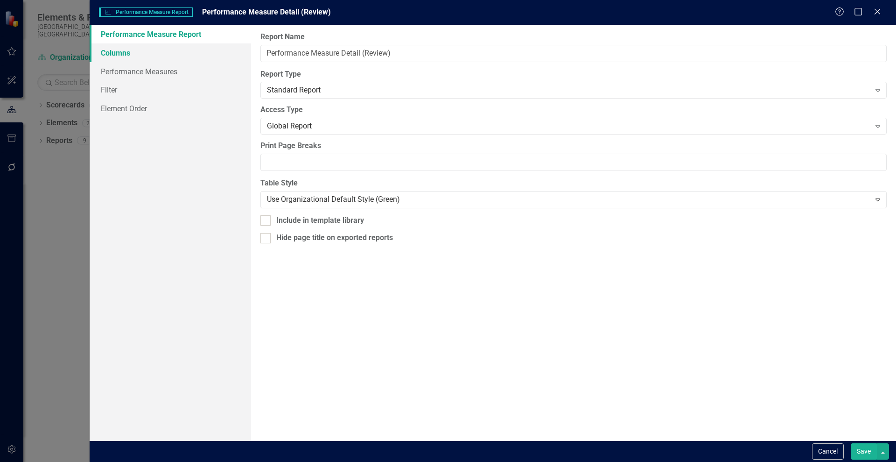
click at [103, 50] on link "Columns" at bounding box center [170, 52] width 161 height 19
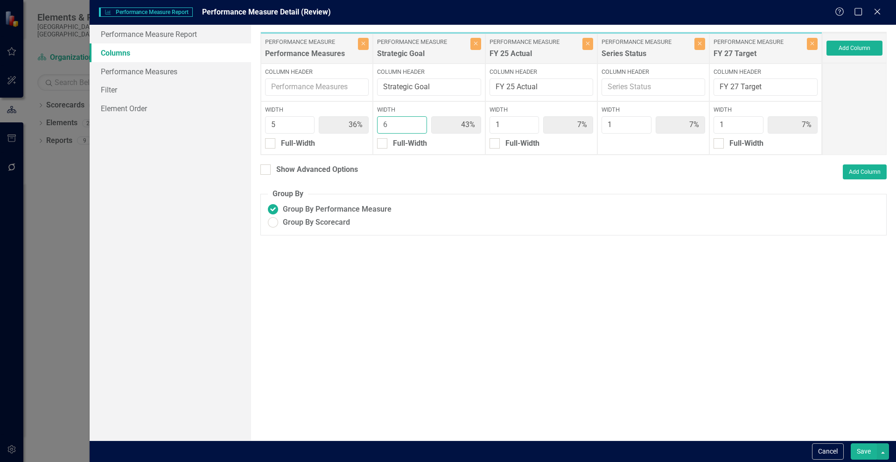
click at [419, 120] on input "6" at bounding box center [402, 124] width 50 height 17
click at [303, 123] on input "6" at bounding box center [290, 124] width 50 height 17
click at [307, 130] on input "6" at bounding box center [290, 124] width 50 height 17
click at [305, 127] on input "5" at bounding box center [290, 124] width 50 height 17
click at [304, 120] on input "6" at bounding box center [290, 124] width 50 height 17
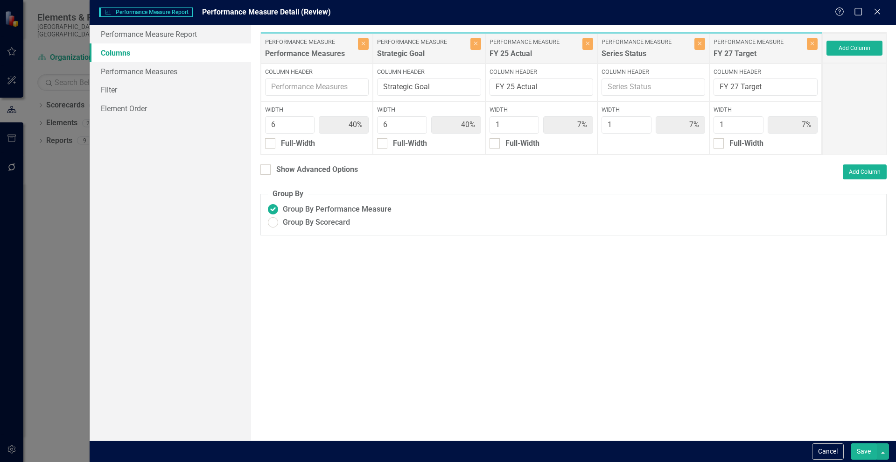
click at [866, 446] on button "Save" at bounding box center [864, 451] width 26 height 16
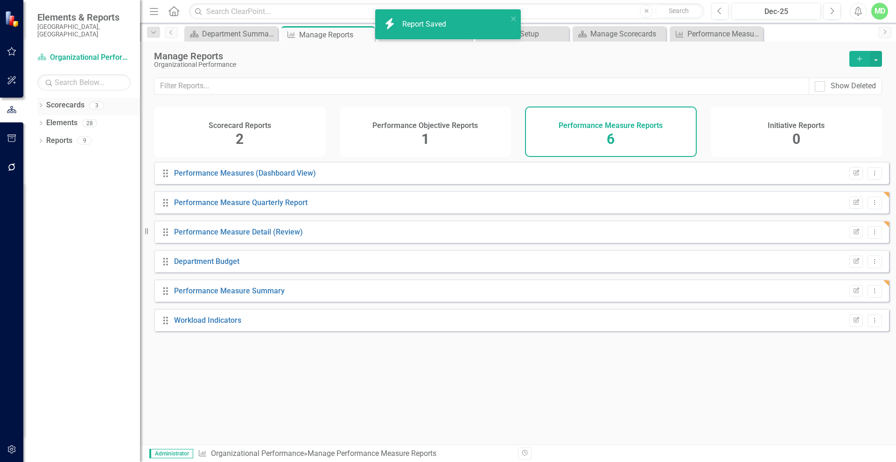
click at [52, 100] on link "Scorecards" at bounding box center [65, 105] width 38 height 11
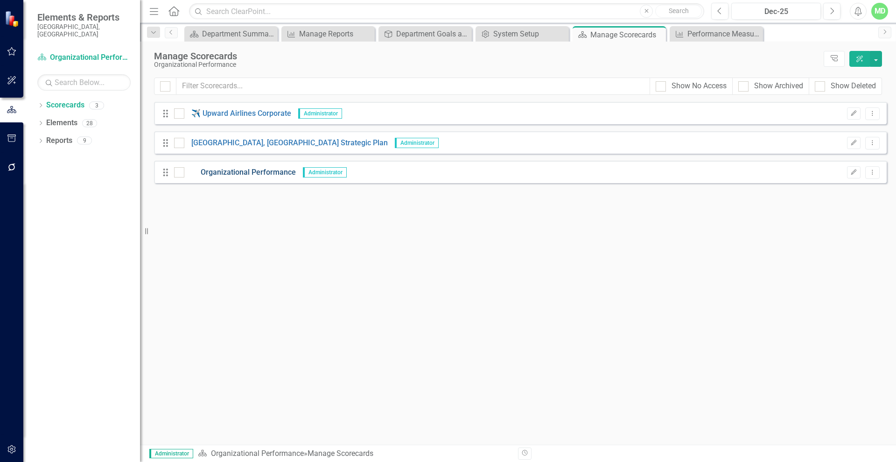
click at [251, 172] on link "Organizational Performance" at bounding box center [240, 172] width 112 height 11
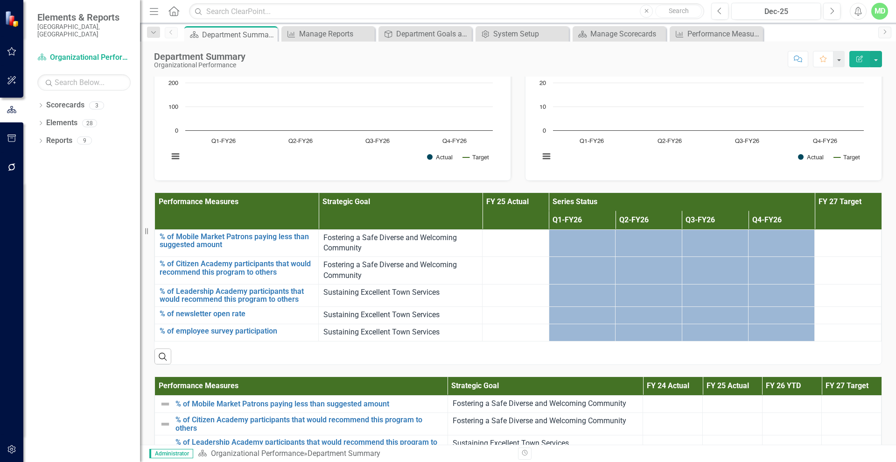
scroll to position [782, 0]
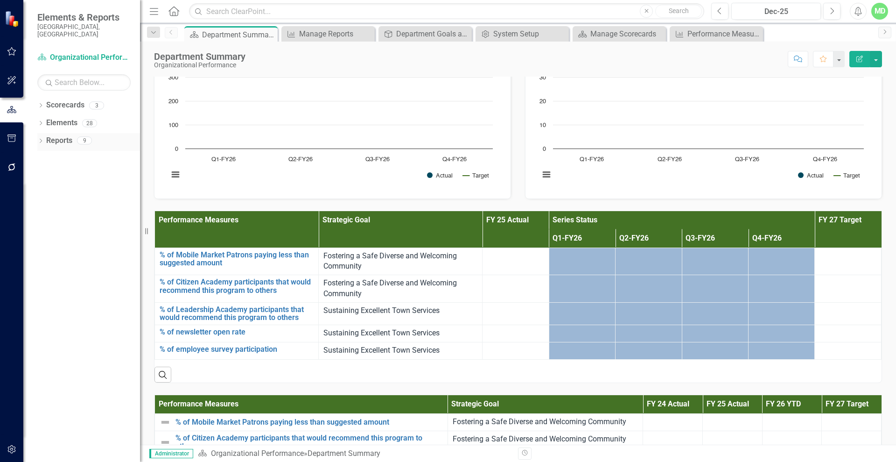
click at [48, 133] on div "Reports" at bounding box center [59, 140] width 26 height 15
click at [47, 135] on link "Reports" at bounding box center [59, 140] width 26 height 11
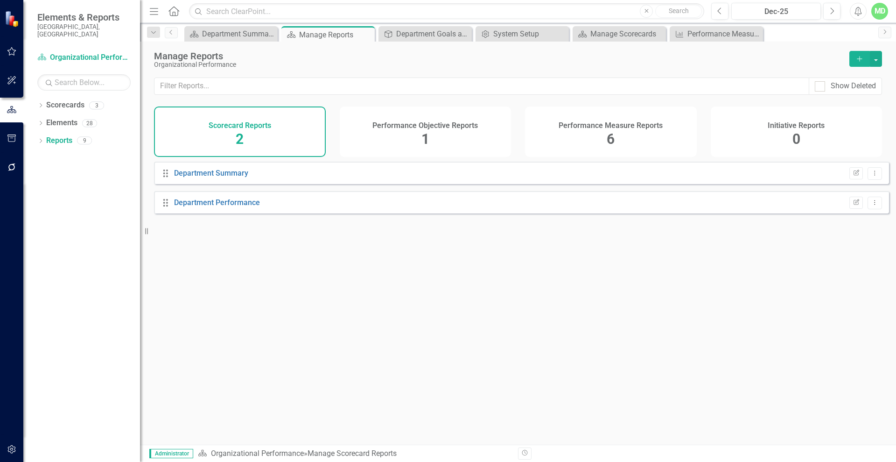
click at [586, 119] on div "Performance Measure Reports" at bounding box center [611, 124] width 104 height 11
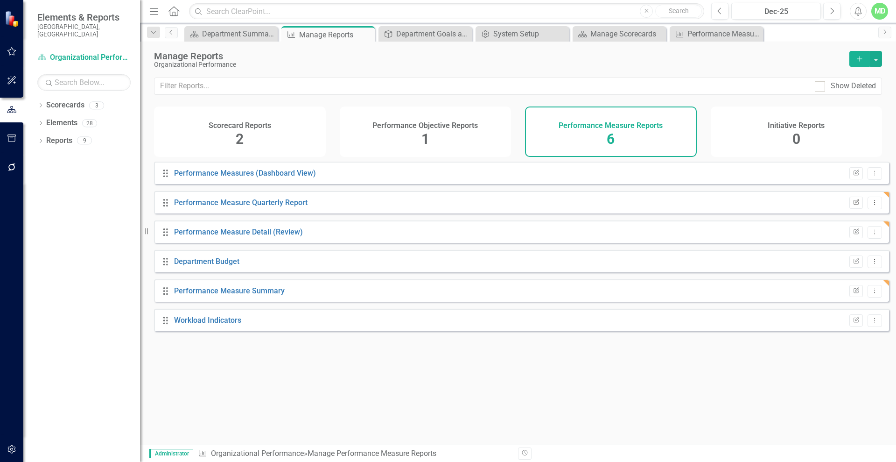
click at [849, 209] on button "Edit Report" at bounding box center [856, 202] width 14 height 12
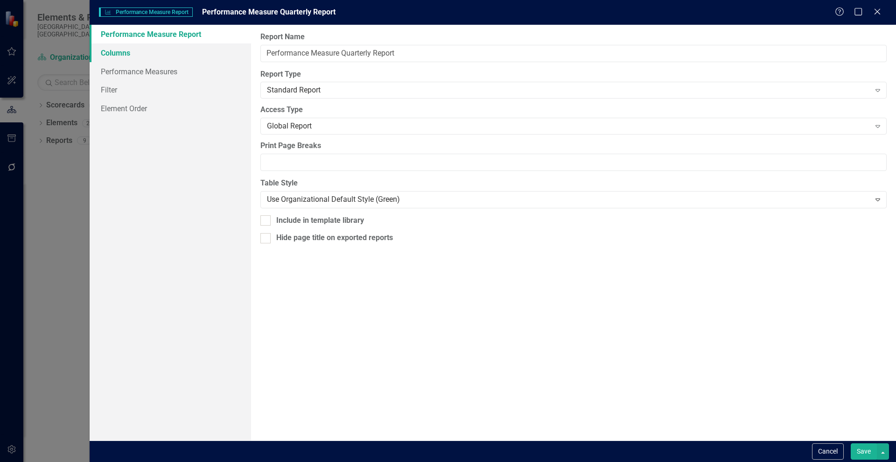
click at [113, 53] on link "Columns" at bounding box center [170, 52] width 161 height 19
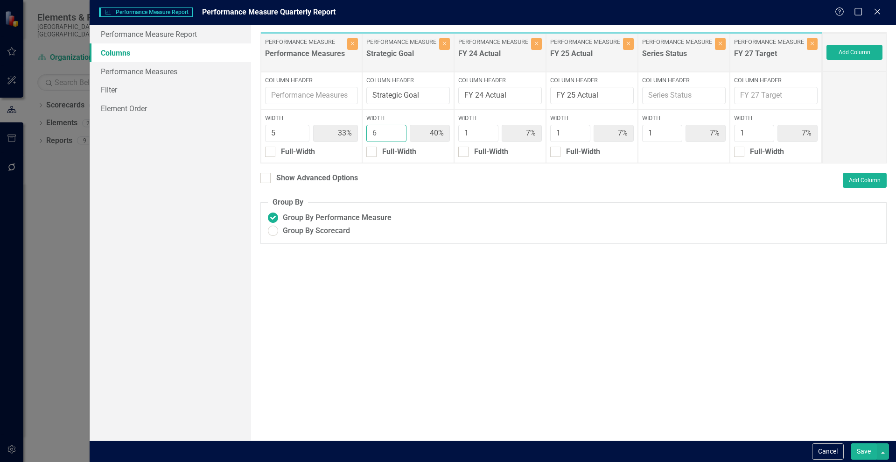
click at [395, 132] on input "6" at bounding box center [386, 133] width 40 height 17
click at [861, 454] on button "Save" at bounding box center [864, 451] width 26 height 16
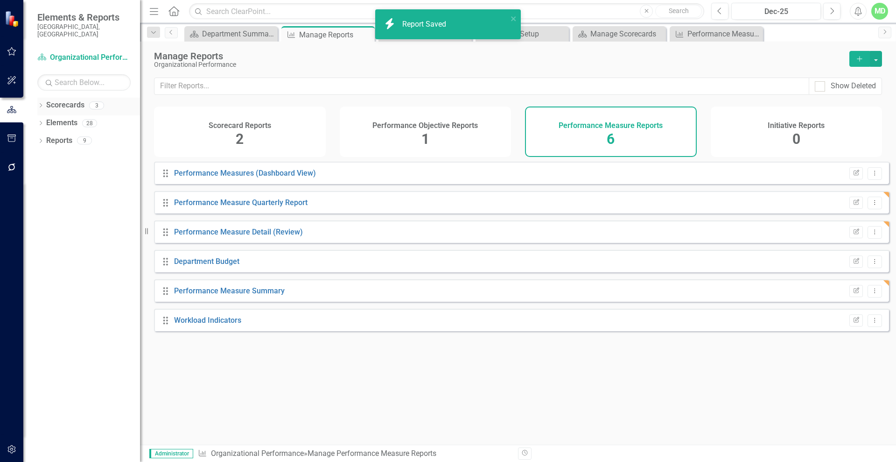
click at [53, 100] on link "Scorecards" at bounding box center [65, 105] width 38 height 11
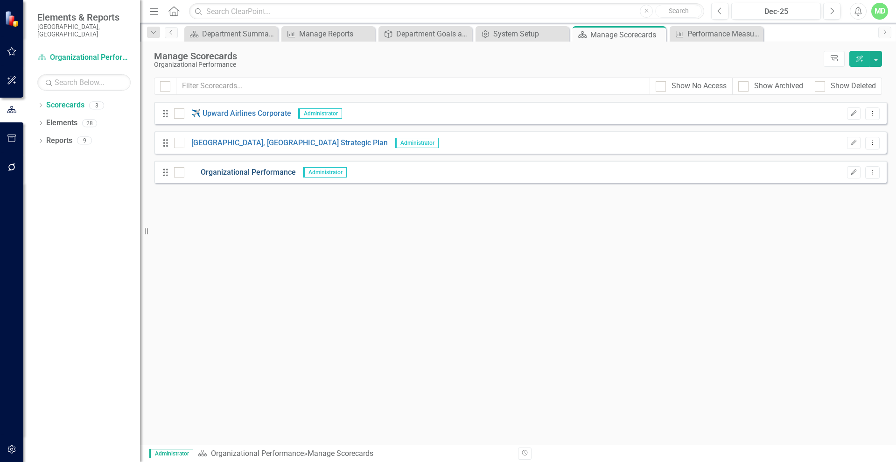
click at [214, 171] on link "Organizational Performance" at bounding box center [240, 172] width 112 height 11
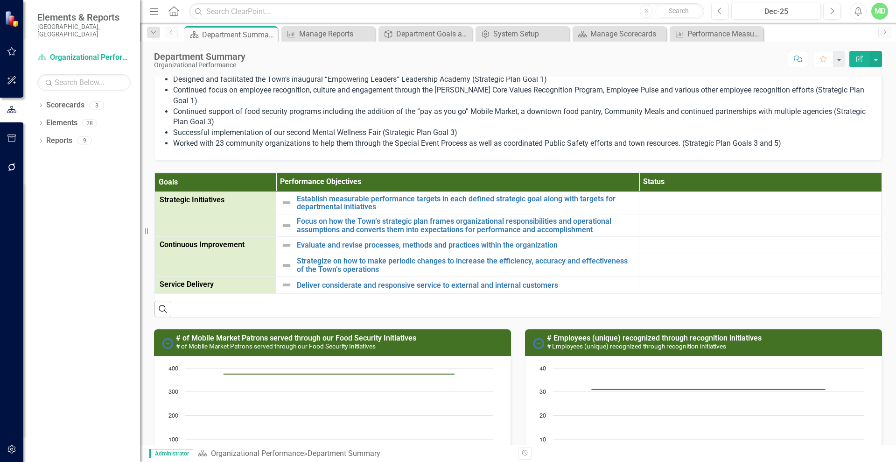
scroll to position [417, 0]
